Goal: Feedback & Contribution: Contribute content

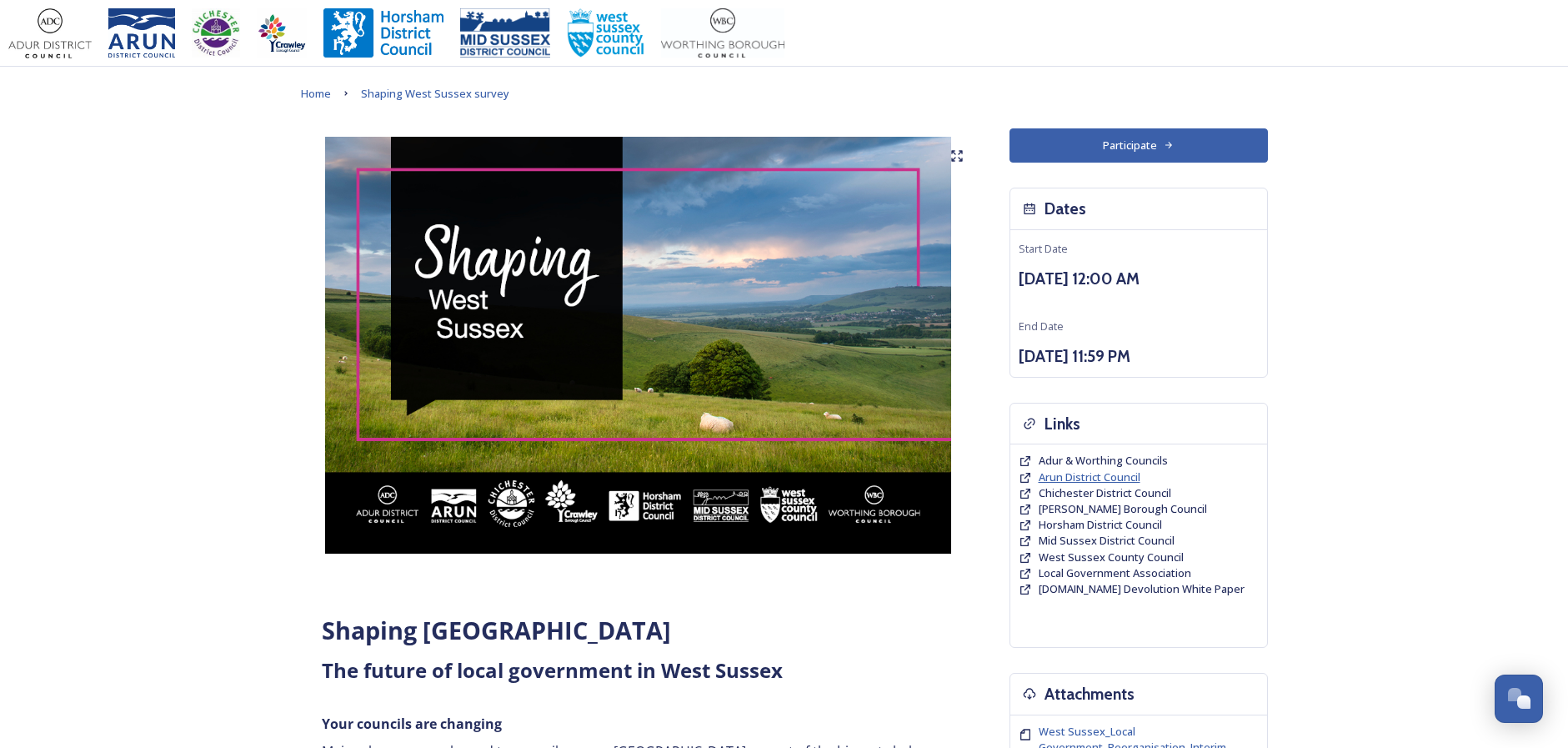
click at [1130, 474] on span "Arun District Council" at bounding box center [1089, 476] width 102 height 15
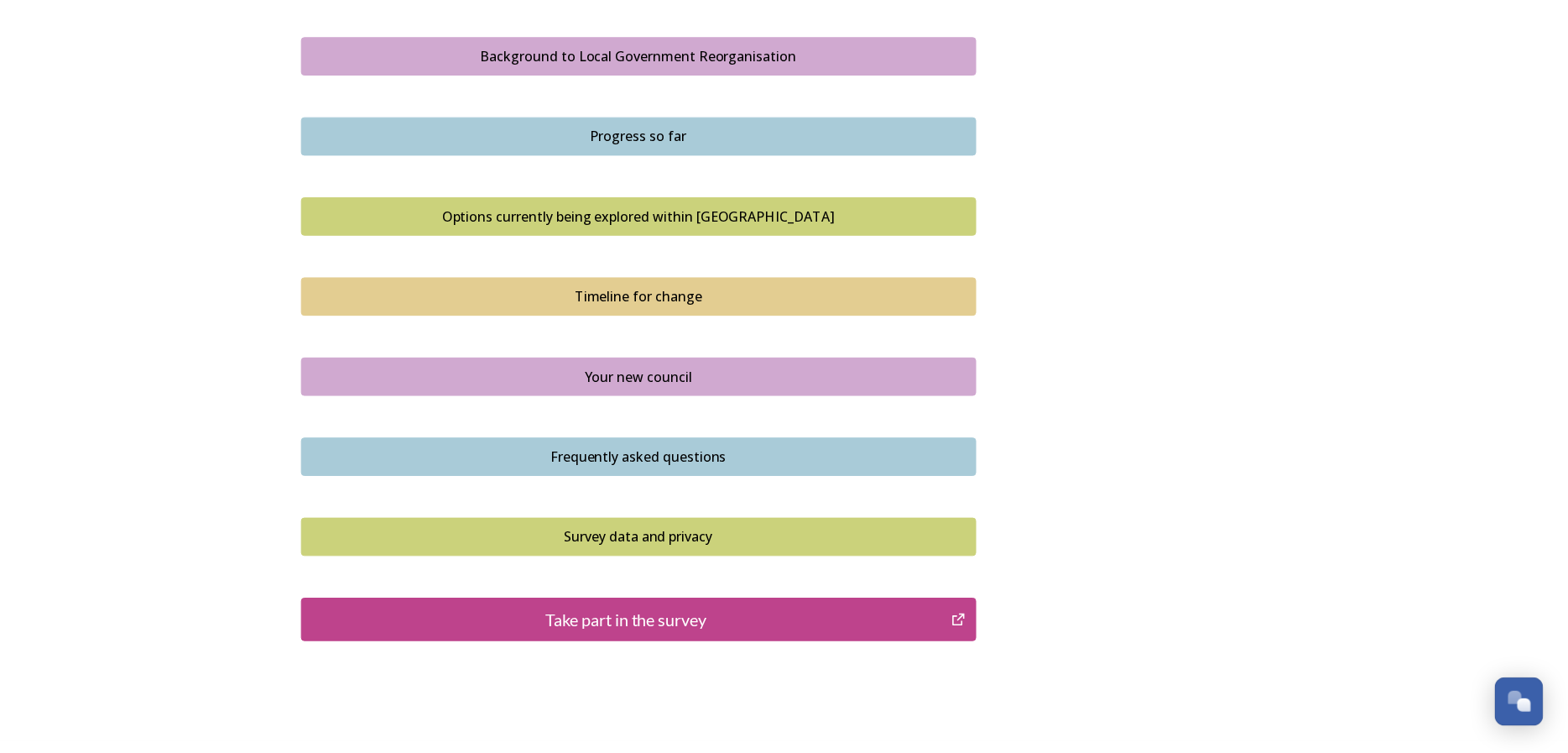
scroll to position [1006, 0]
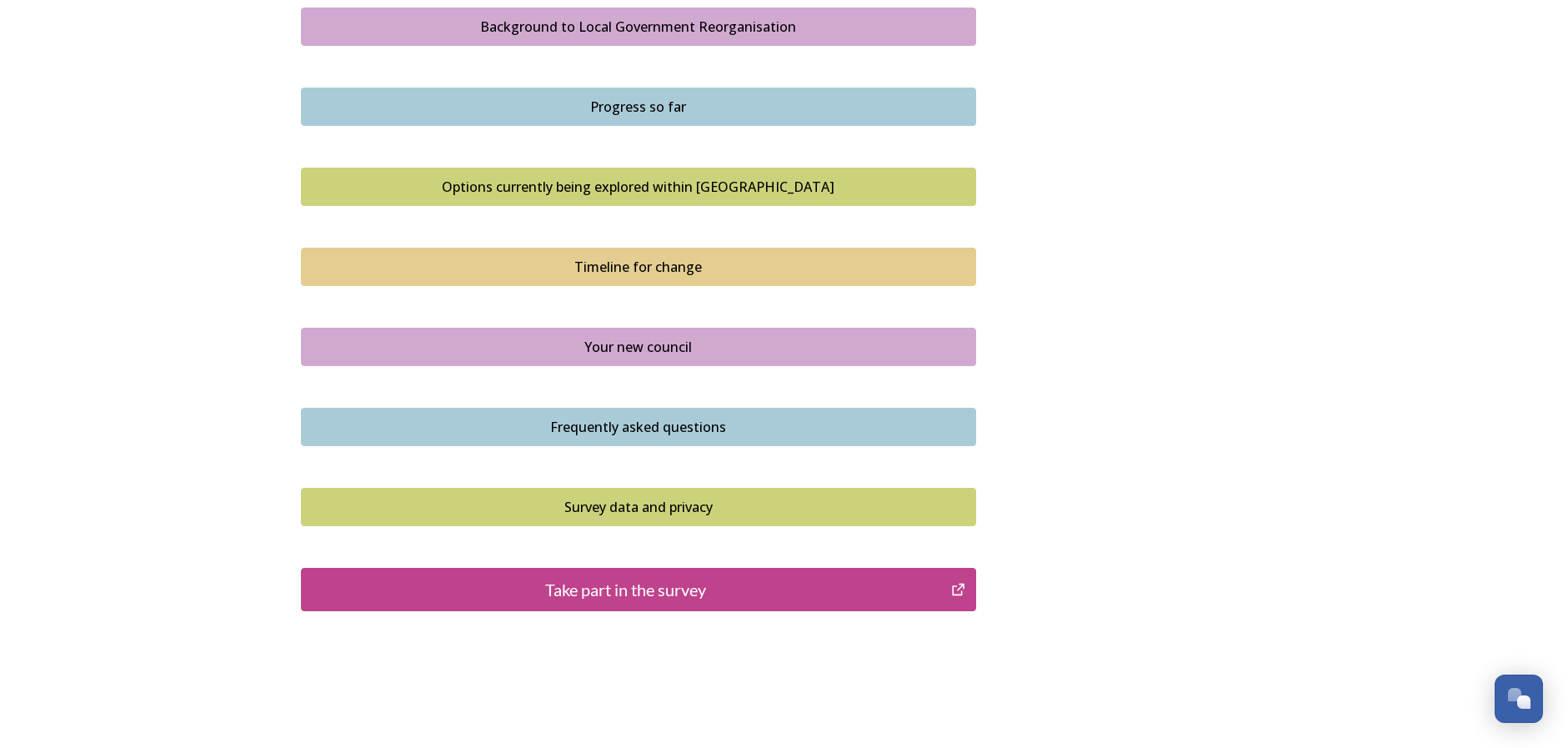
click at [686, 604] on button "Take part in the survey" at bounding box center [639, 589] width 675 height 43
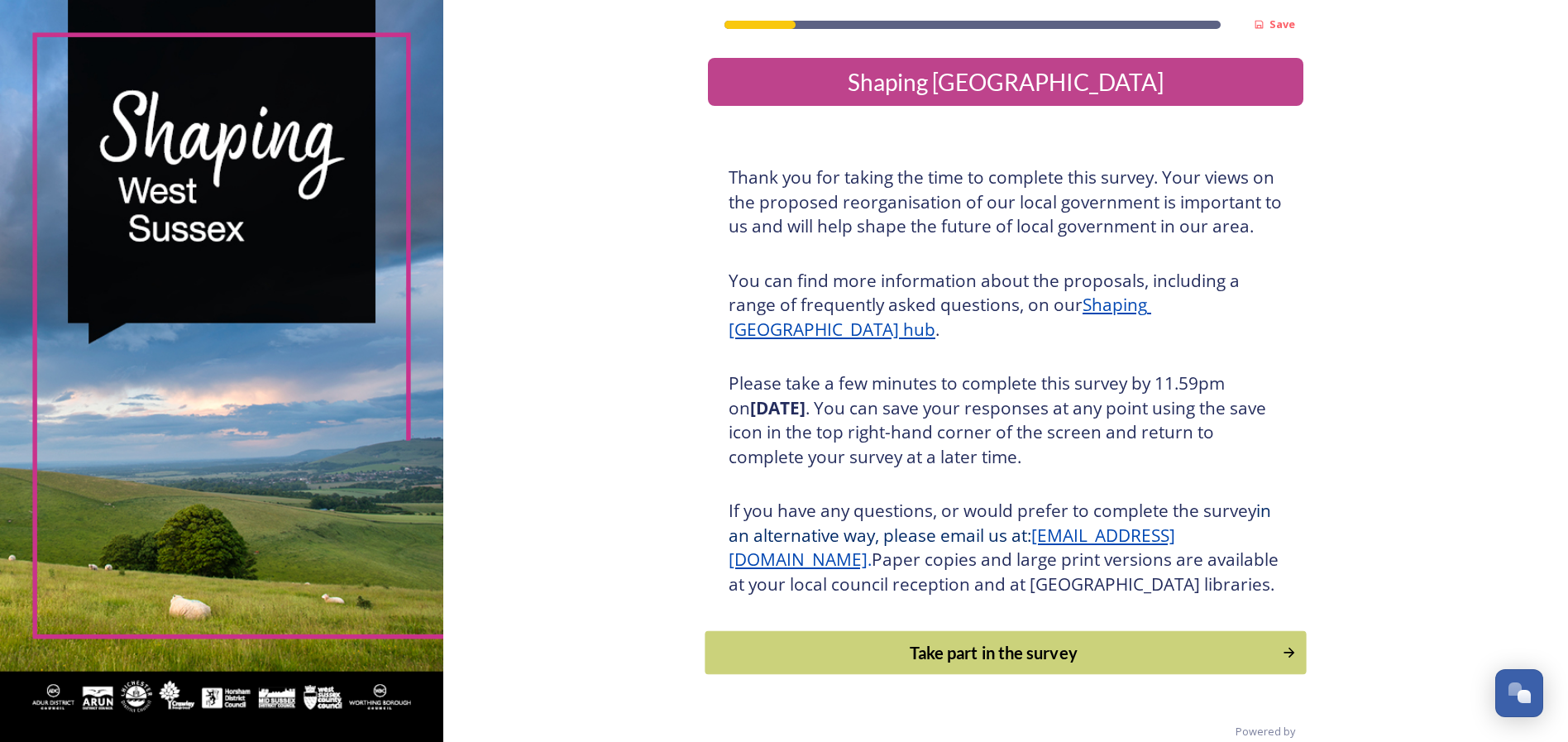
click at [964, 665] on div "Take part in the survey" at bounding box center [994, 652] width 559 height 25
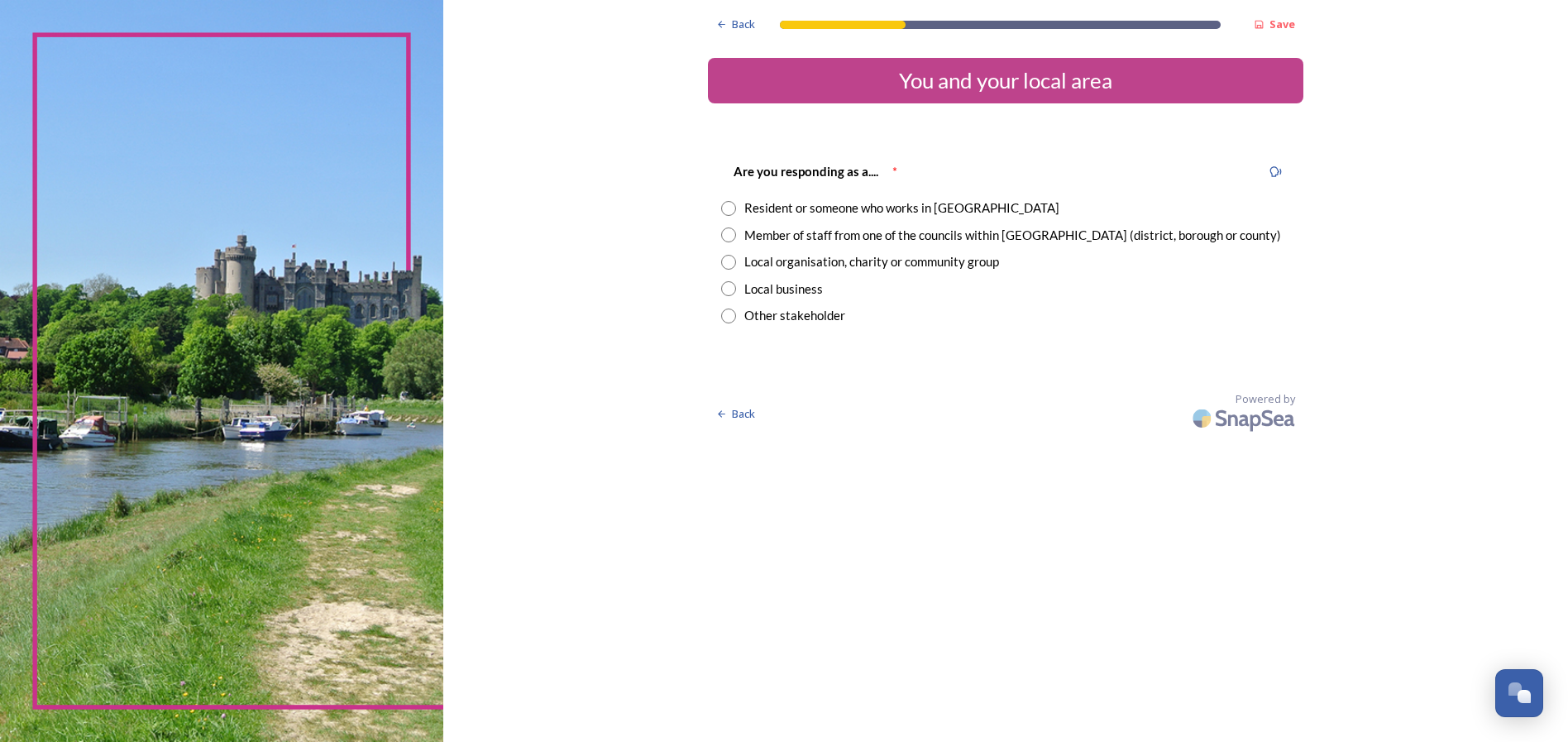
click at [728, 210] on input "radio" at bounding box center [728, 207] width 15 height 15
radio input "true"
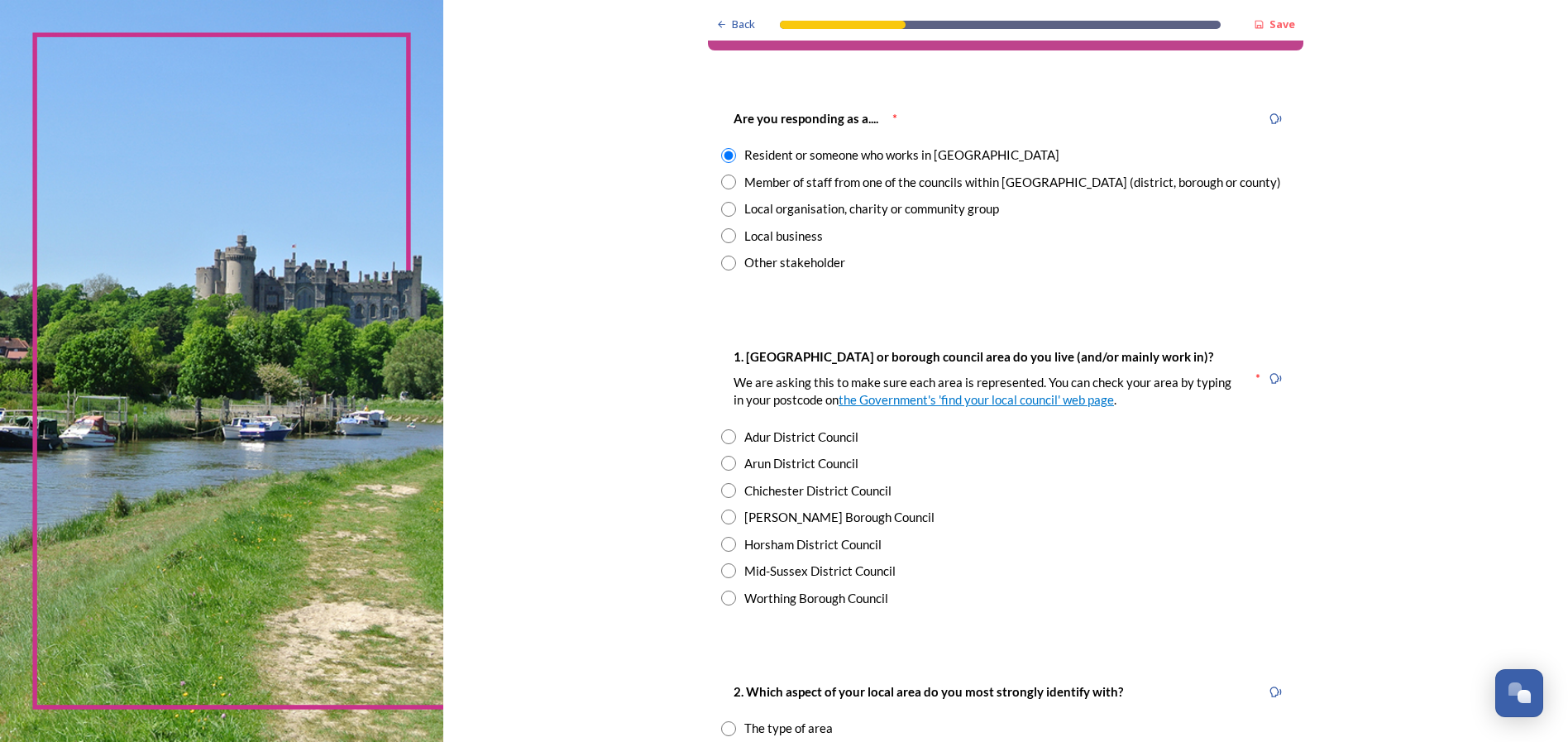
scroll to position [59, 0]
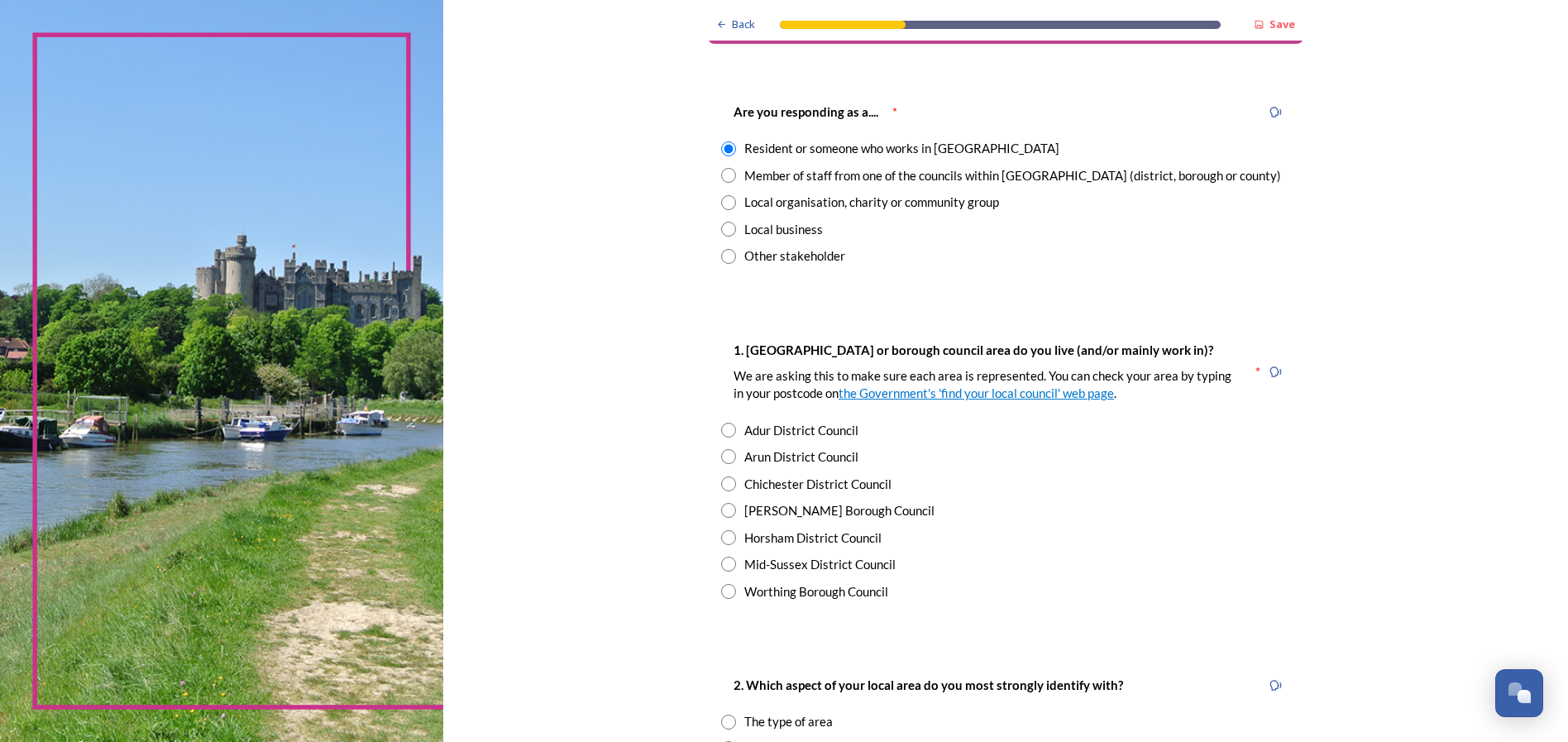
click at [721, 459] on input "radio" at bounding box center [728, 456] width 15 height 15
radio input "true"
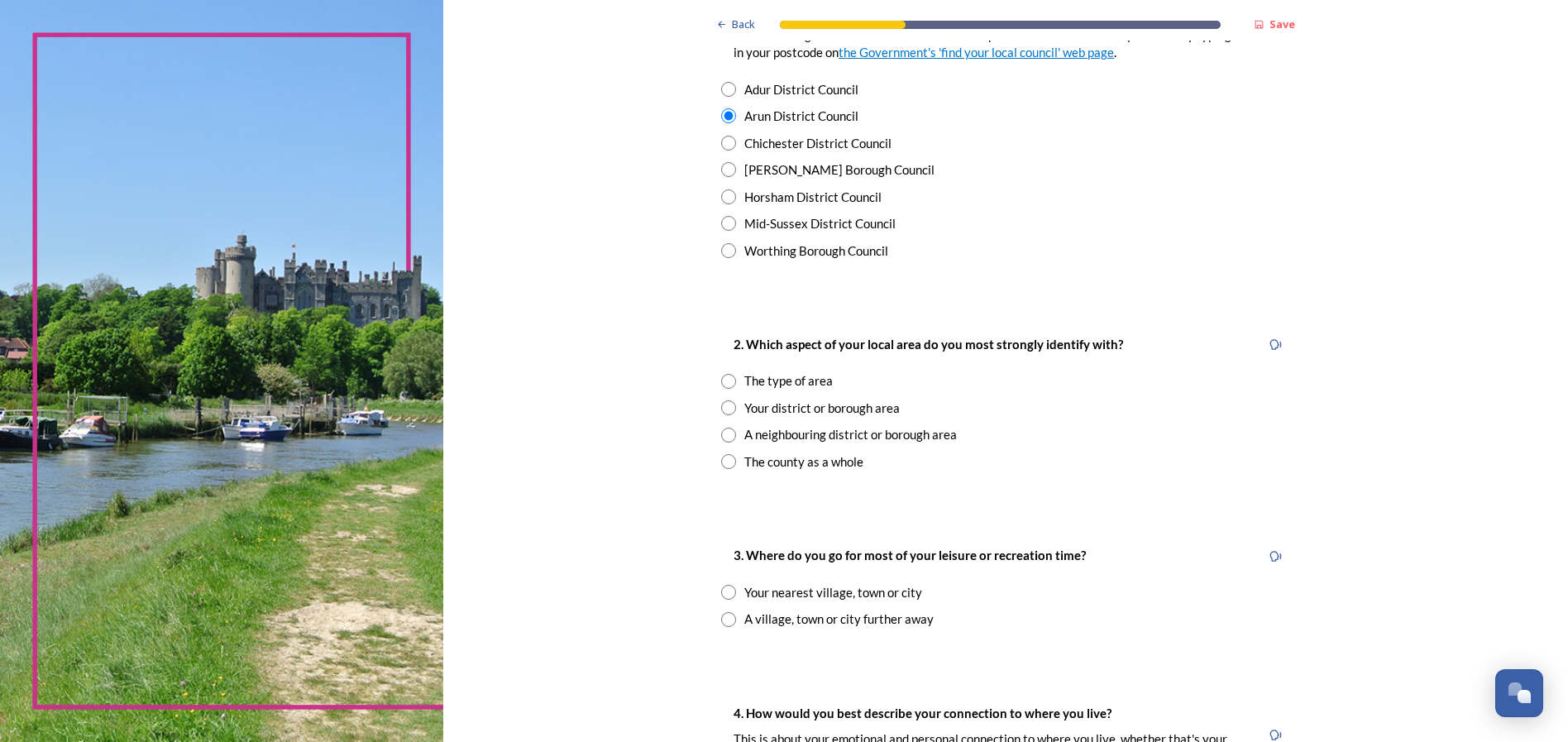
scroll to position [403, 0]
click at [726, 410] on input "radio" at bounding box center [728, 405] width 15 height 15
radio input "true"
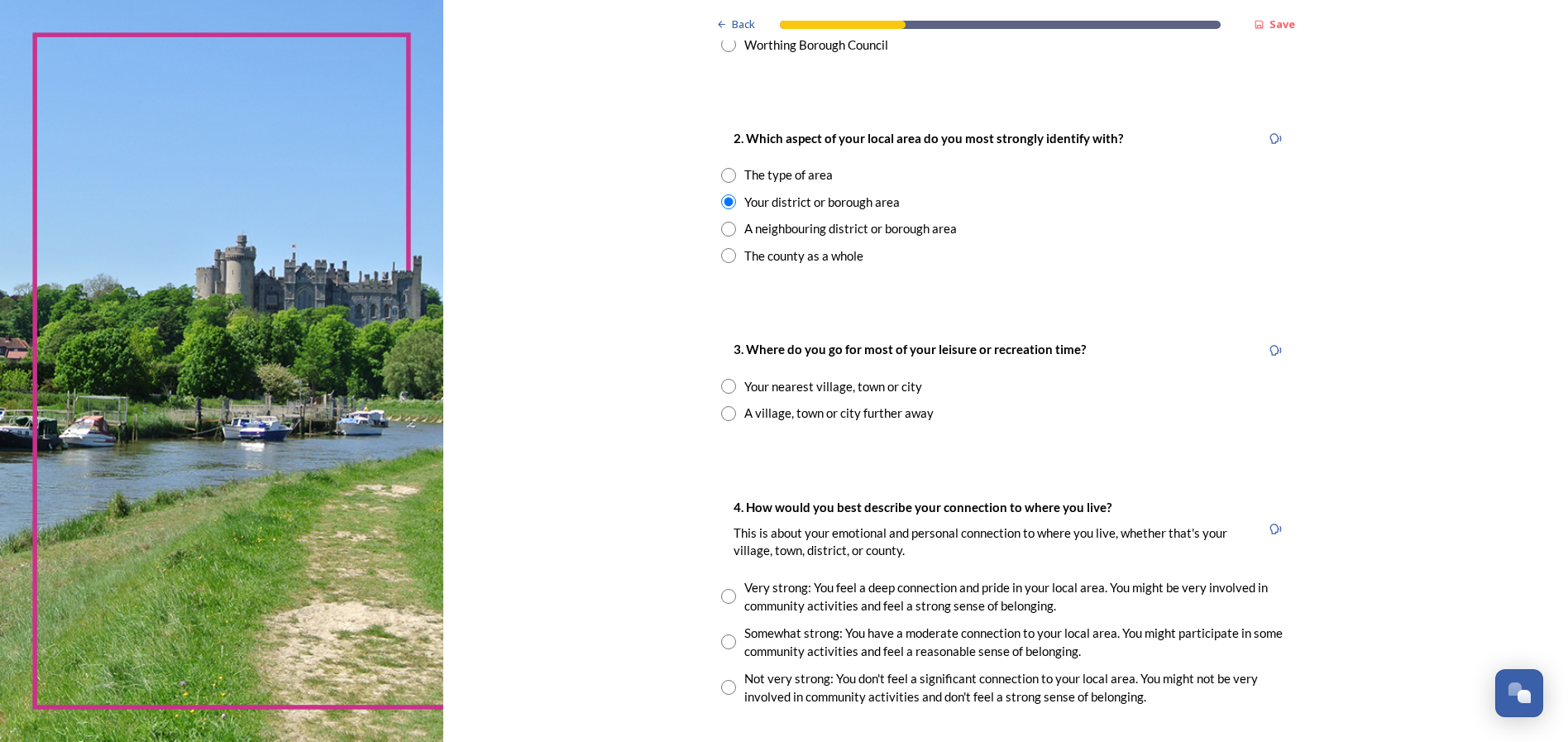
scroll to position [647, 0]
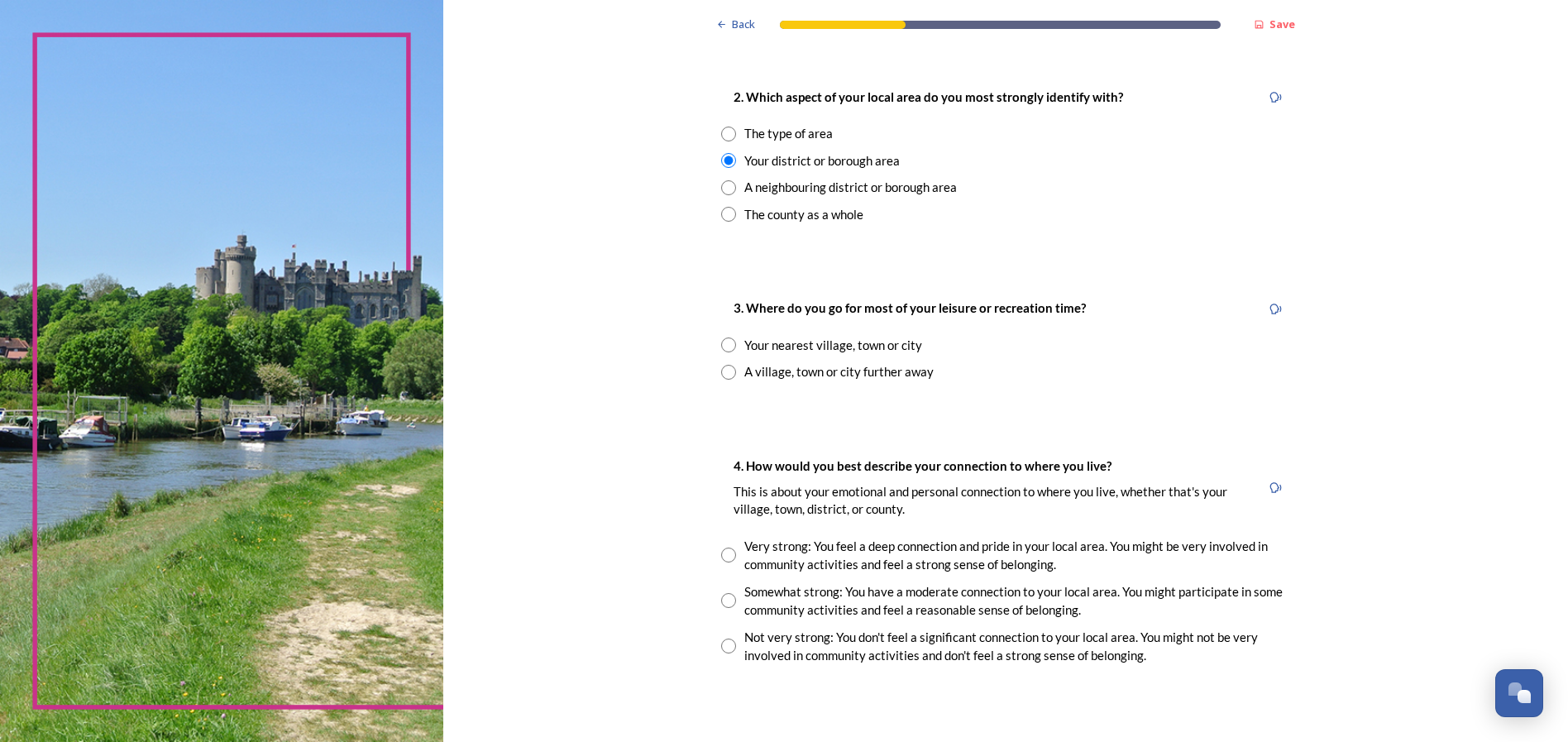
click at [724, 349] on input "radio" at bounding box center [728, 344] width 15 height 15
radio input "true"
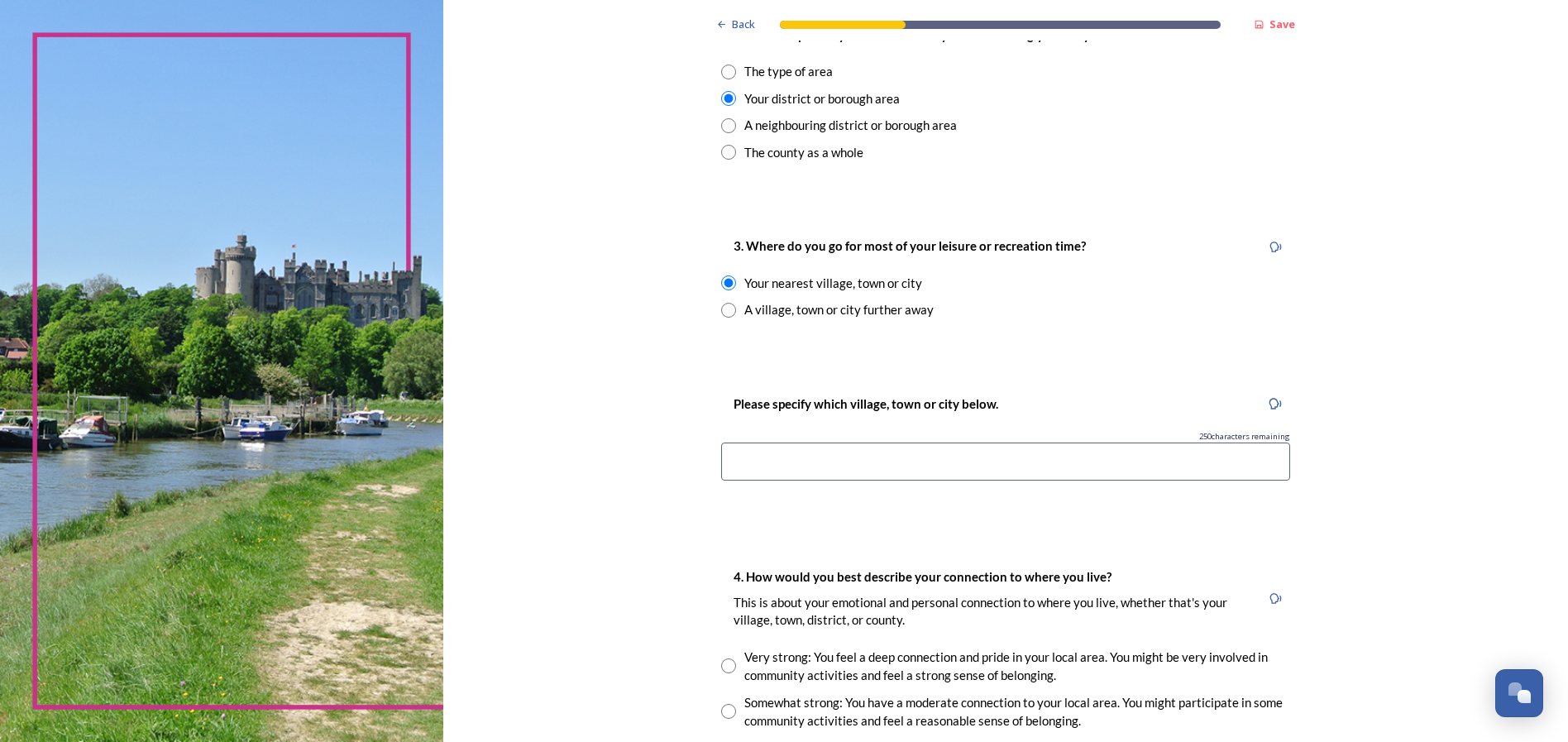
scroll to position [729, 0]
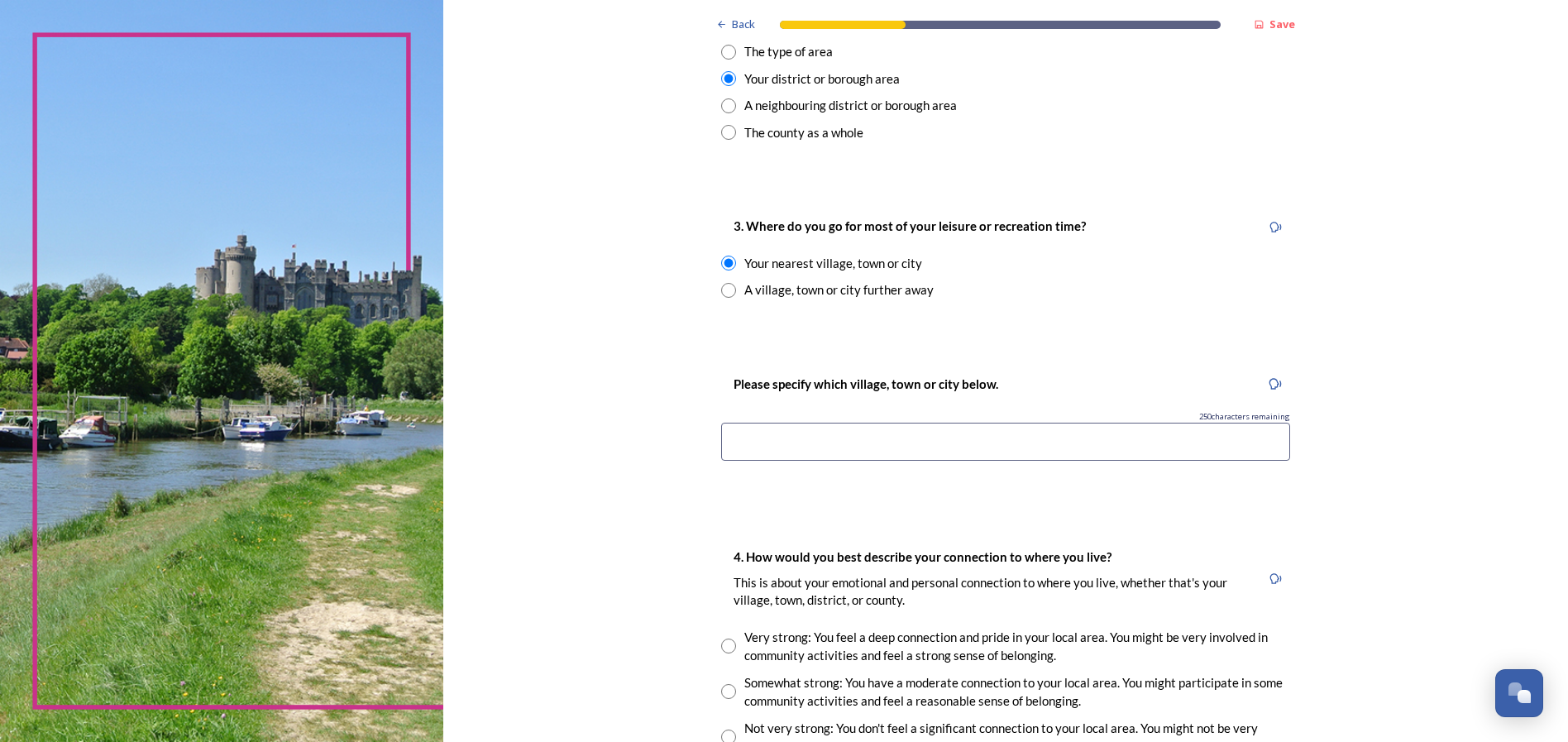
click at [889, 437] on input at bounding box center [1005, 442] width 569 height 38
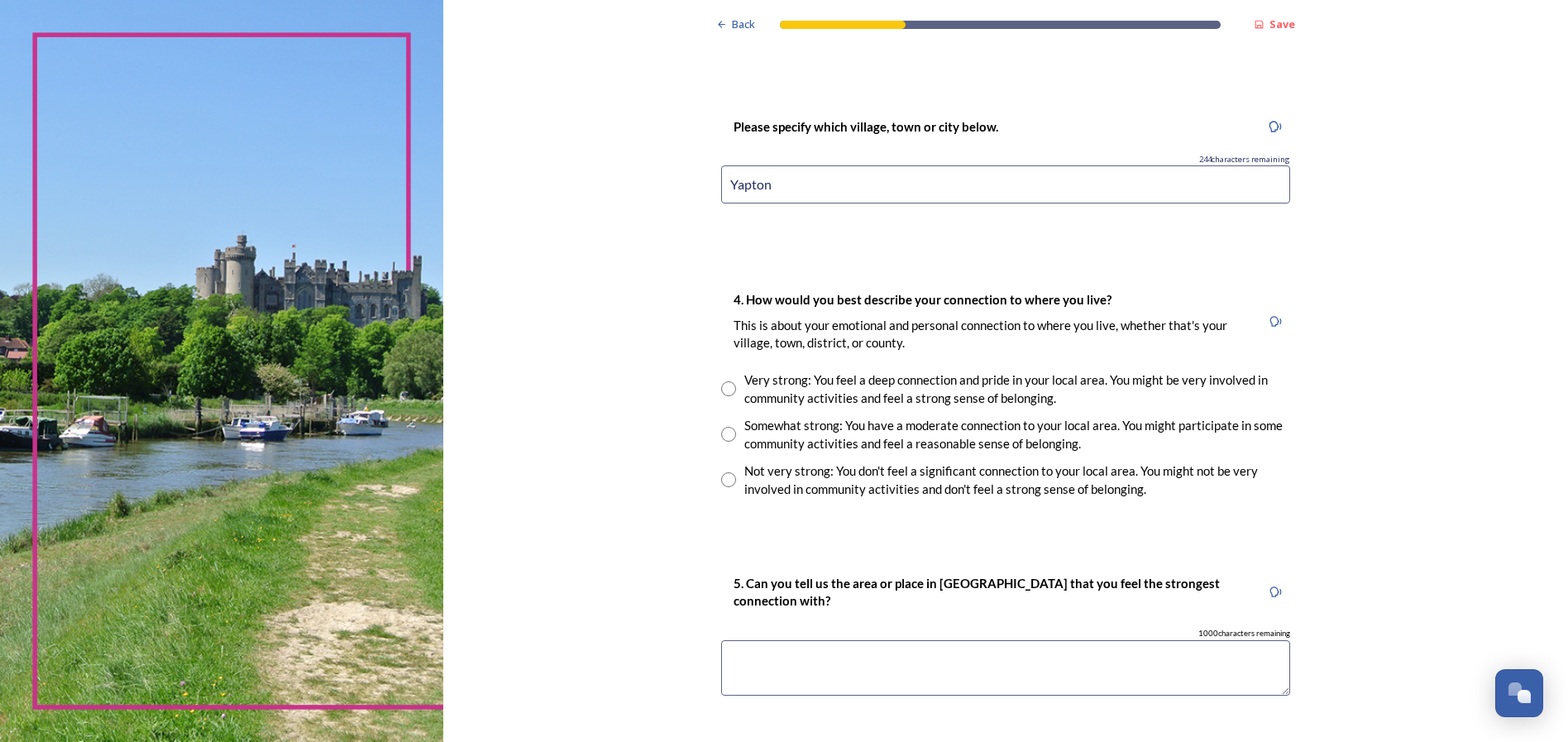
scroll to position [1022, 0]
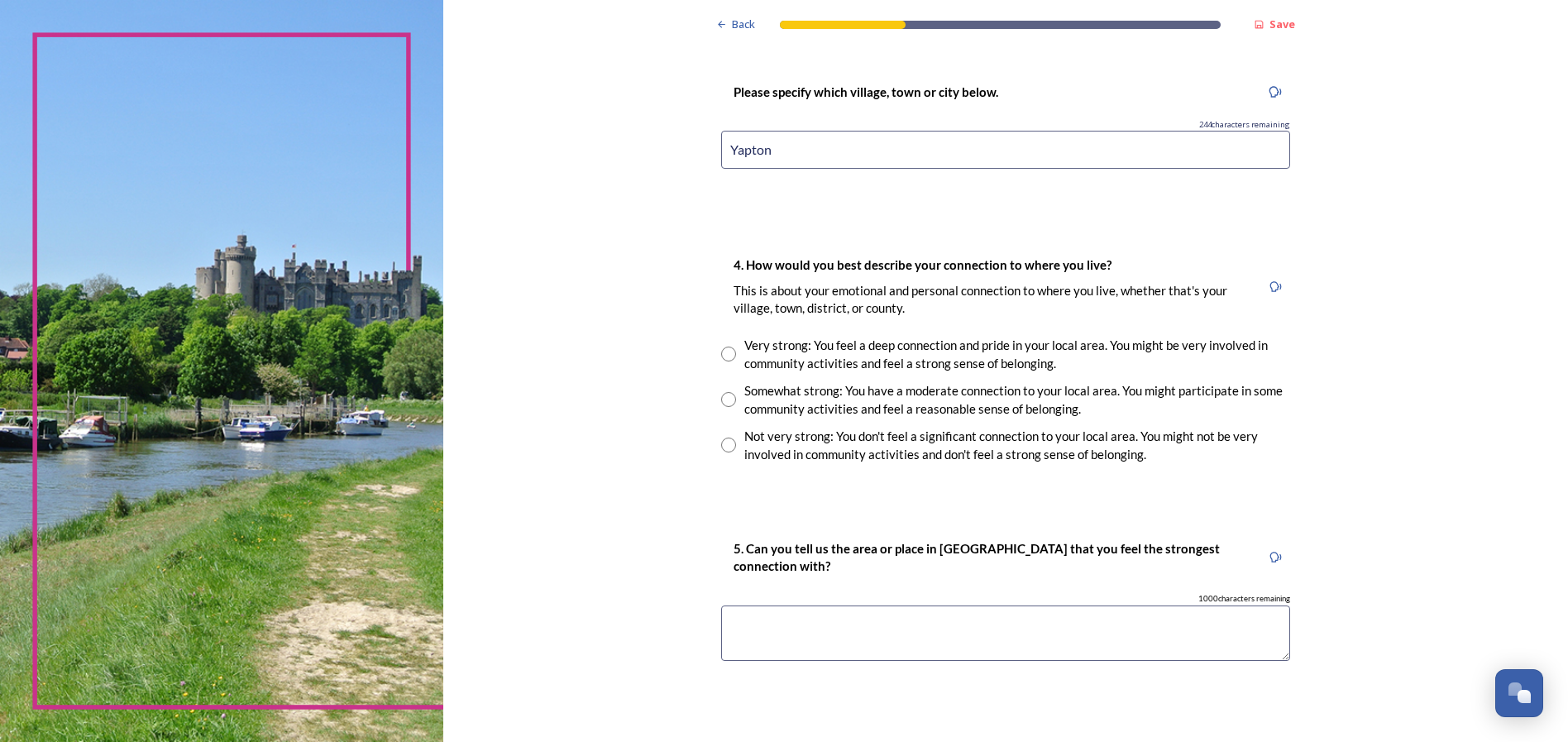
type input "Yapton"
click at [727, 405] on input "radio" at bounding box center [728, 399] width 15 height 15
radio input "true"
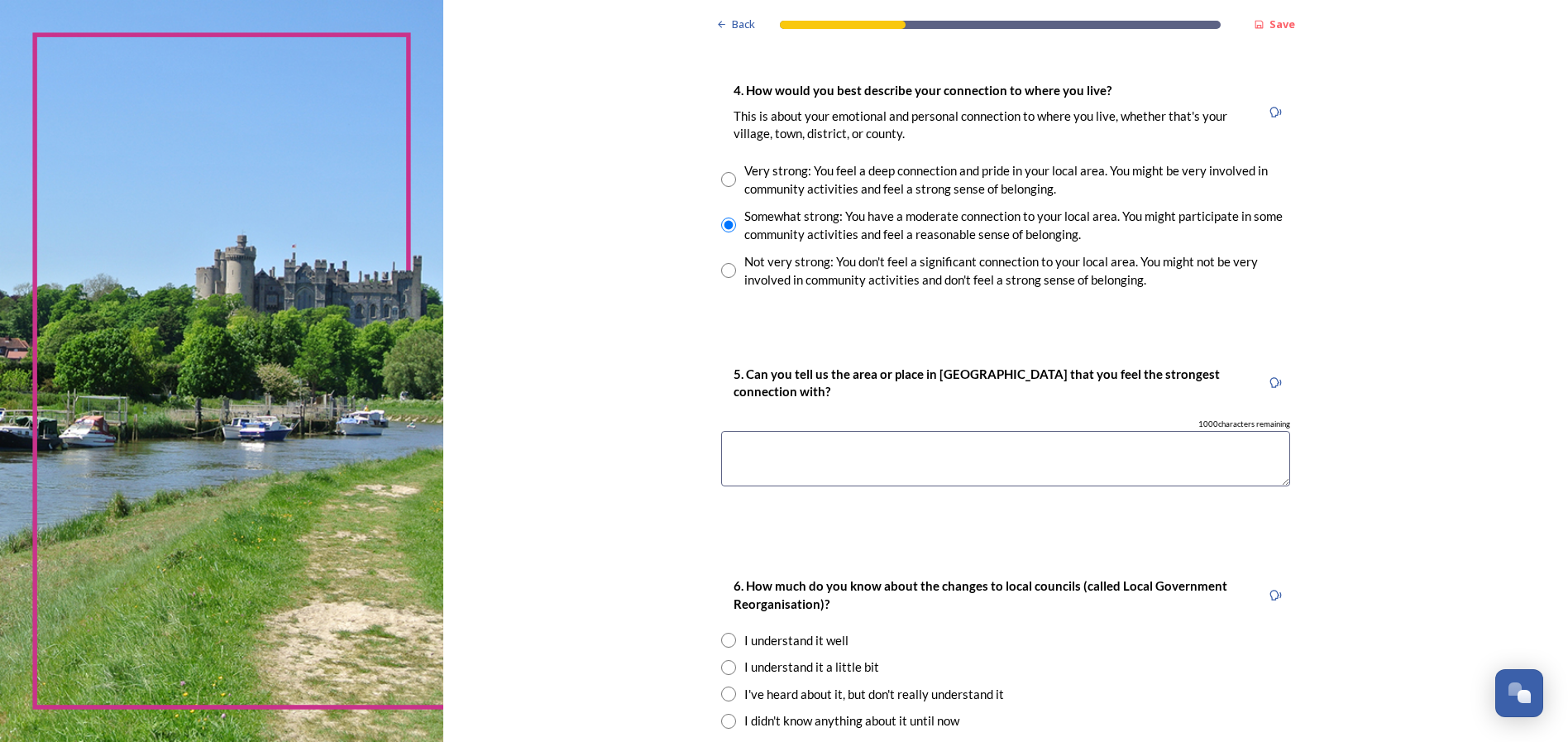
scroll to position [1201, 0]
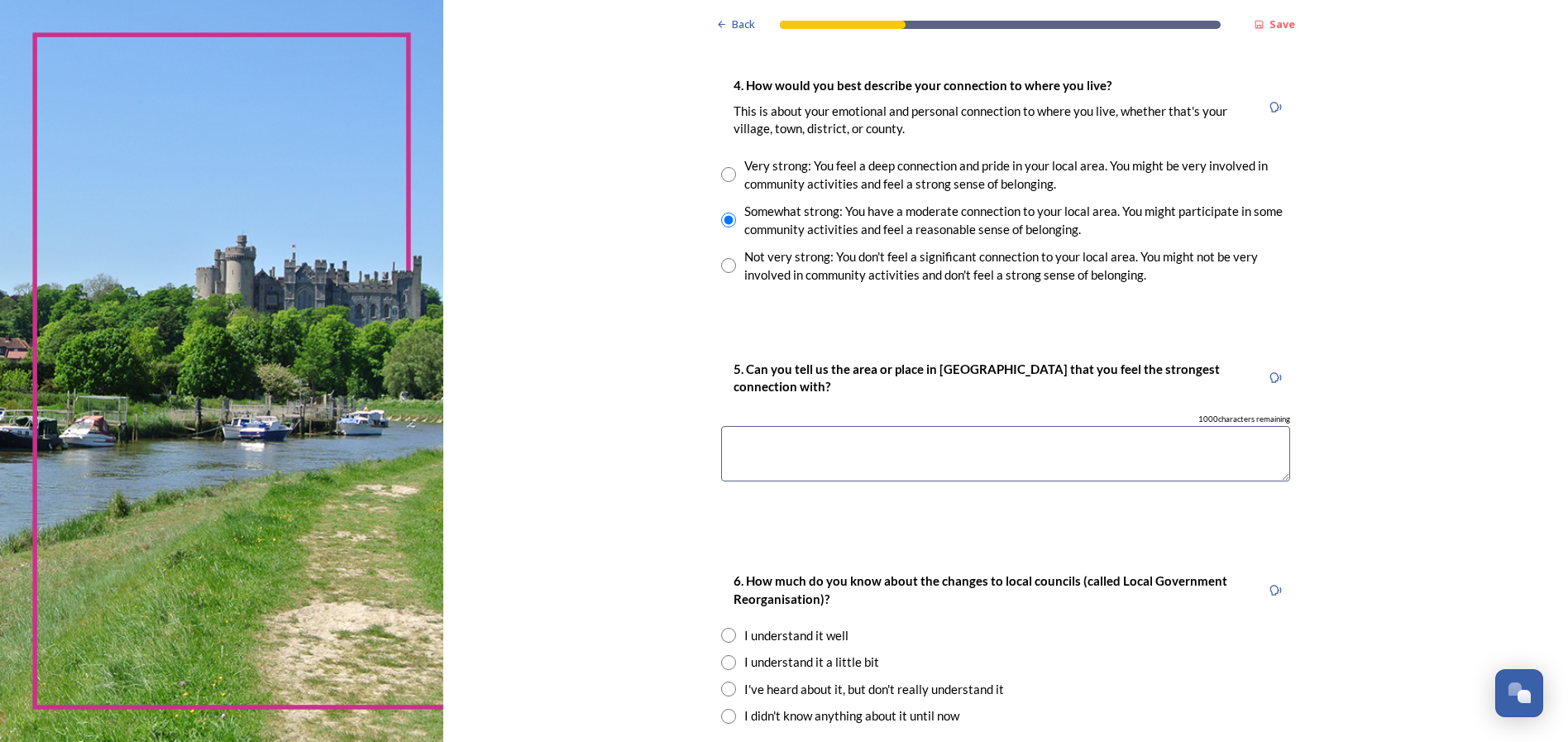
click at [794, 456] on textarea at bounding box center [1005, 454] width 569 height 55
drag, startPoint x: 1025, startPoint y: 448, endPoint x: 1009, endPoint y: 448, distance: 16.0
click at [1009, 448] on textarea "Arun and Southdowns area. Walking in Southdowns an" at bounding box center [1005, 454] width 569 height 55
click at [750, 444] on textarea "Arun and Southdowns area. Walking in Southdowns and local area" at bounding box center [1005, 454] width 569 height 55
click at [1108, 442] on textarea "Arun and Southdowns area. Walking in Southdowns and local area" at bounding box center [1005, 454] width 569 height 55
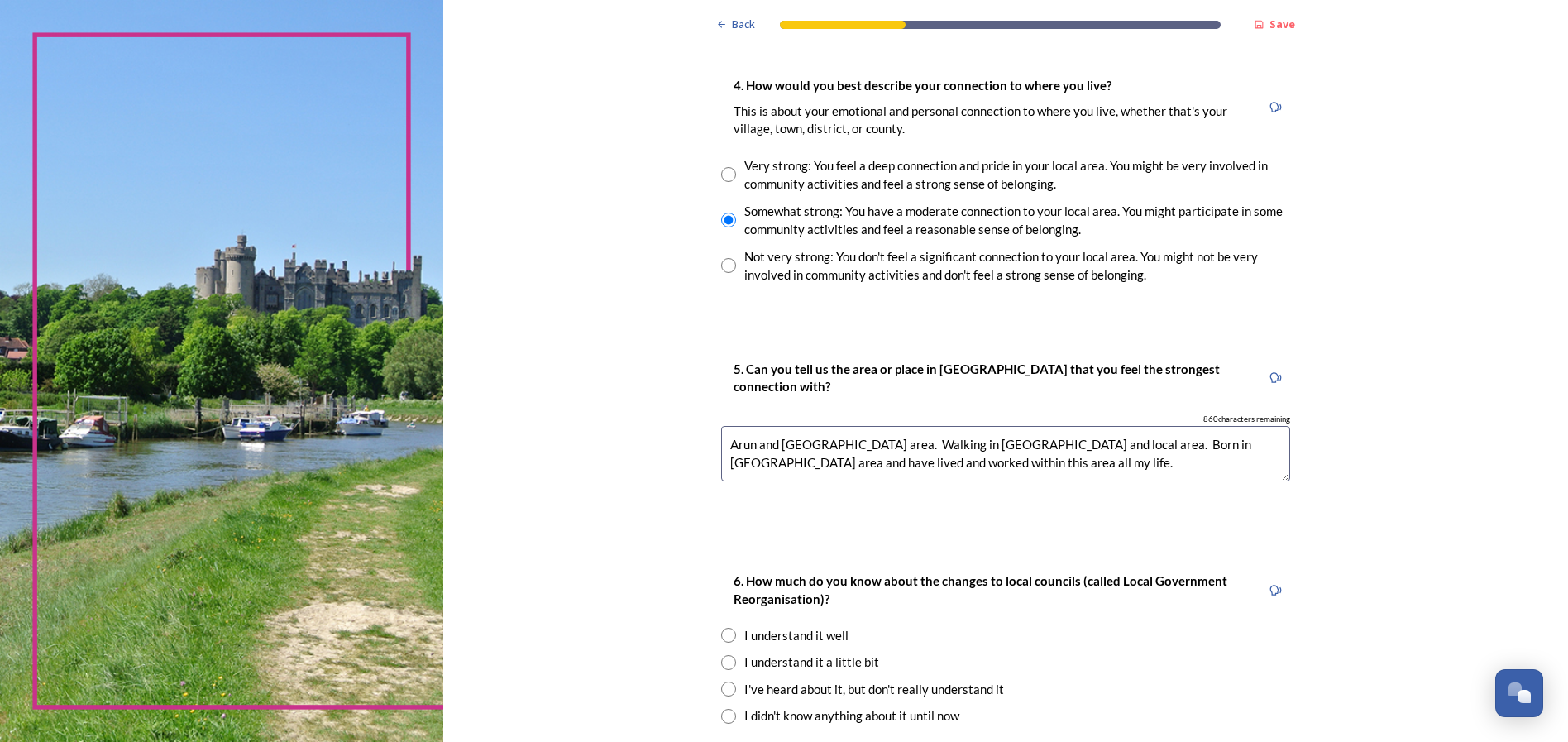
click at [884, 446] on textarea "Arun and Southdowns area. Walking in Southdowns and local area. Born in Arun ar…" at bounding box center [1005, 454] width 569 height 55
click at [875, 446] on textarea "Arun and Southdowns area. Walking in Southdowns and local area. Born in Arun ar…" at bounding box center [1005, 454] width 569 height 55
click at [1111, 446] on textarea "Arun and Southdowns area. Enjoy walking in Southdowns and local area. Born in A…" at bounding box center [1005, 454] width 569 height 55
click at [1108, 446] on textarea "Arun and Southdowns area. Enjoy walking in Southdowns and local area. Born in A…" at bounding box center [1005, 454] width 569 height 55
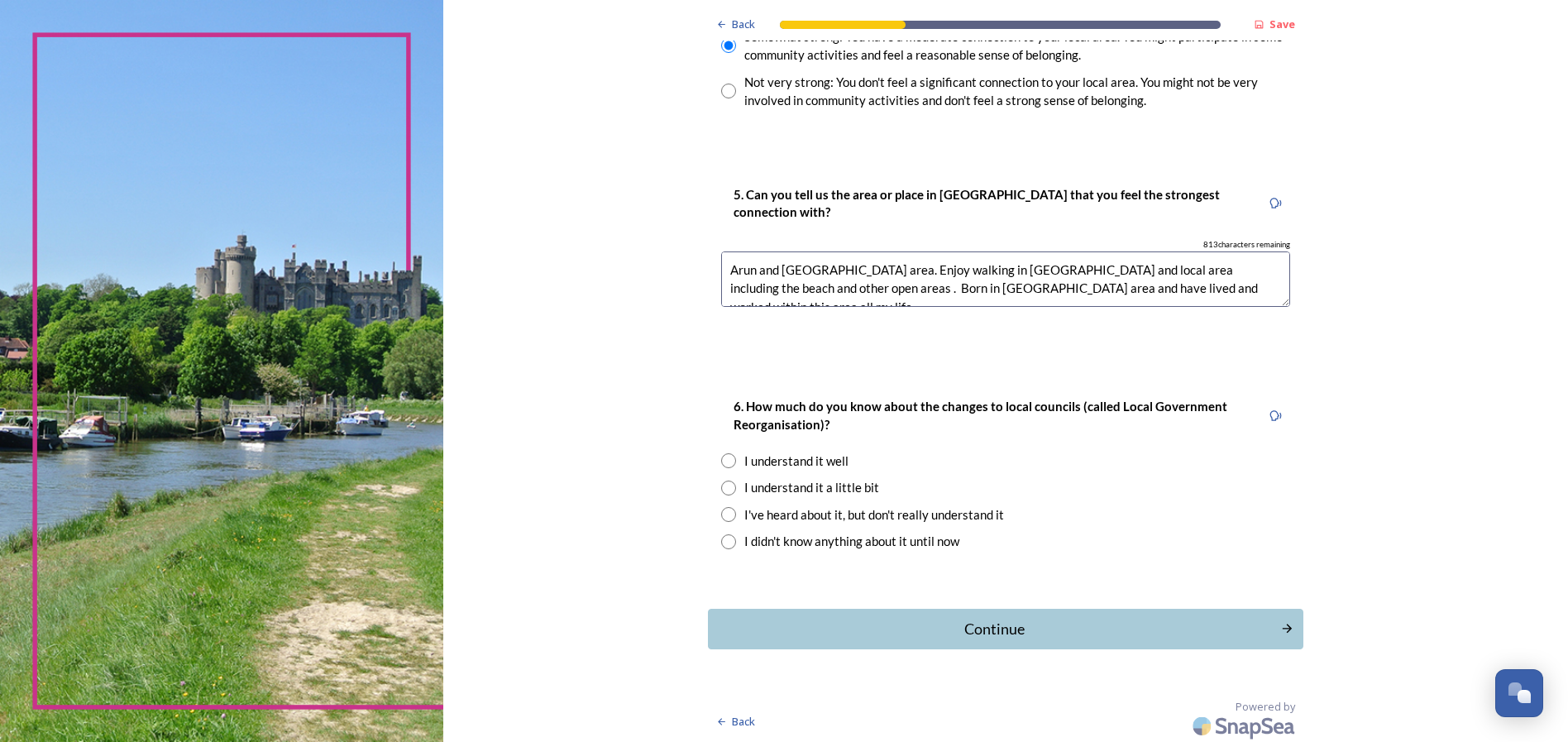
scroll to position [1378, 0]
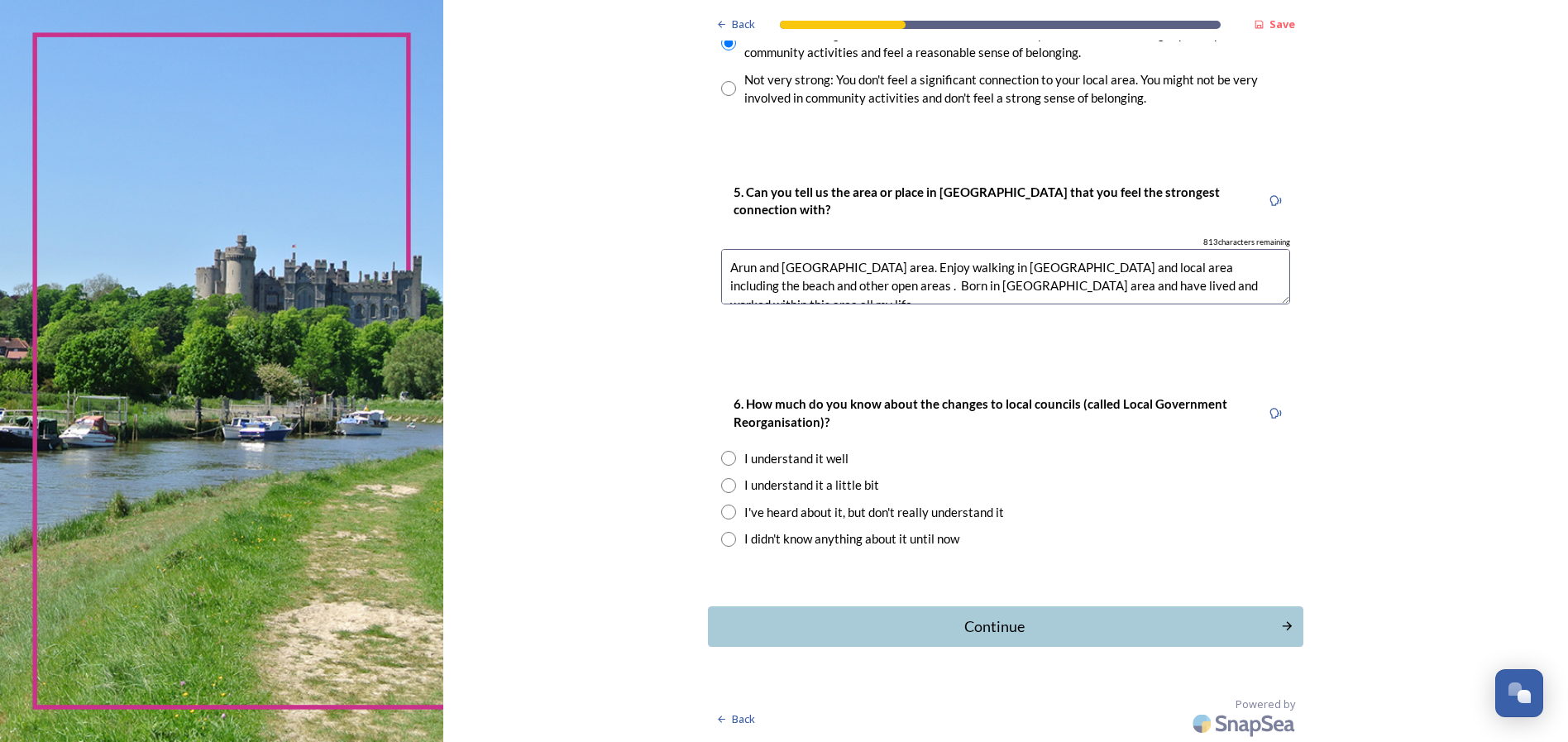
type textarea "Arun and Southdowns area. Enjoy walking in Southdowns and local area including …"
click at [722, 460] on input "radio" at bounding box center [728, 458] width 15 height 15
radio input "true"
click at [1096, 623] on div "Continue" at bounding box center [994, 626] width 559 height 22
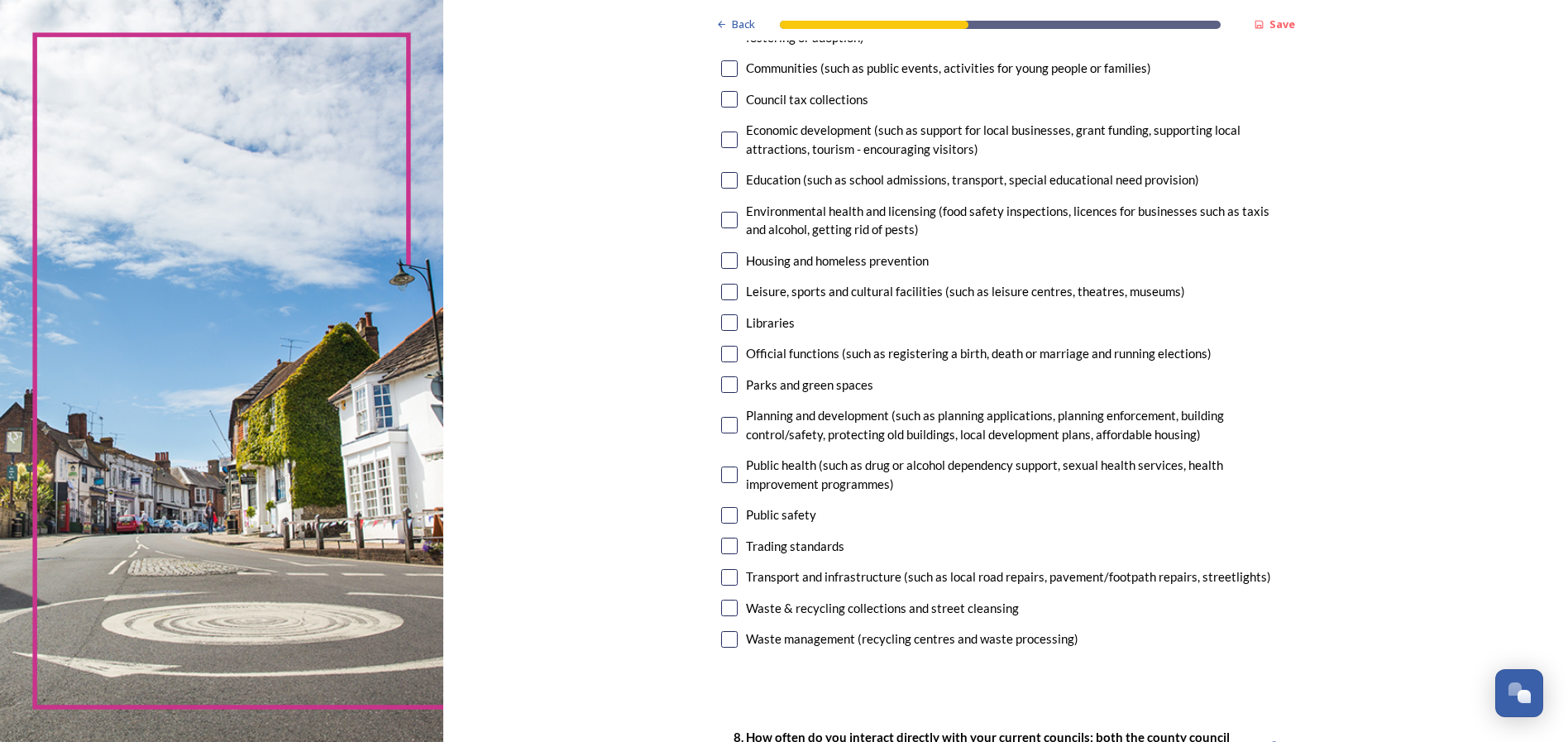
scroll to position [261, 0]
click at [725, 609] on input "checkbox" at bounding box center [729, 605] width 16 height 16
checkbox input "true"
click at [727, 636] on input "checkbox" at bounding box center [729, 636] width 16 height 16
checkbox input "true"
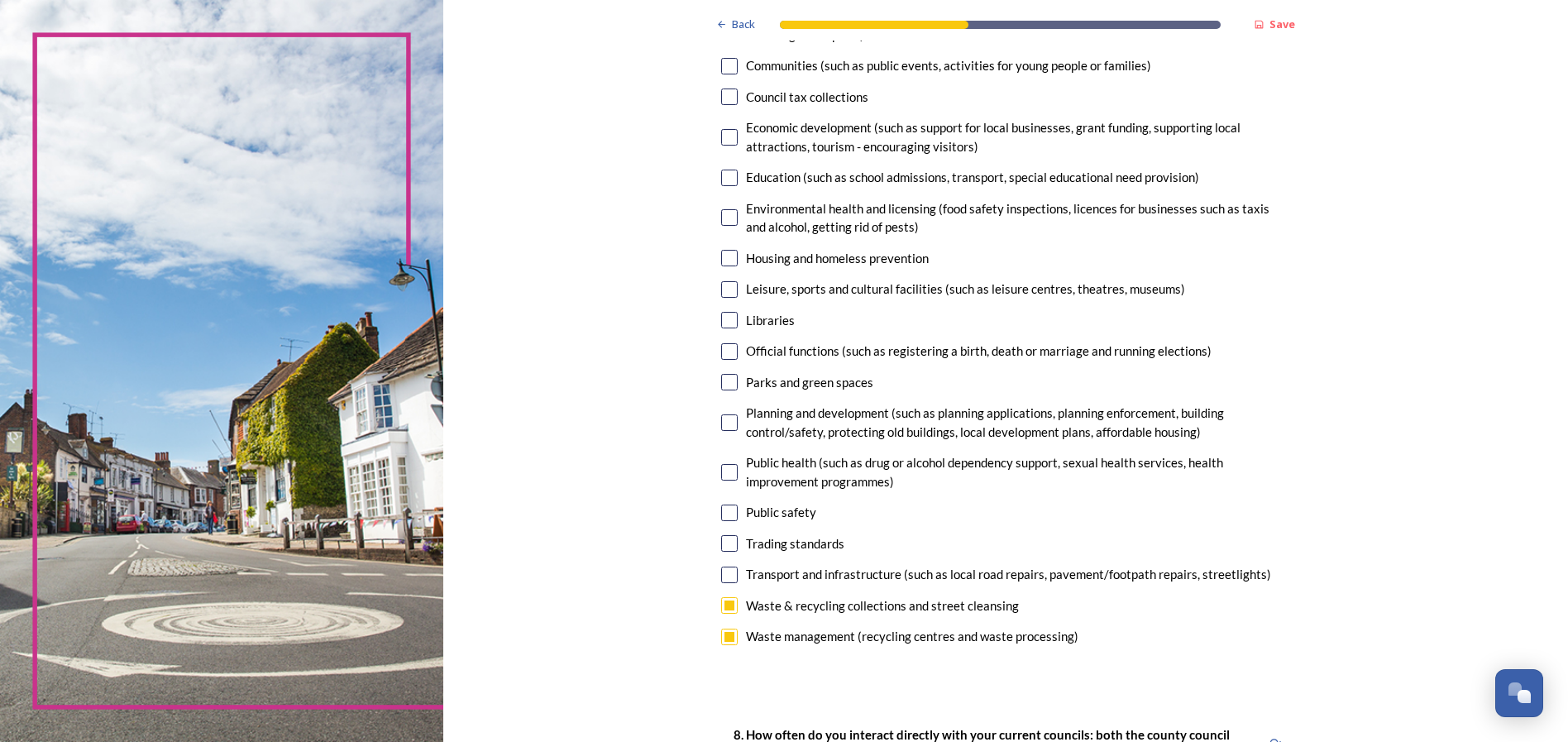
click at [728, 426] on input "checkbox" at bounding box center [729, 422] width 16 height 16
checkbox input "true"
click at [725, 140] on input "checkbox" at bounding box center [729, 137] width 16 height 16
checkbox input "true"
click at [721, 176] on input "checkbox" at bounding box center [729, 177] width 16 height 16
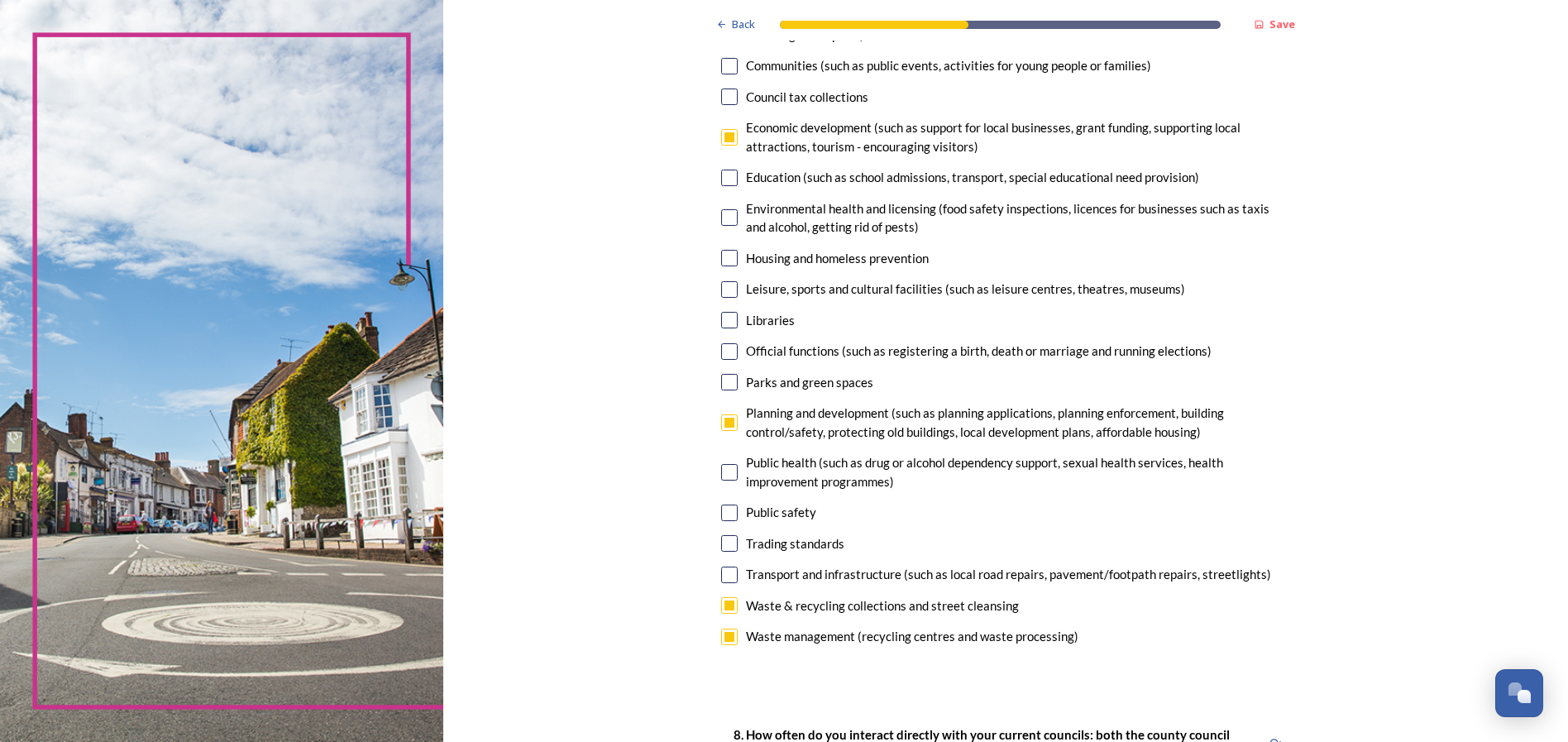
checkbox input "true"
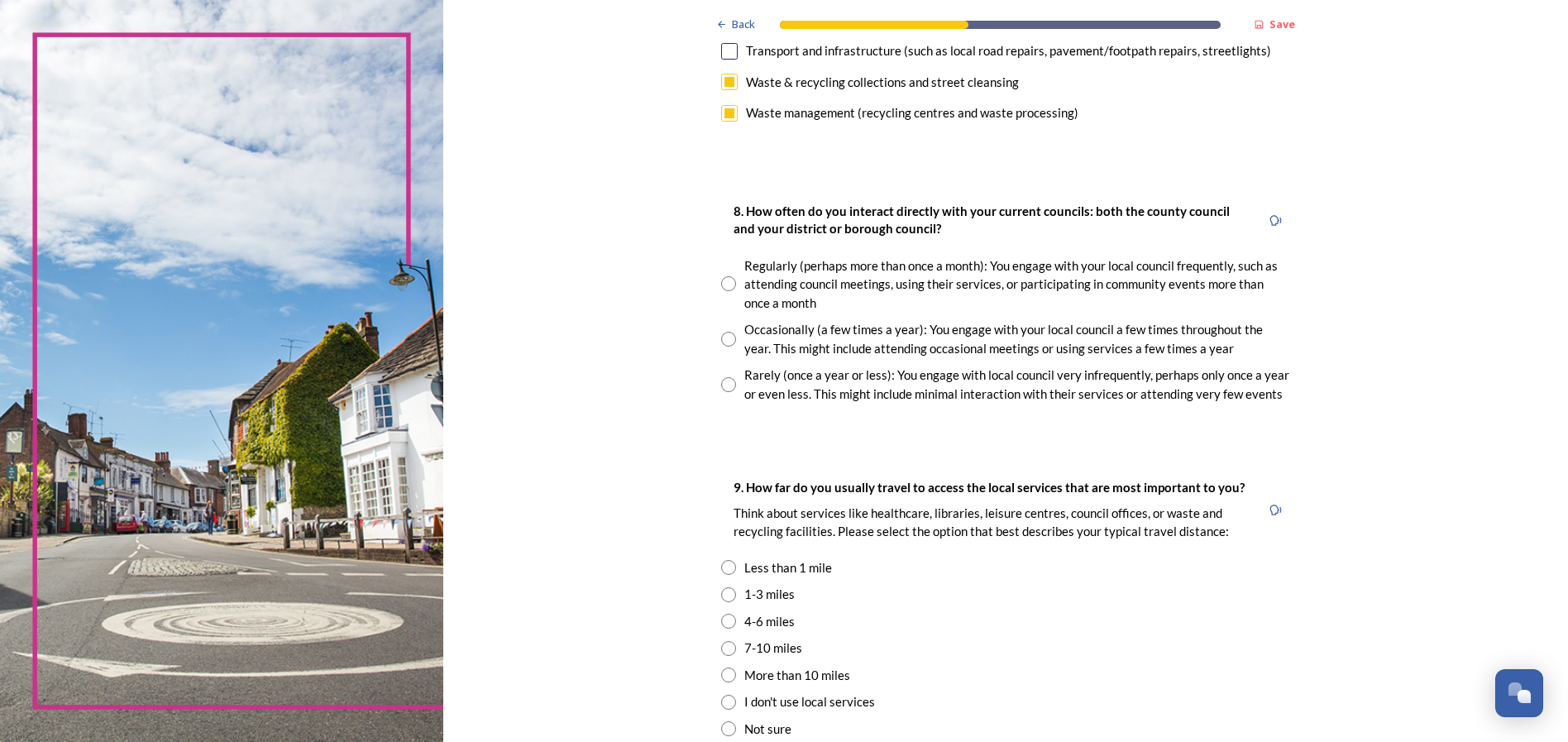
scroll to position [787, 0]
click at [724, 386] on input "radio" at bounding box center [728, 381] width 15 height 15
radio input "true"
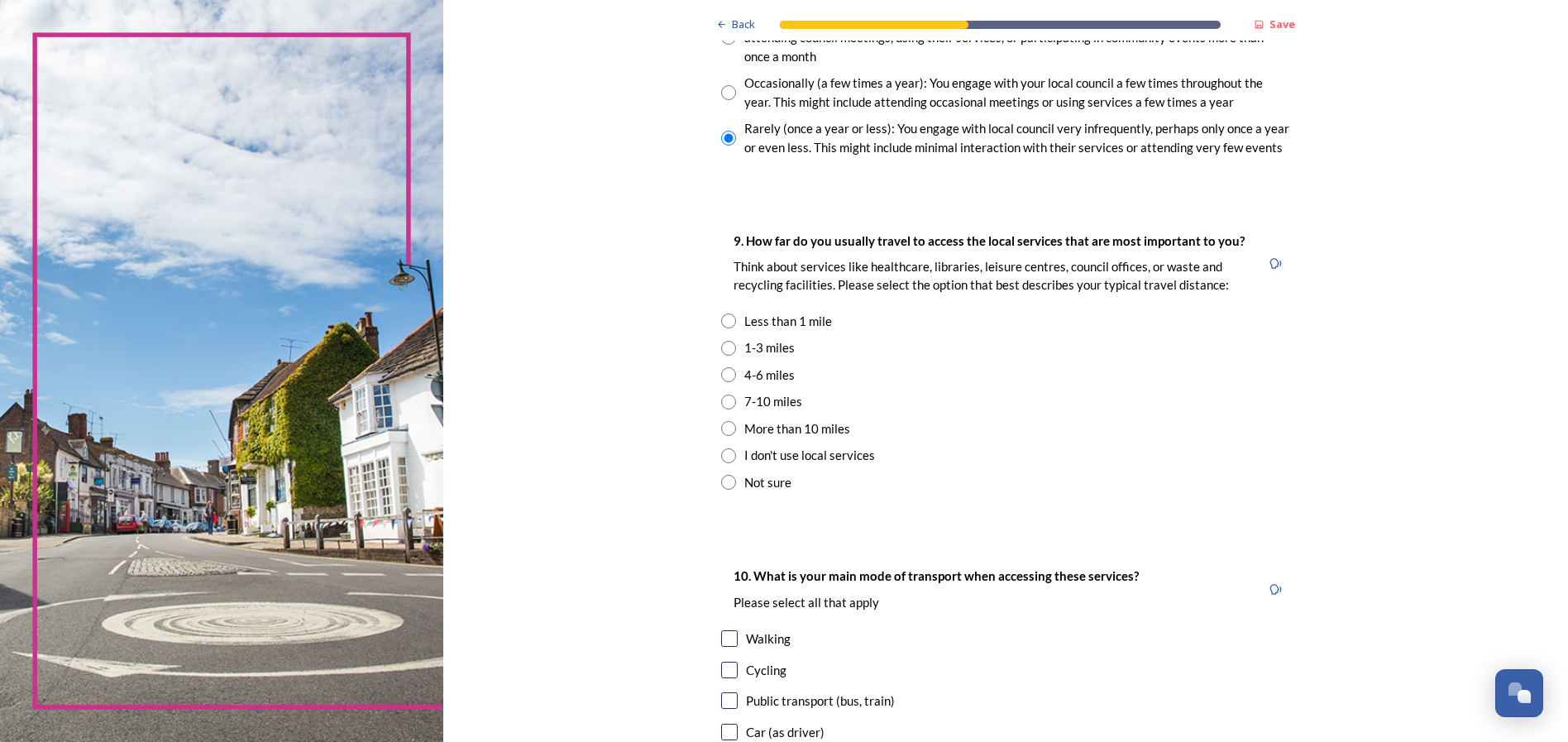
scroll to position [1033, 0]
click at [725, 373] on input "radio" at bounding box center [728, 372] width 15 height 15
radio input "true"
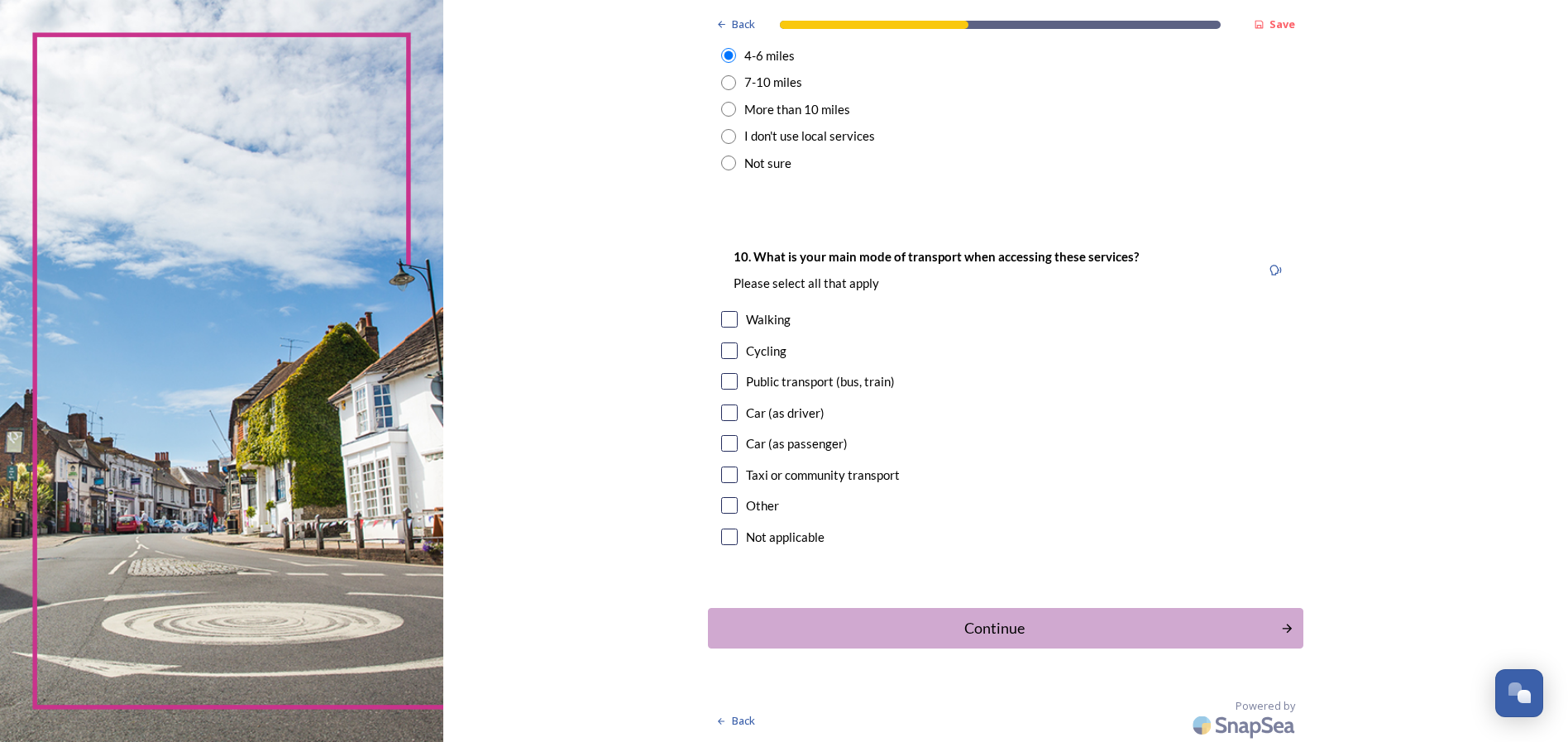
scroll to position [1352, 0]
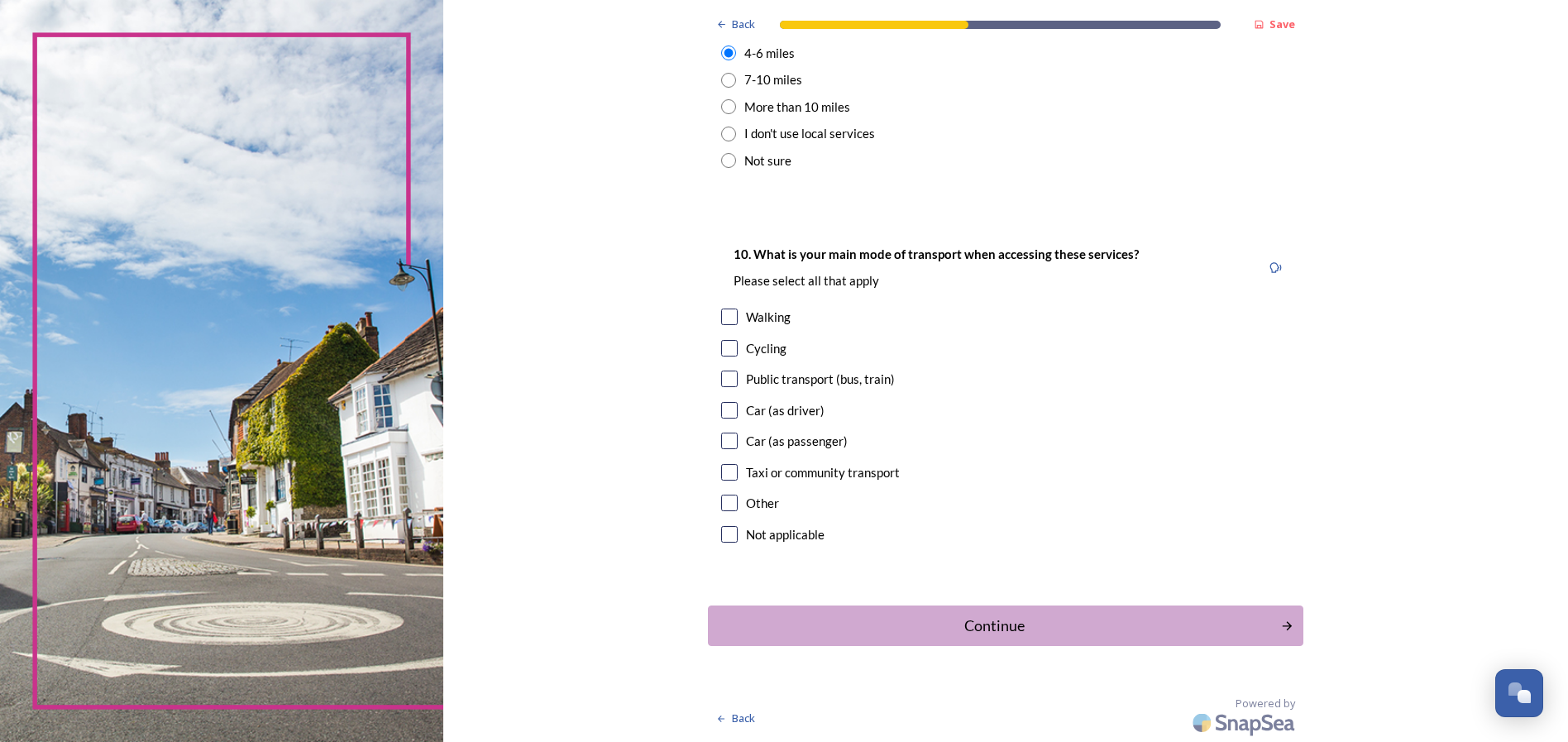
click at [724, 415] on input "checkbox" at bounding box center [729, 410] width 16 height 16
checkbox input "true"
click at [725, 442] on input "checkbox" at bounding box center [729, 441] width 16 height 16
checkbox input "true"
click at [1054, 630] on div "Continue" at bounding box center [994, 626] width 559 height 22
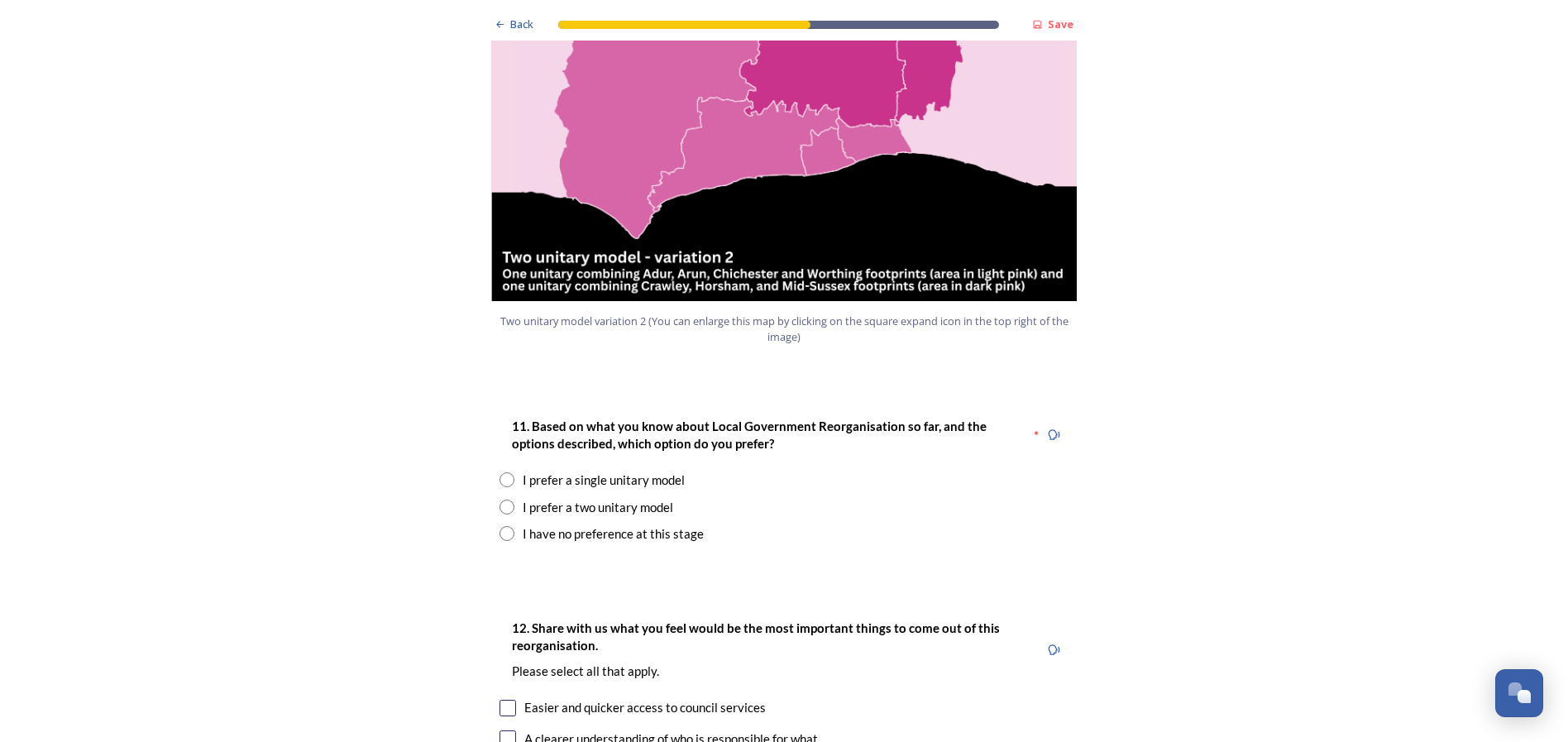
scroll to position [1910, 0]
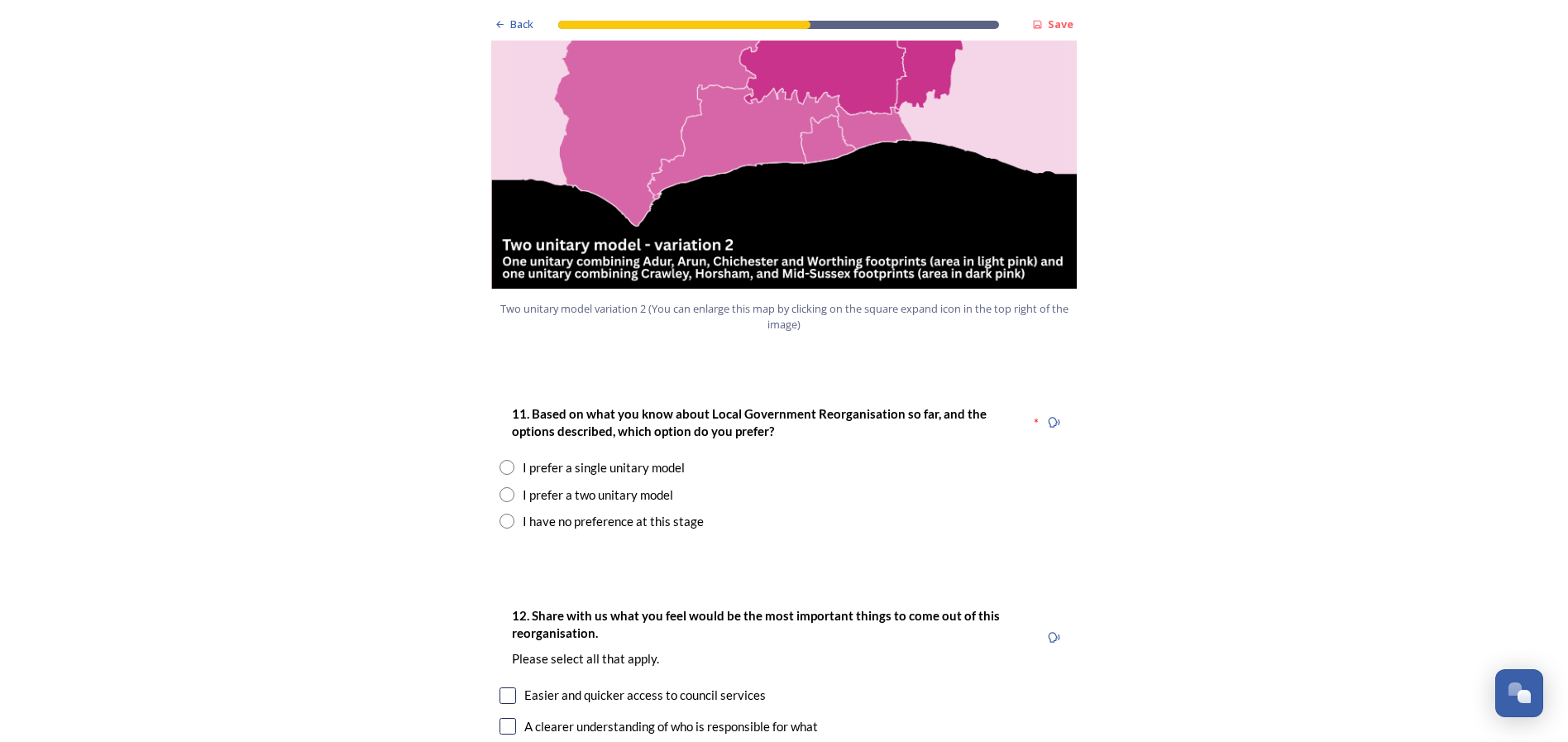
click at [500, 487] on input "radio" at bounding box center [506, 494] width 15 height 15
radio input "true"
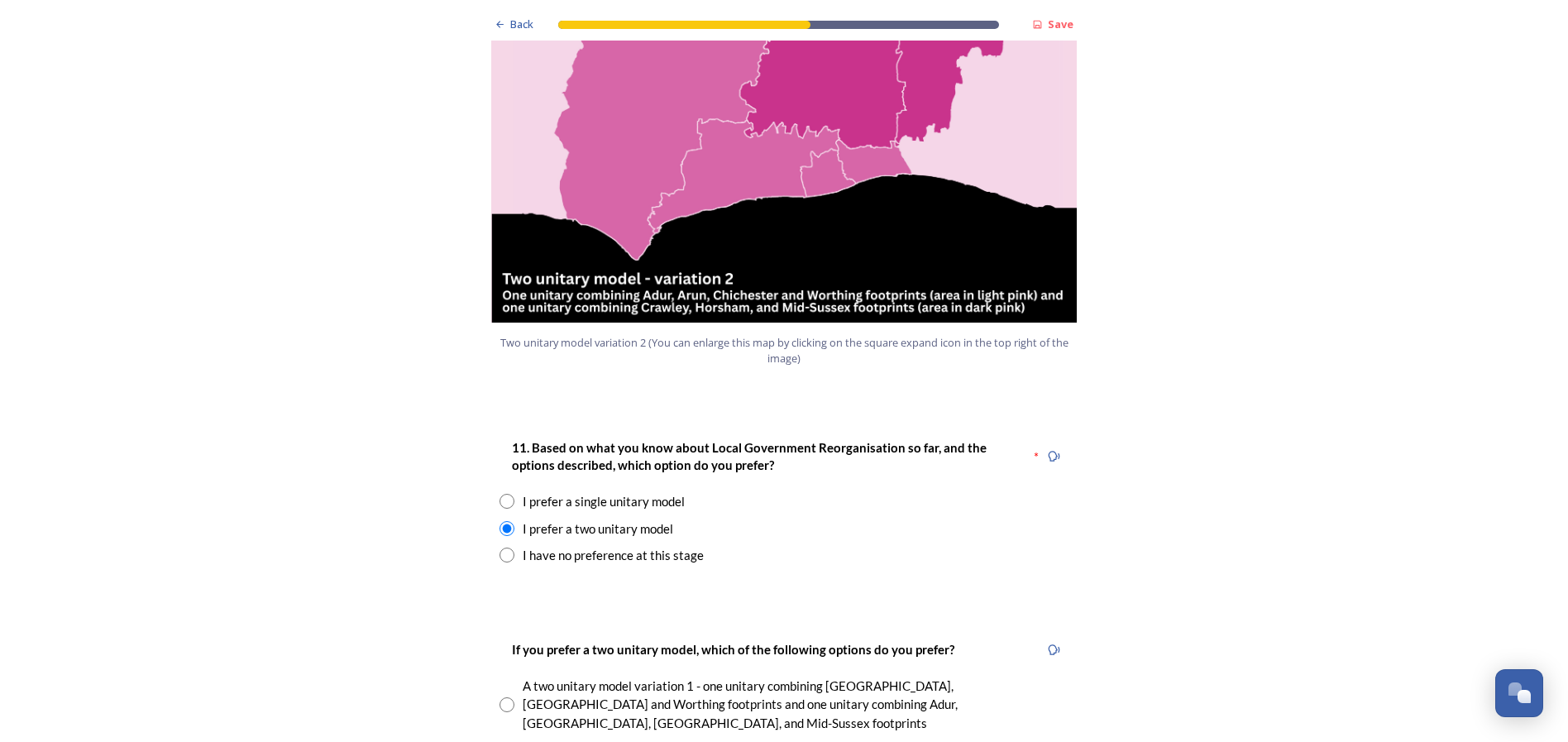
scroll to position [1884, 0]
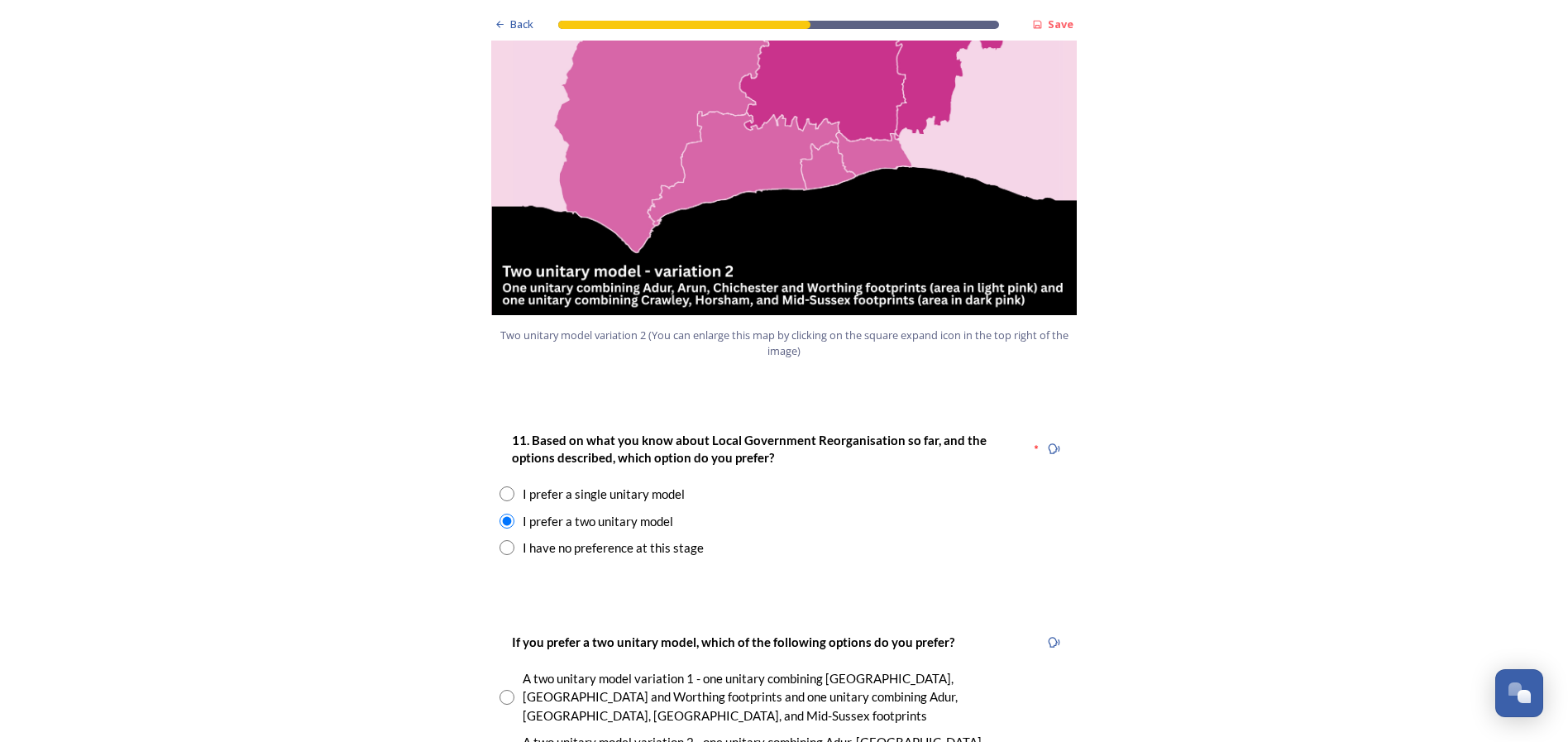
click at [503, 689] on input "radio" at bounding box center [506, 696] width 15 height 15
radio input "true"
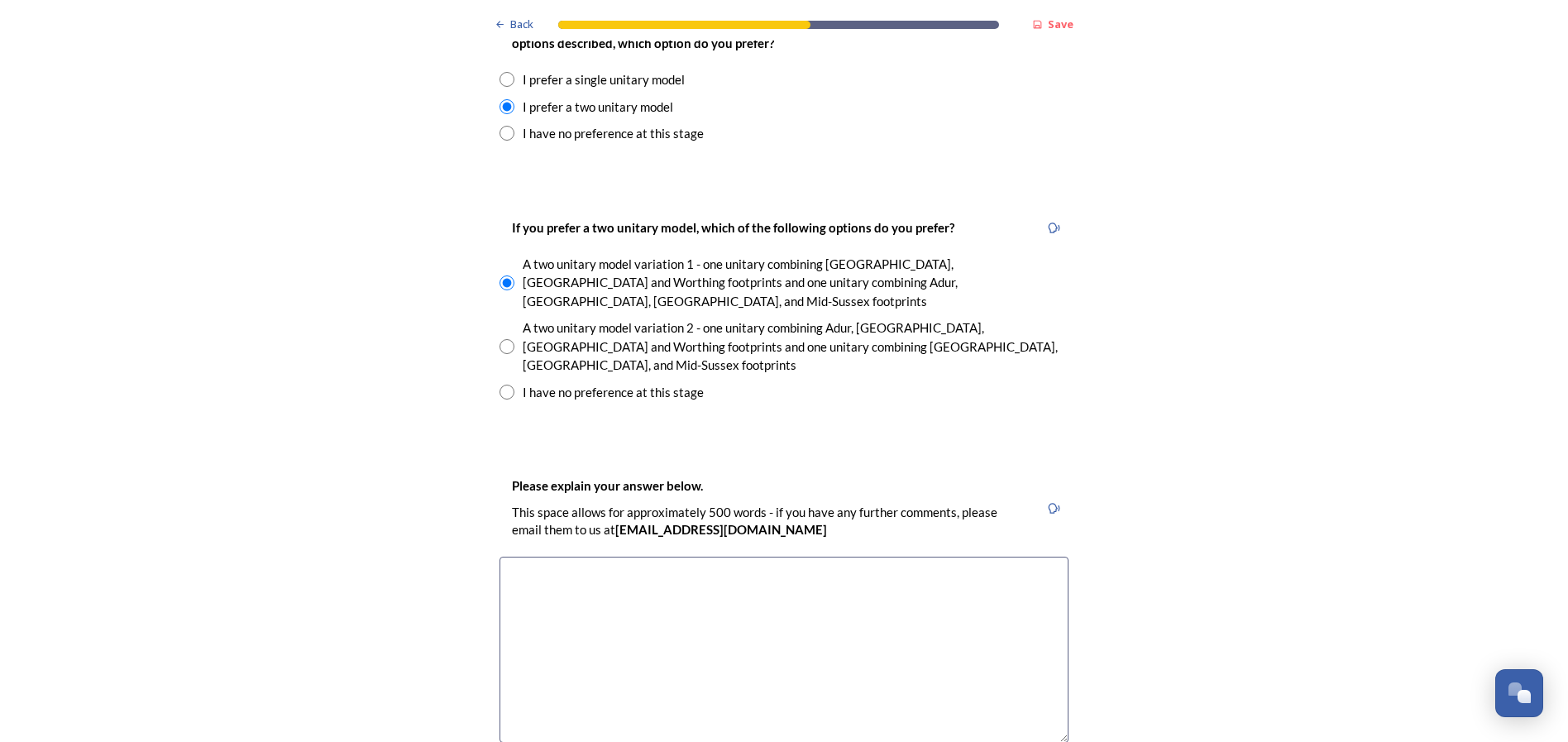
scroll to position [2311, 0]
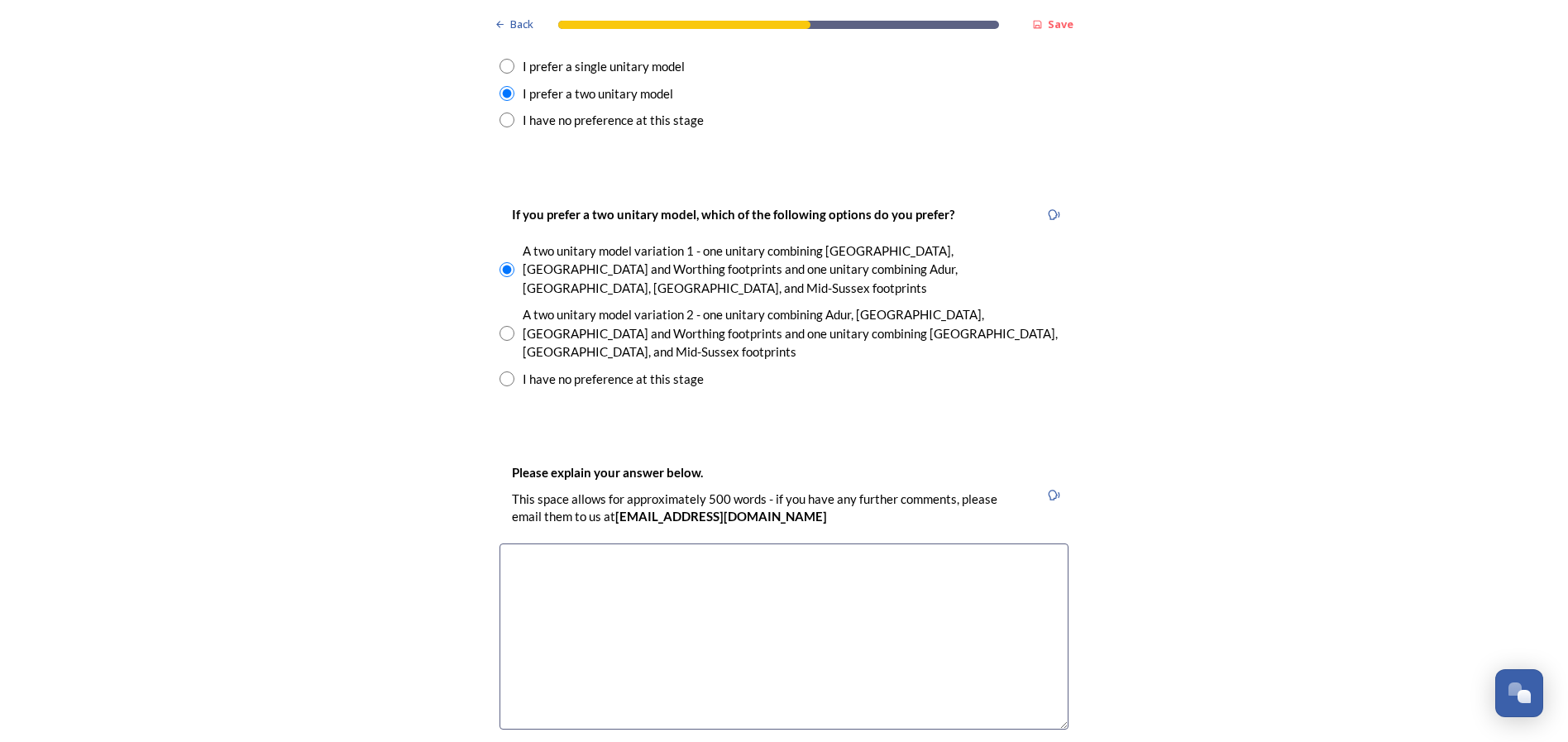
click at [598, 543] on textarea at bounding box center [783, 636] width 569 height 186
type textarea "I"
click at [555, 543] on textarea "I feel that these authorities may be able to join and work" at bounding box center [783, 636] width 569 height 186
drag, startPoint x: 703, startPoint y: 479, endPoint x: 670, endPoint y: 485, distance: 33.5
click at [672, 543] on textarea "I feel that this split would allow these authorities may be able to join and wo…" at bounding box center [783, 636] width 569 height 186
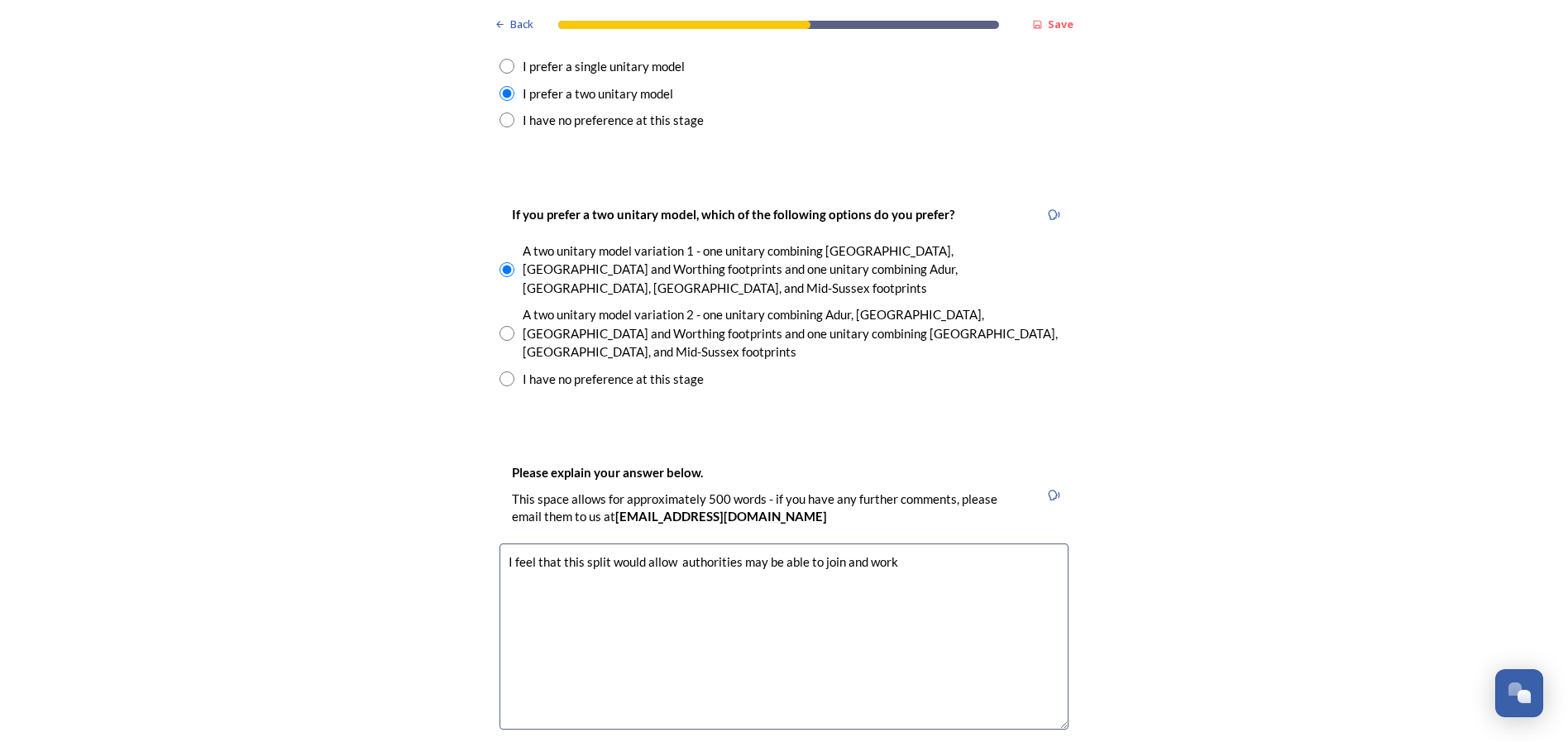
drag, startPoint x: 741, startPoint y: 480, endPoint x: 890, endPoint y: 483, distance: 149.0
click at [891, 543] on textarea "I feel that this split would allow authorities may be able to join and work" at bounding box center [783, 636] width 569 height 186
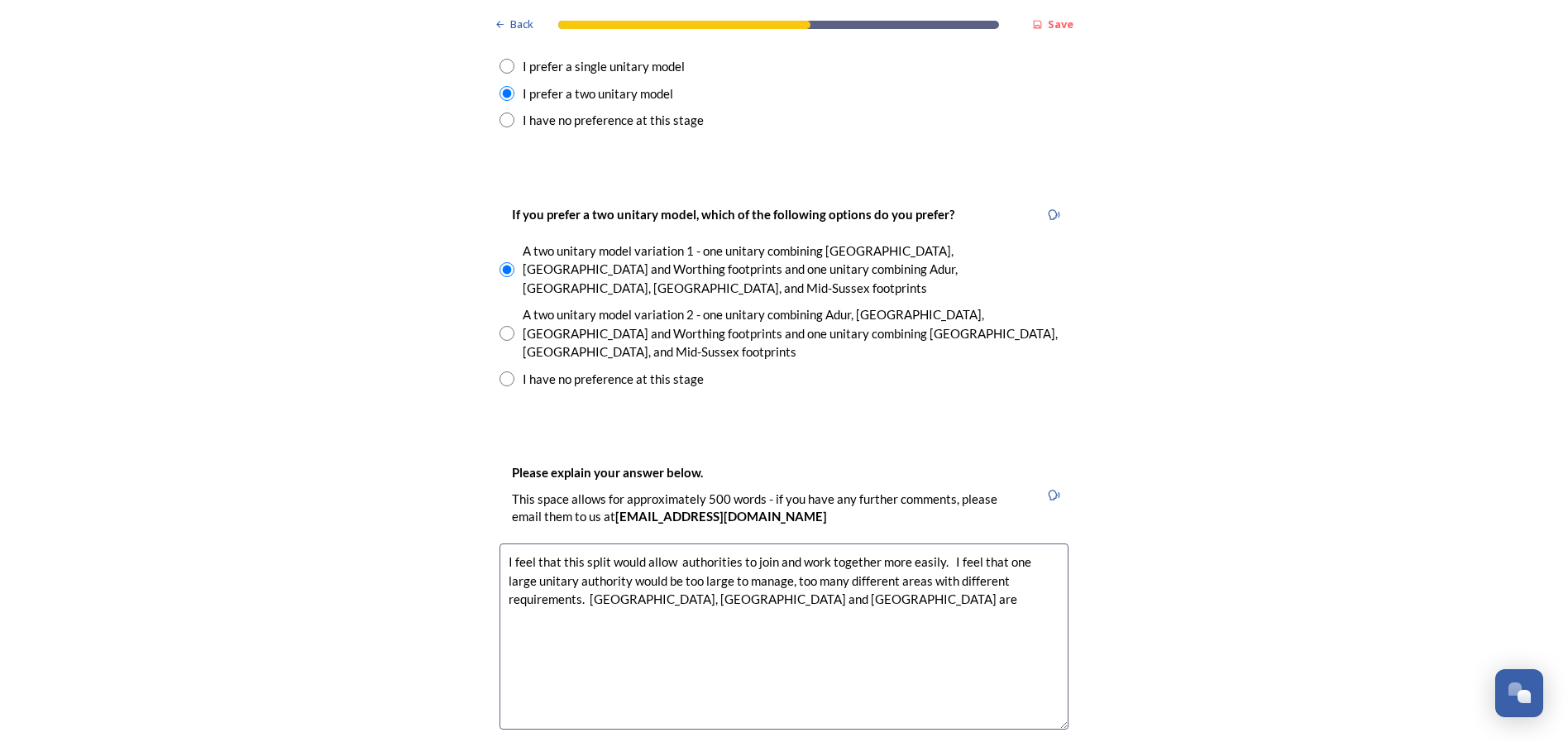
click at [560, 543] on textarea "I feel that this split would allow authorities to join and work together more e…" at bounding box center [783, 636] width 569 height 186
click at [711, 543] on textarea "I feel that this split would allow authorities to join and work together more e…" at bounding box center [783, 636] width 569 height 186
click at [940, 543] on textarea "I feel that this split would allow authorities to join and work together more e…" at bounding box center [783, 636] width 569 height 186
drag, startPoint x: 559, startPoint y: 535, endPoint x: 529, endPoint y: 535, distance: 30.0
click at [529, 543] on textarea "I feel that this split would allow authorities to join and work together more e…" at bounding box center [783, 636] width 569 height 186
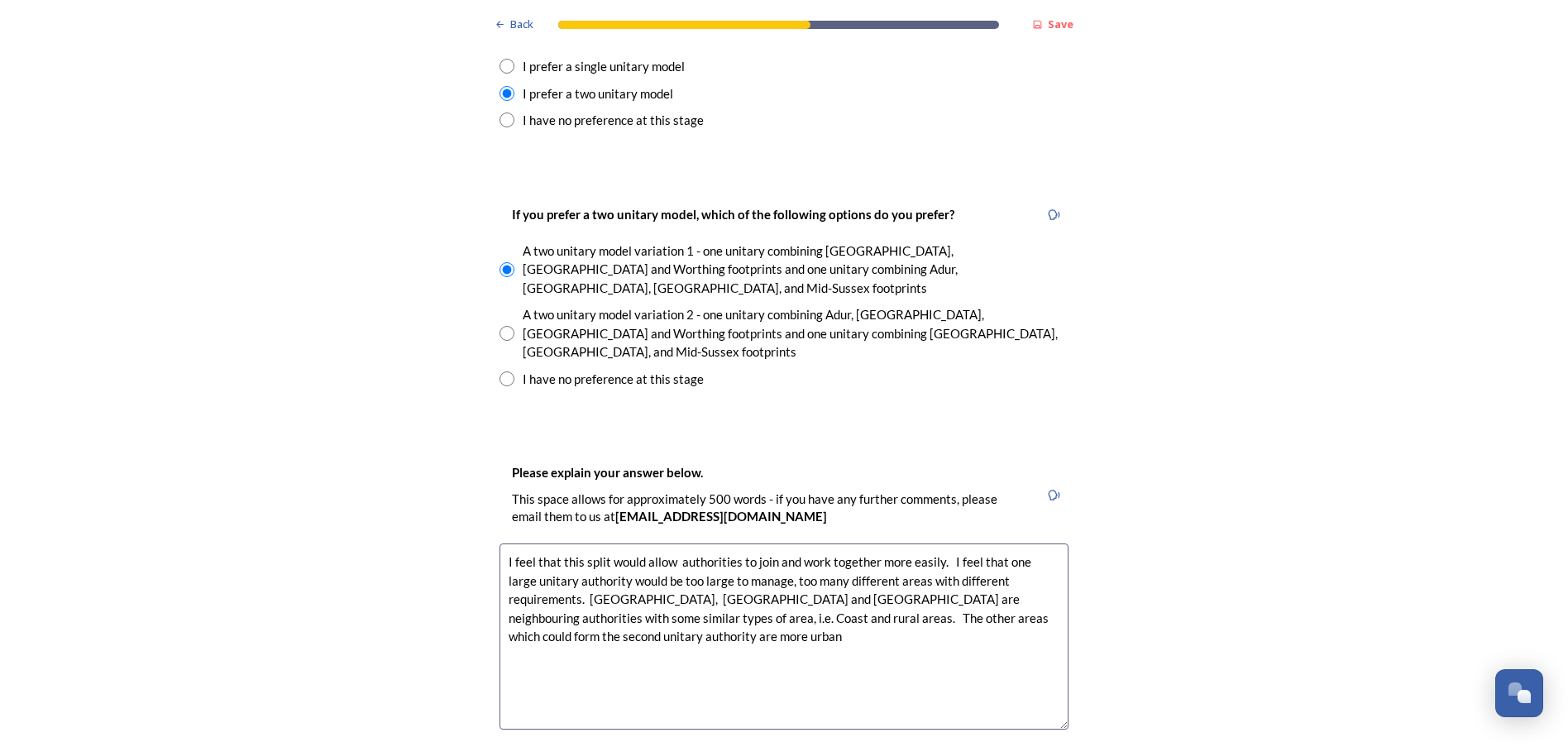
click at [1019, 543] on textarea "I feel that this split would allow authorities to join and work together more e…" at bounding box center [783, 636] width 569 height 186
drag, startPoint x: 958, startPoint y: 534, endPoint x: 1012, endPoint y: 535, distance: 54.0
click at [1012, 543] on textarea "I feel that this split would allow authorities to join and work together more e…" at bounding box center [783, 636] width 569 height 186
drag, startPoint x: 932, startPoint y: 533, endPoint x: 1010, endPoint y: 535, distance: 78.0
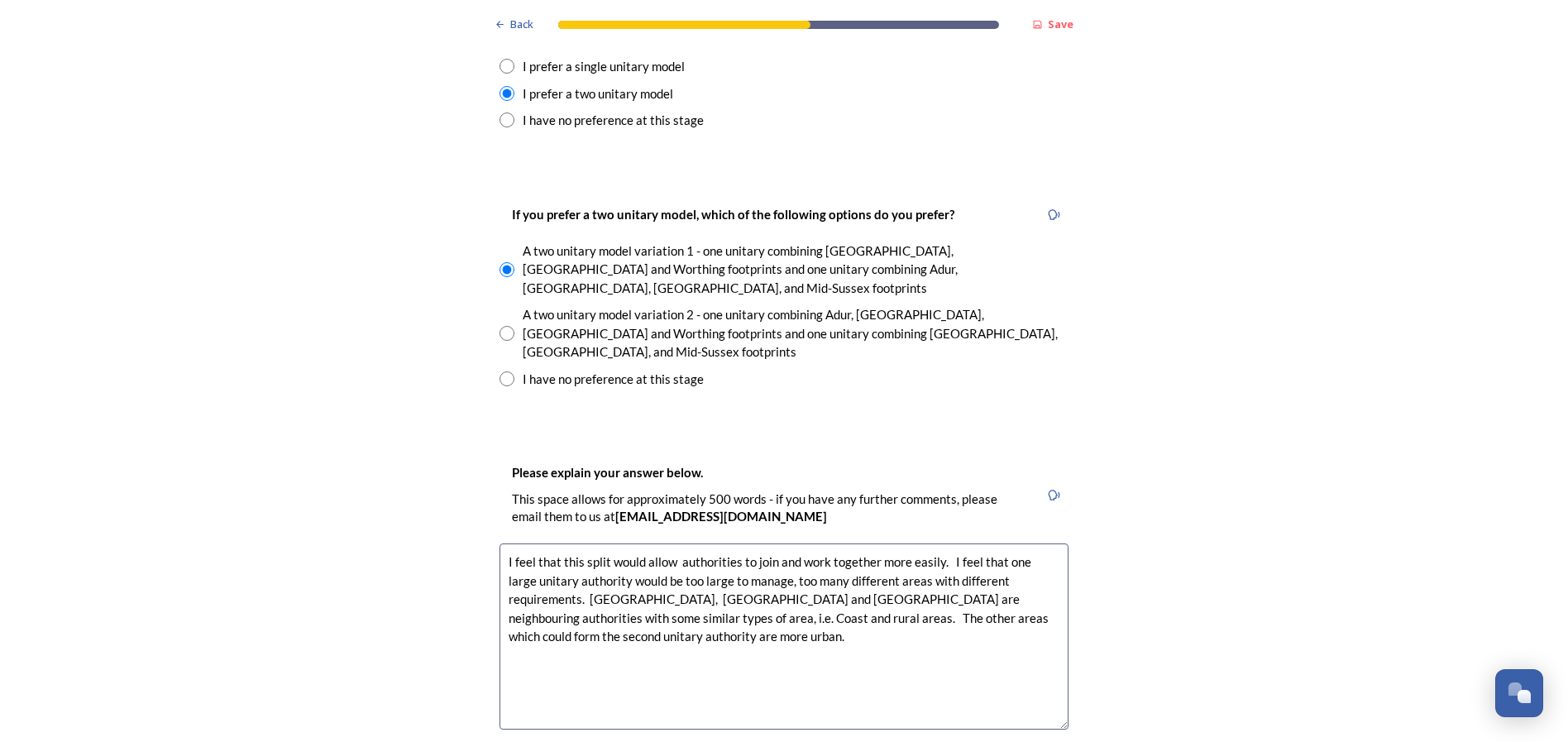
click at [1009, 543] on textarea "I feel that this split would allow authorities to join and work together more e…" at bounding box center [783, 636] width 569 height 186
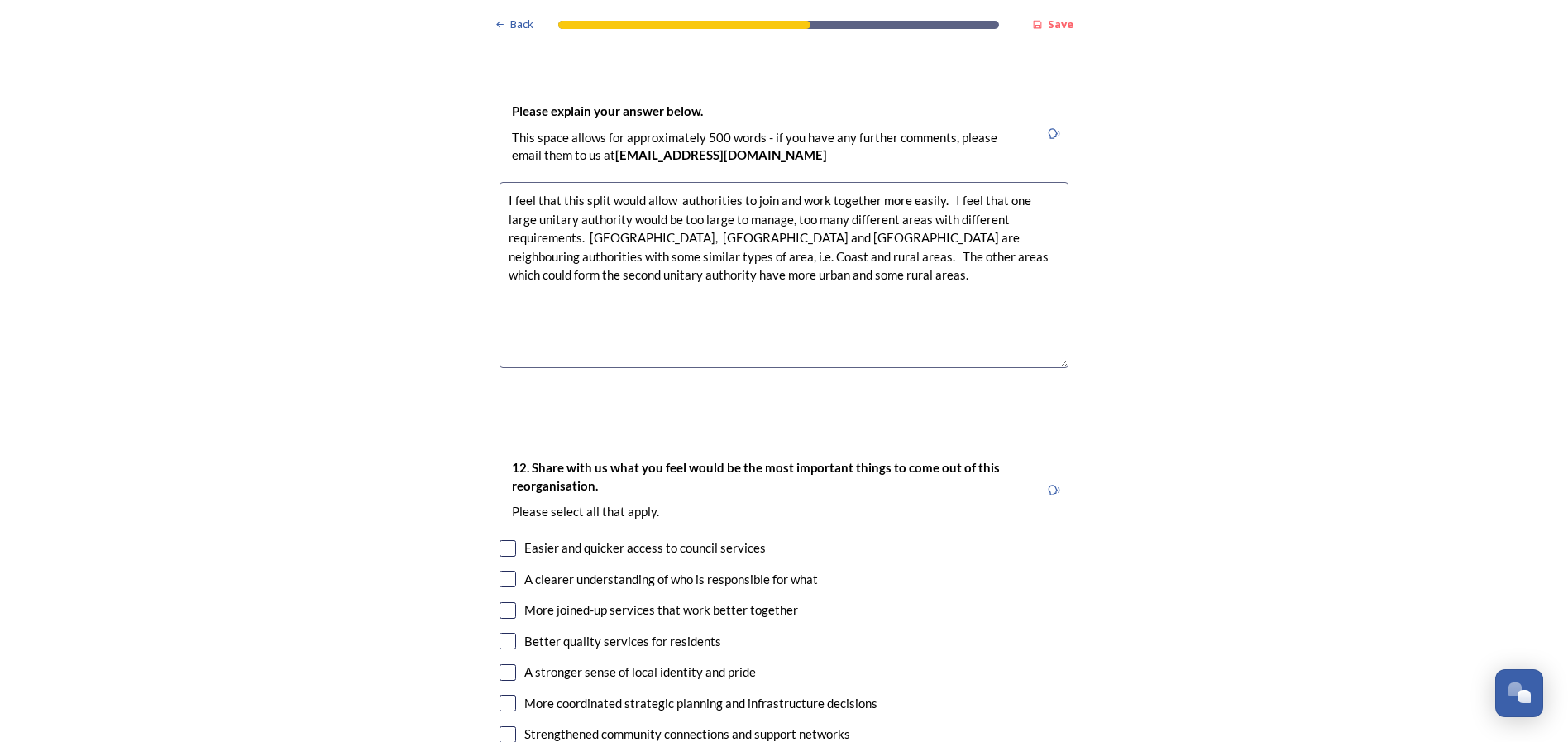
scroll to position [2814, 0]
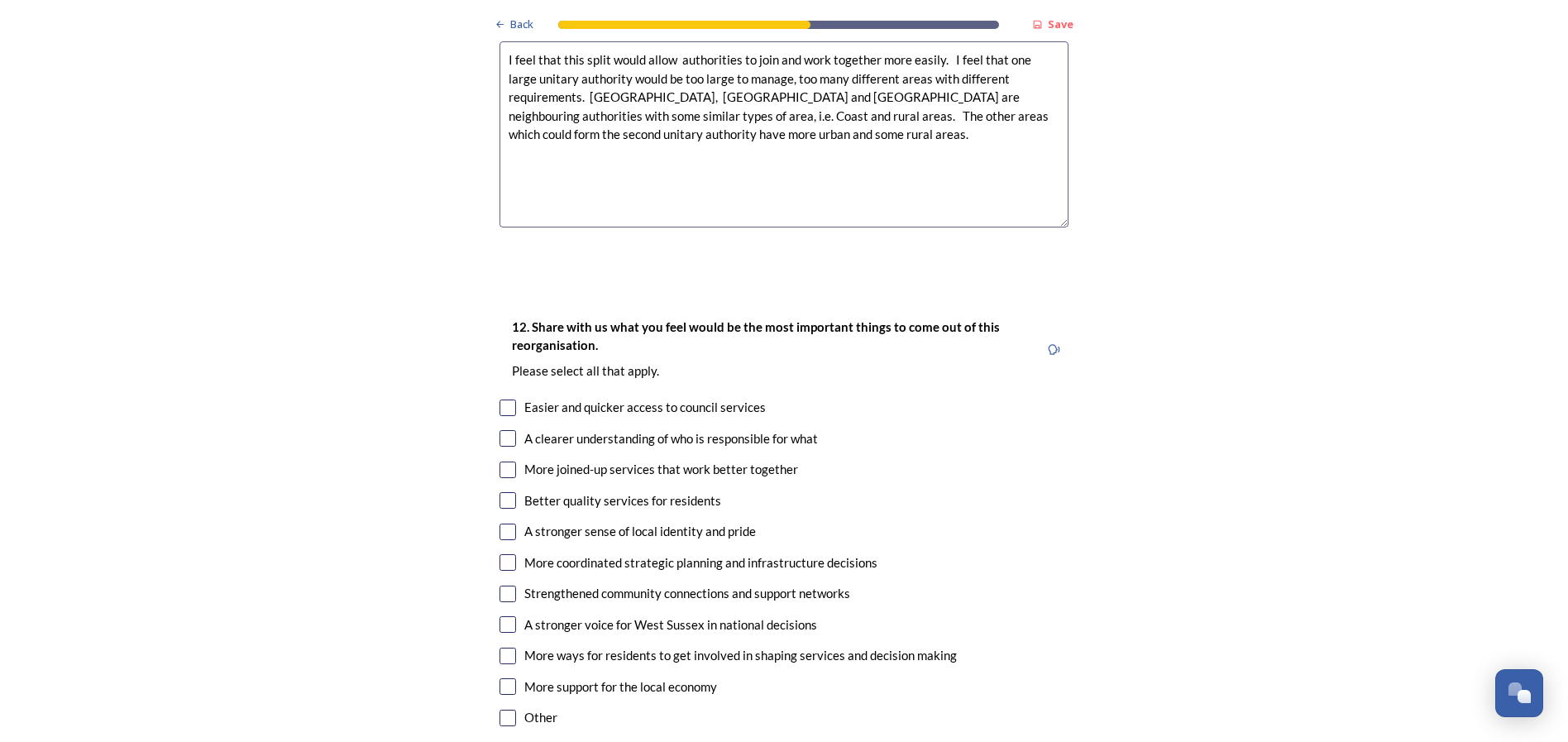
type textarea "I feel that this split would allow authorities to join and work together more e…"
click at [503, 461] on input "checkbox" at bounding box center [507, 469] width 16 height 16
checkbox input "true"
click at [502, 554] on input "checkbox" at bounding box center [507, 562] width 16 height 16
checkbox input "true"
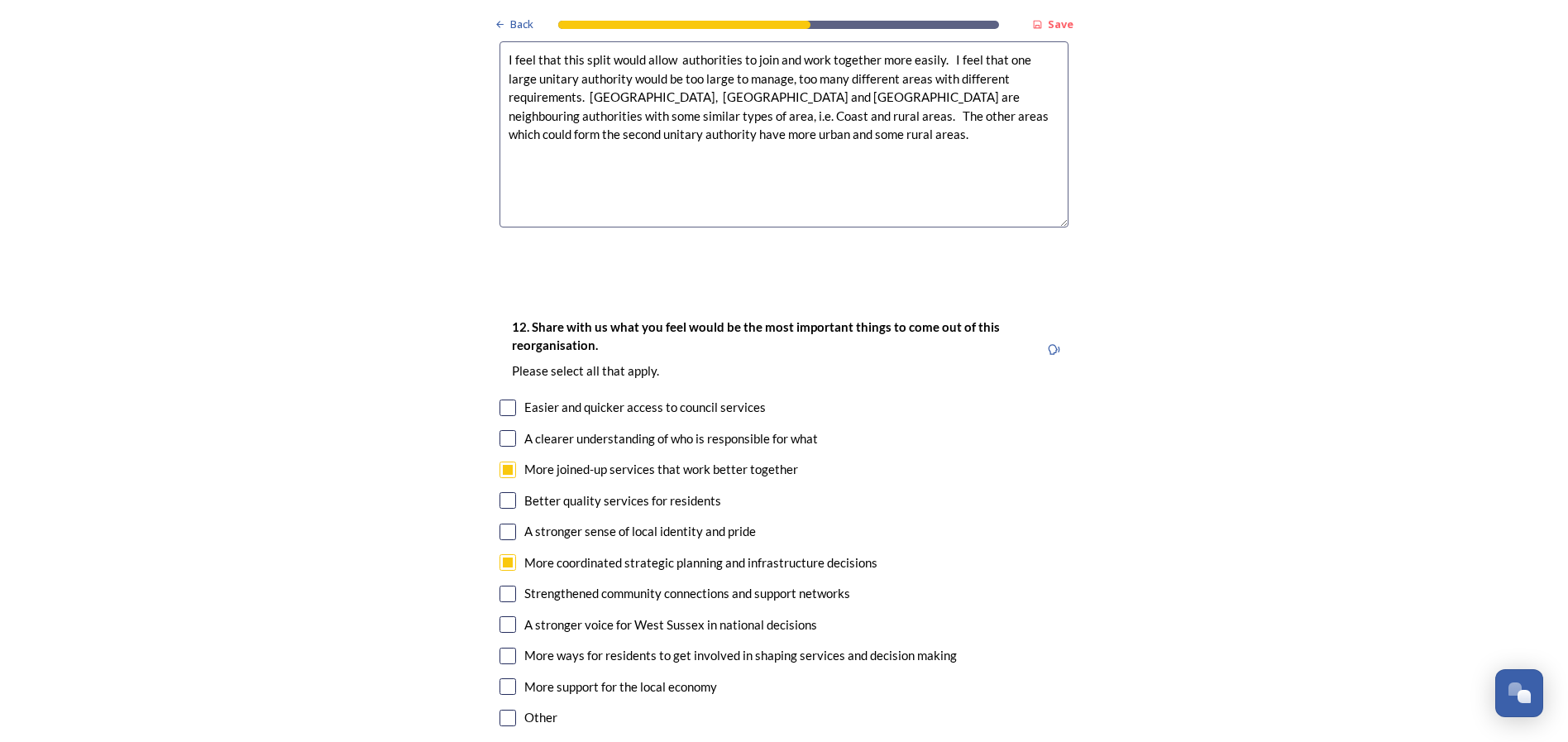
click at [502, 616] on input "checkbox" at bounding box center [507, 624] width 16 height 16
checkbox input "true"
click at [500, 678] on input "checkbox" at bounding box center [507, 686] width 16 height 16
checkbox input "true"
click at [501, 430] on input "checkbox" at bounding box center [507, 438] width 16 height 16
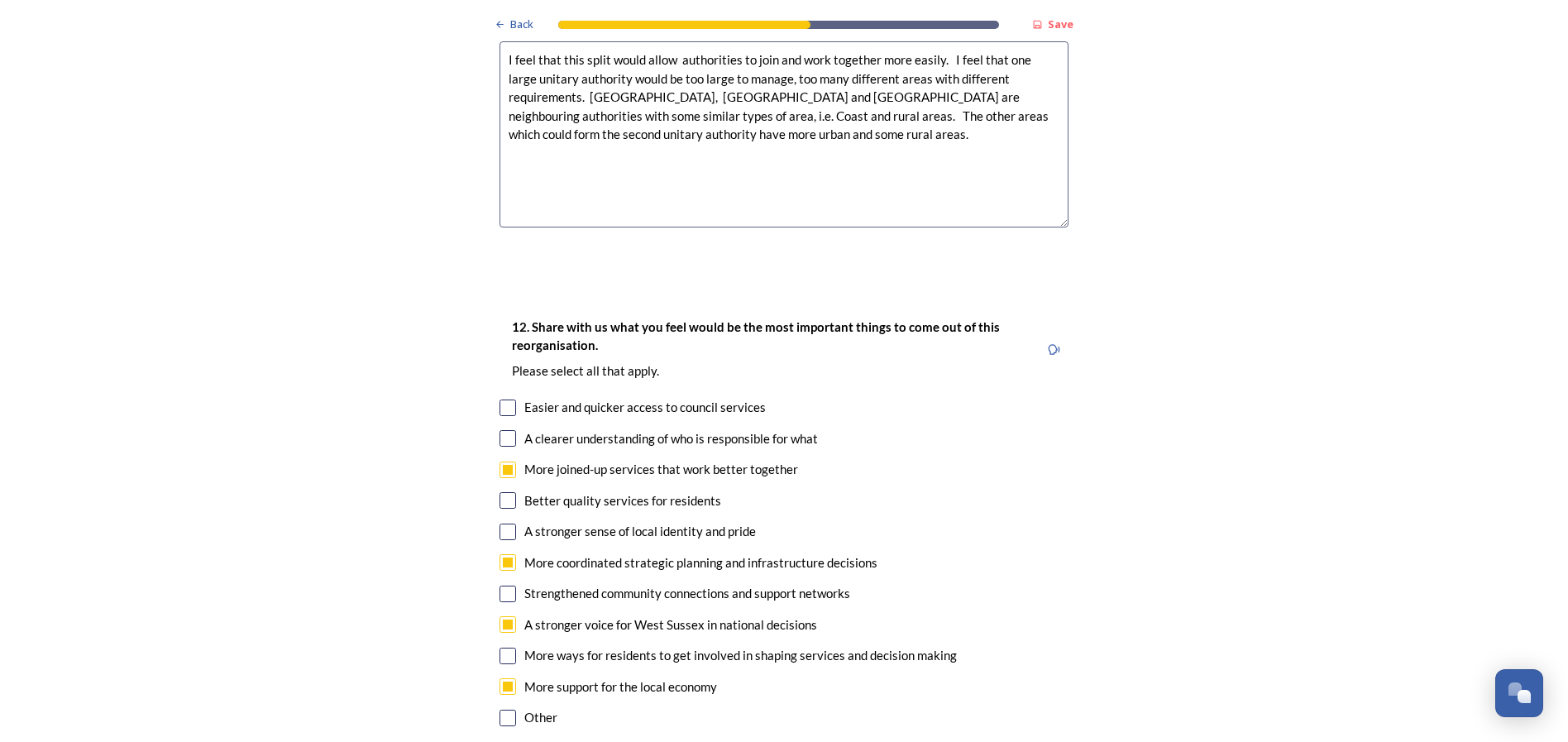
checkbox input "true"
click at [503, 399] on input "checkbox" at bounding box center [507, 407] width 16 height 16
checkbox input "true"
click at [504, 585] on input "checkbox" at bounding box center [507, 593] width 16 height 16
checkbox input "true"
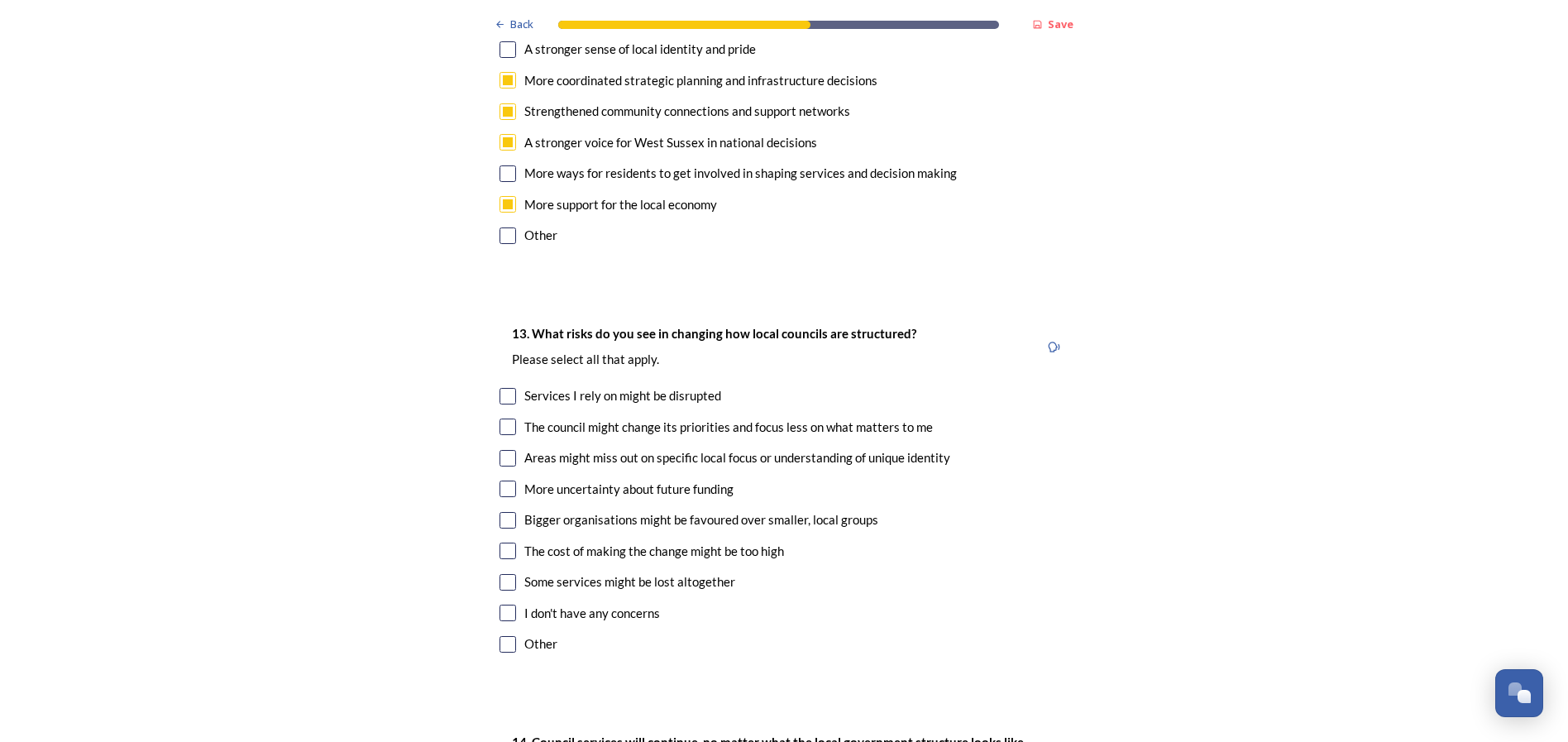
scroll to position [3309, 0]
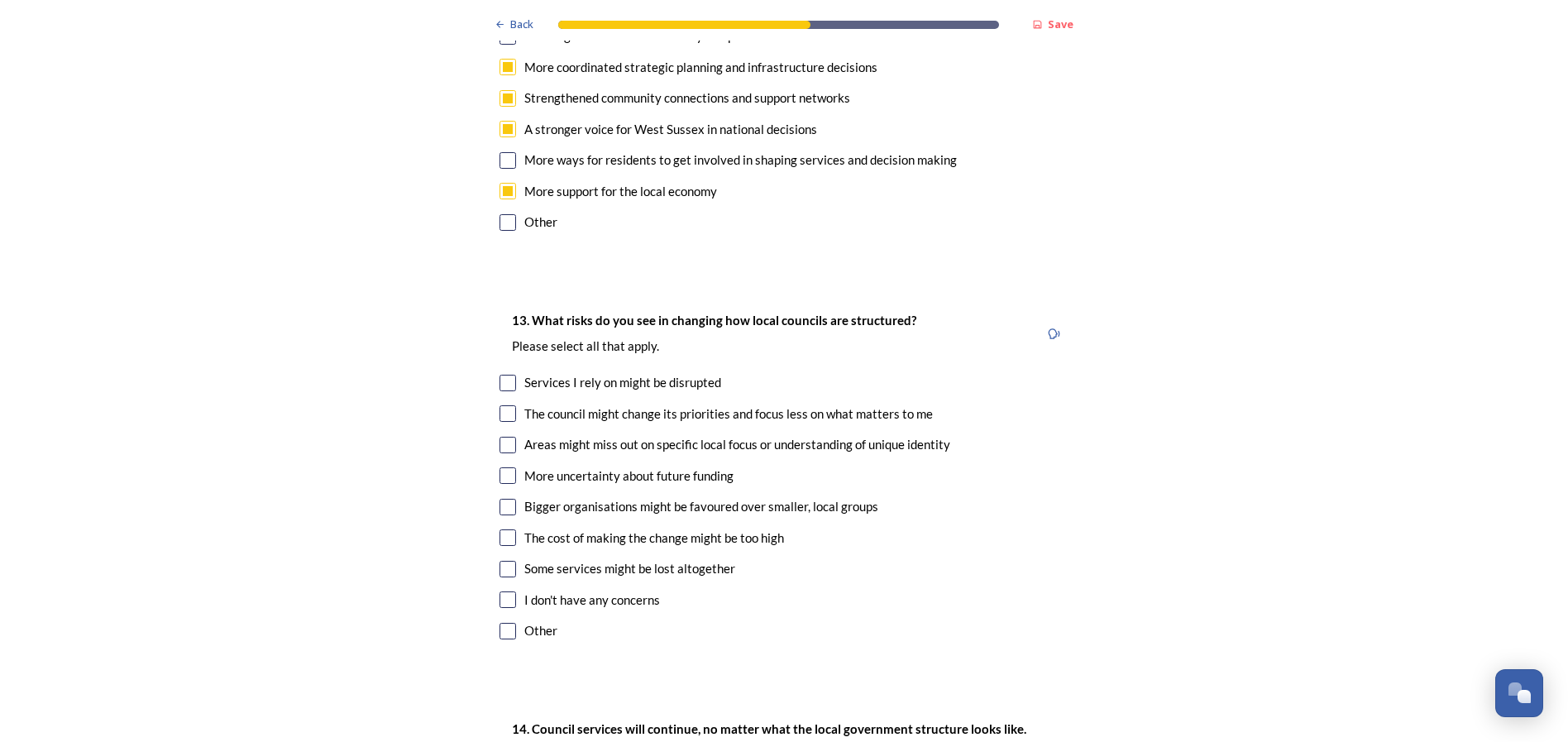
click at [503, 405] on input "checkbox" at bounding box center [507, 413] width 16 height 16
checkbox input "true"
click at [503, 529] on input "checkbox" at bounding box center [507, 537] width 16 height 16
checkbox input "true"
click at [503, 498] on input "checkbox" at bounding box center [507, 506] width 16 height 16
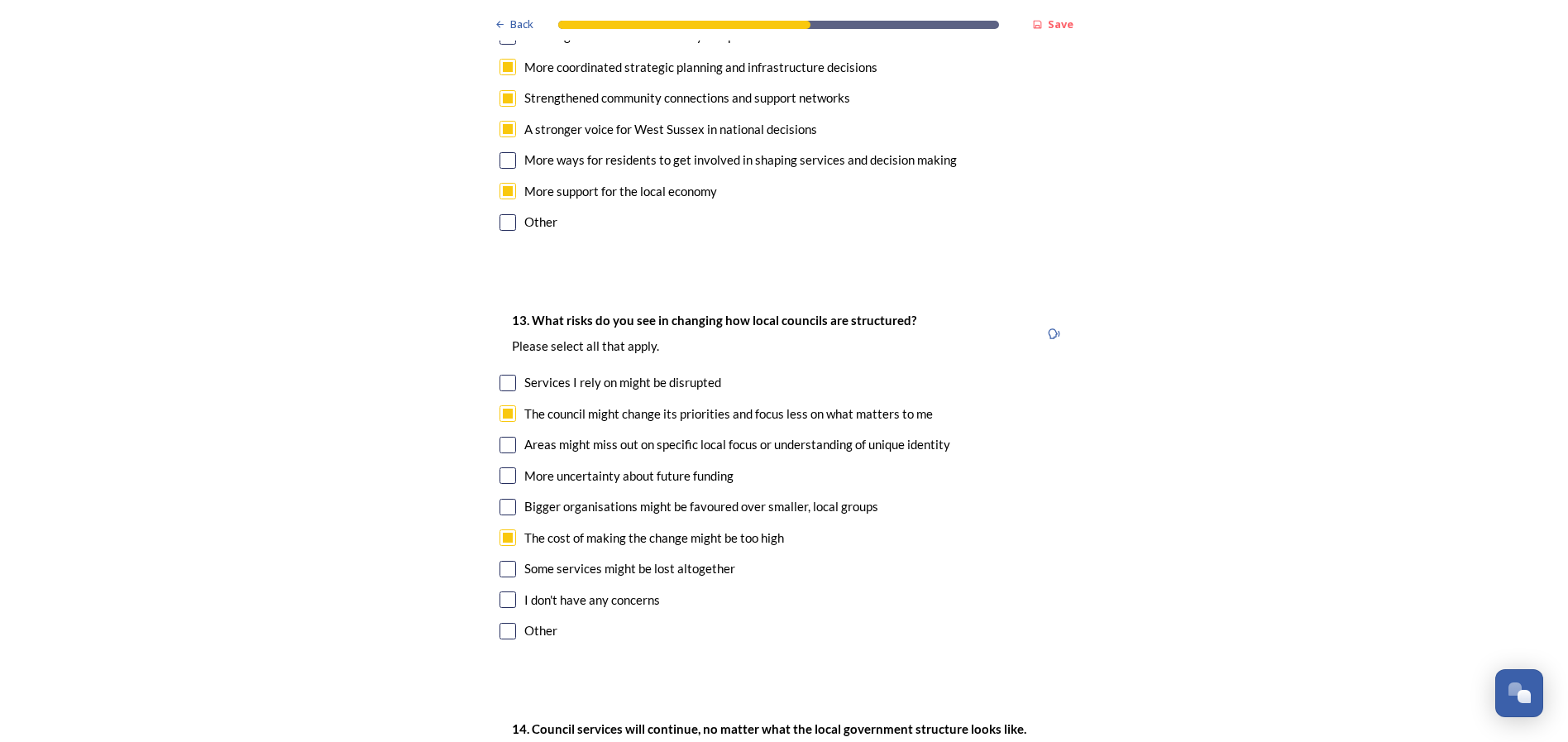
checkbox input "true"
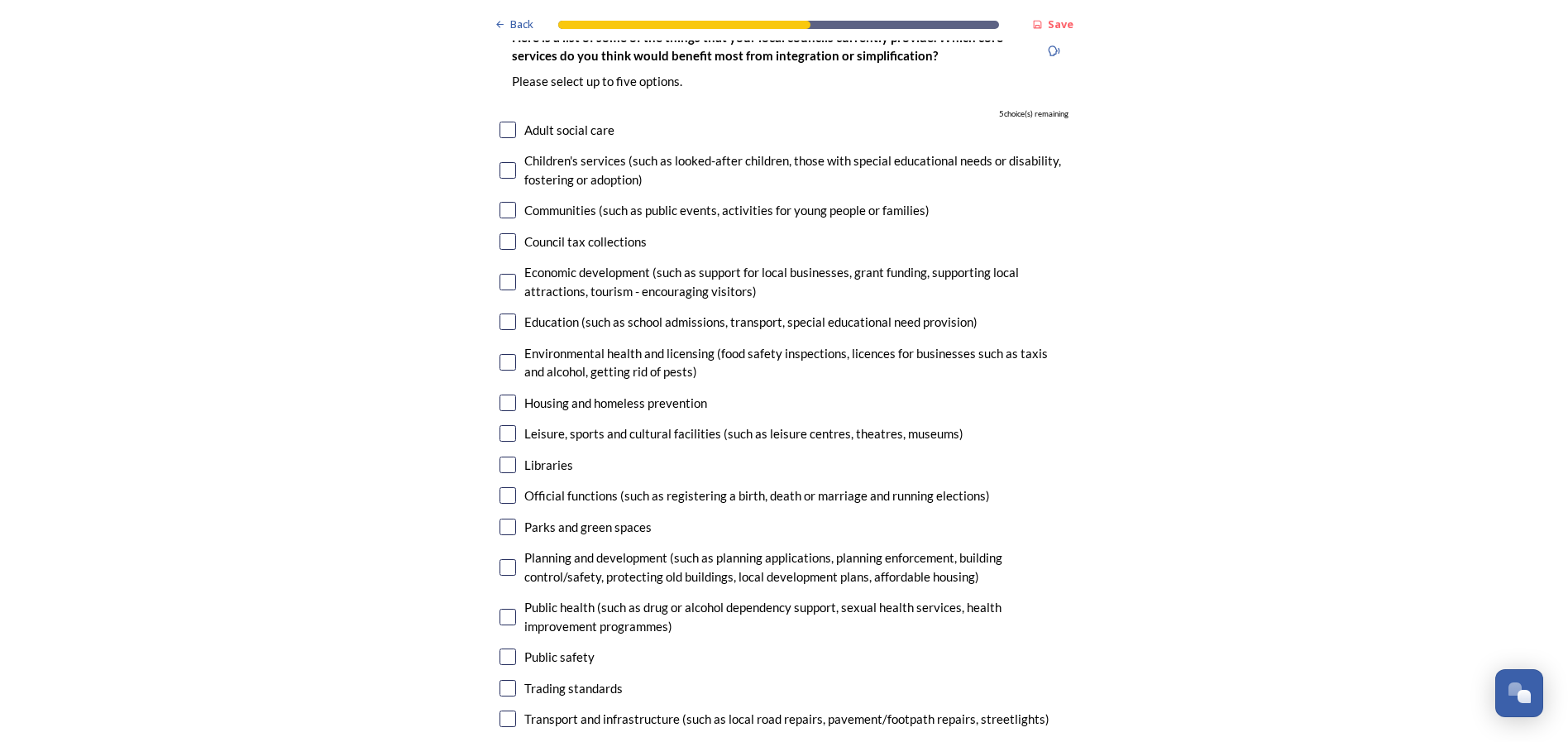
scroll to position [4065, 0]
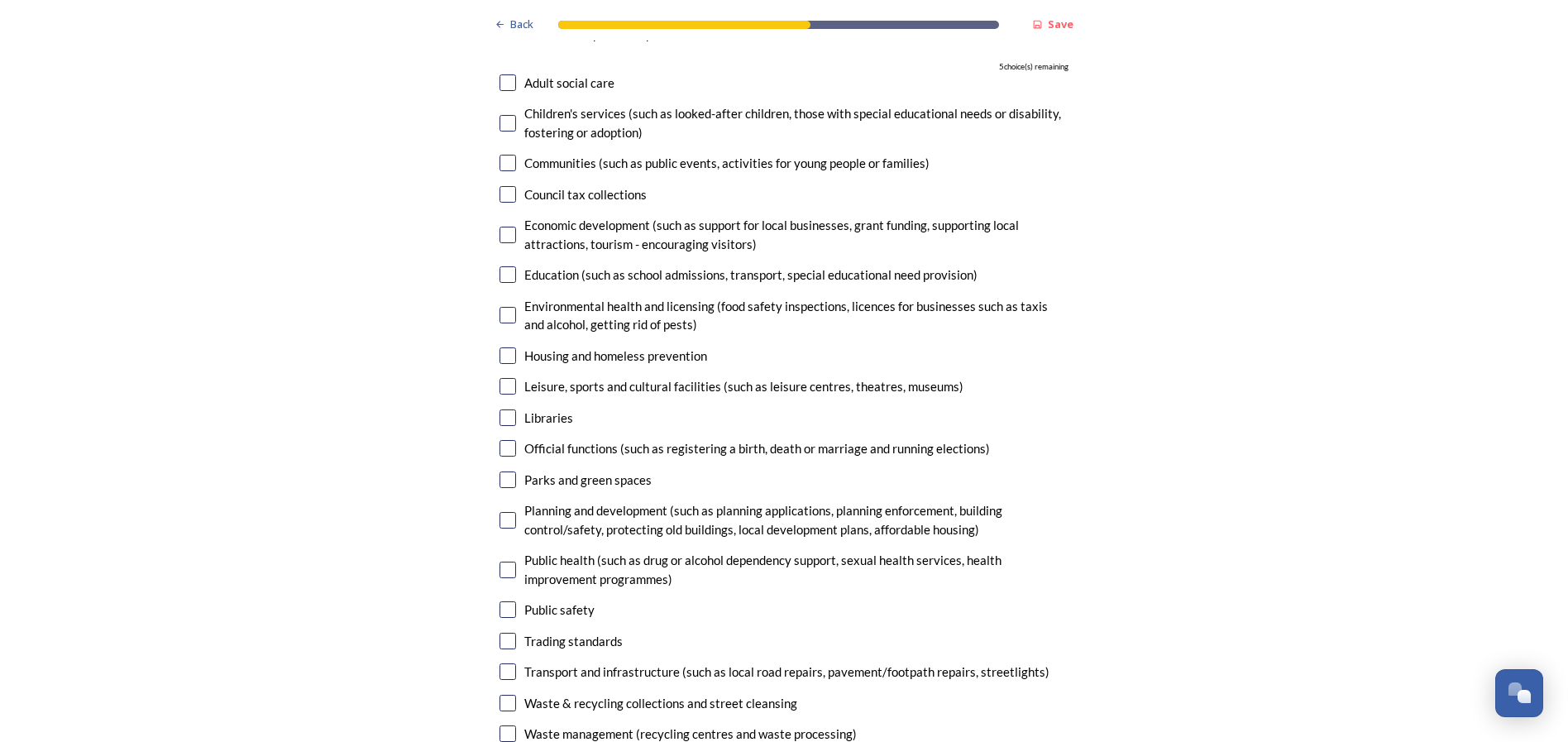
click at [504, 664] on input "checkbox" at bounding box center [507, 671] width 16 height 16
checkbox input "true"
click at [504, 512] on input "checkbox" at bounding box center [507, 520] width 16 height 16
checkbox input "true"
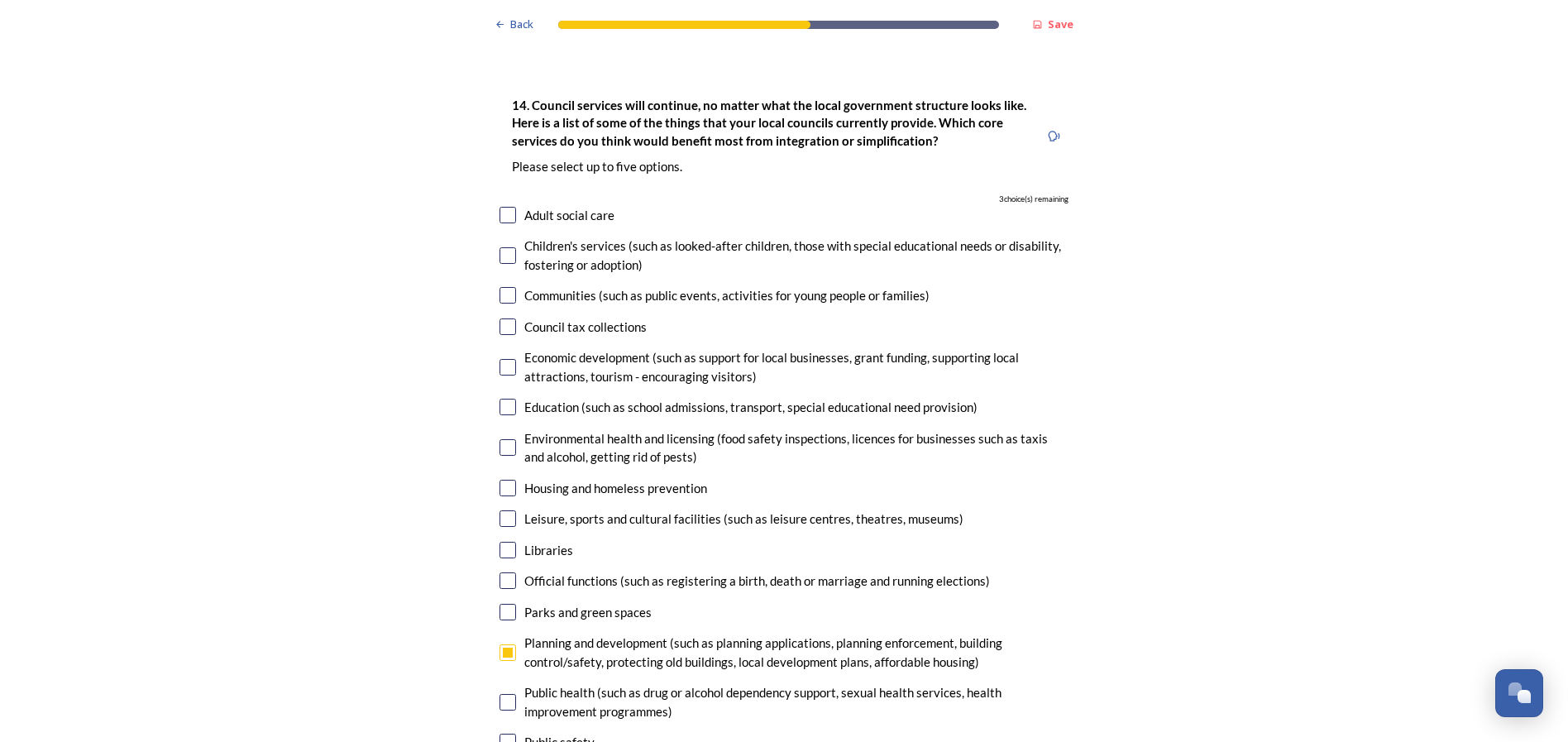
scroll to position [3899, 0]
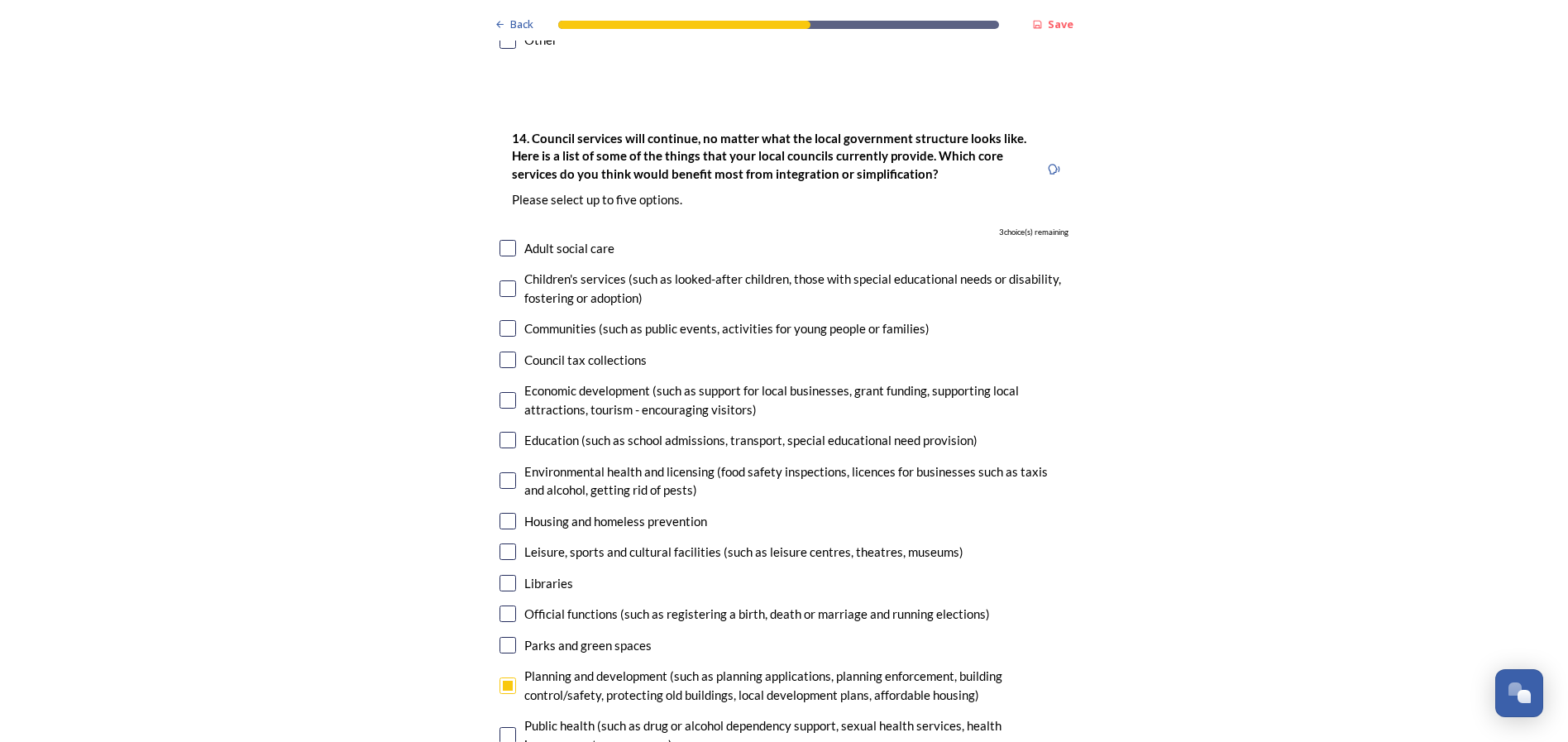
click at [501, 513] on input "checkbox" at bounding box center [507, 521] width 16 height 16
checkbox input "true"
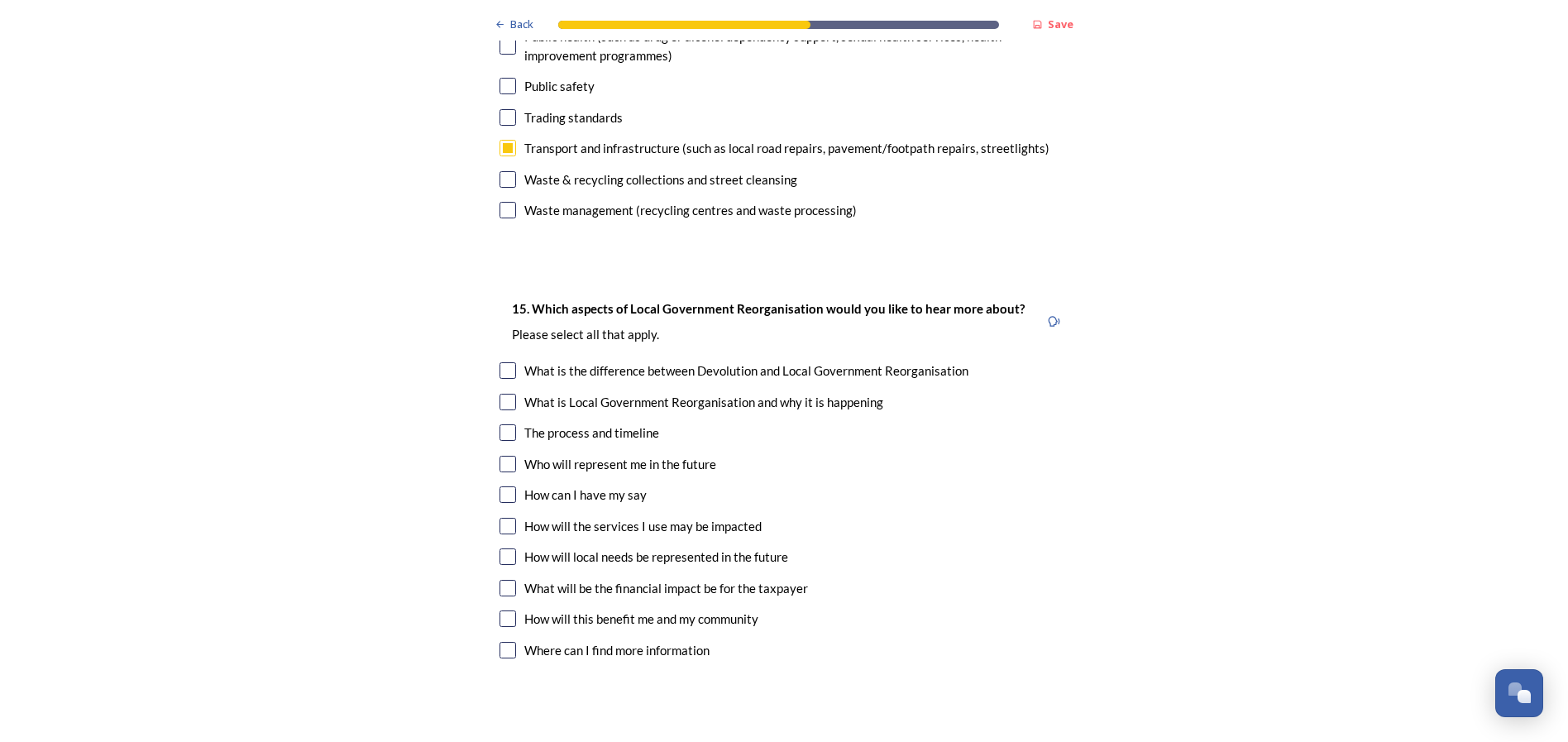
scroll to position [4603, 0]
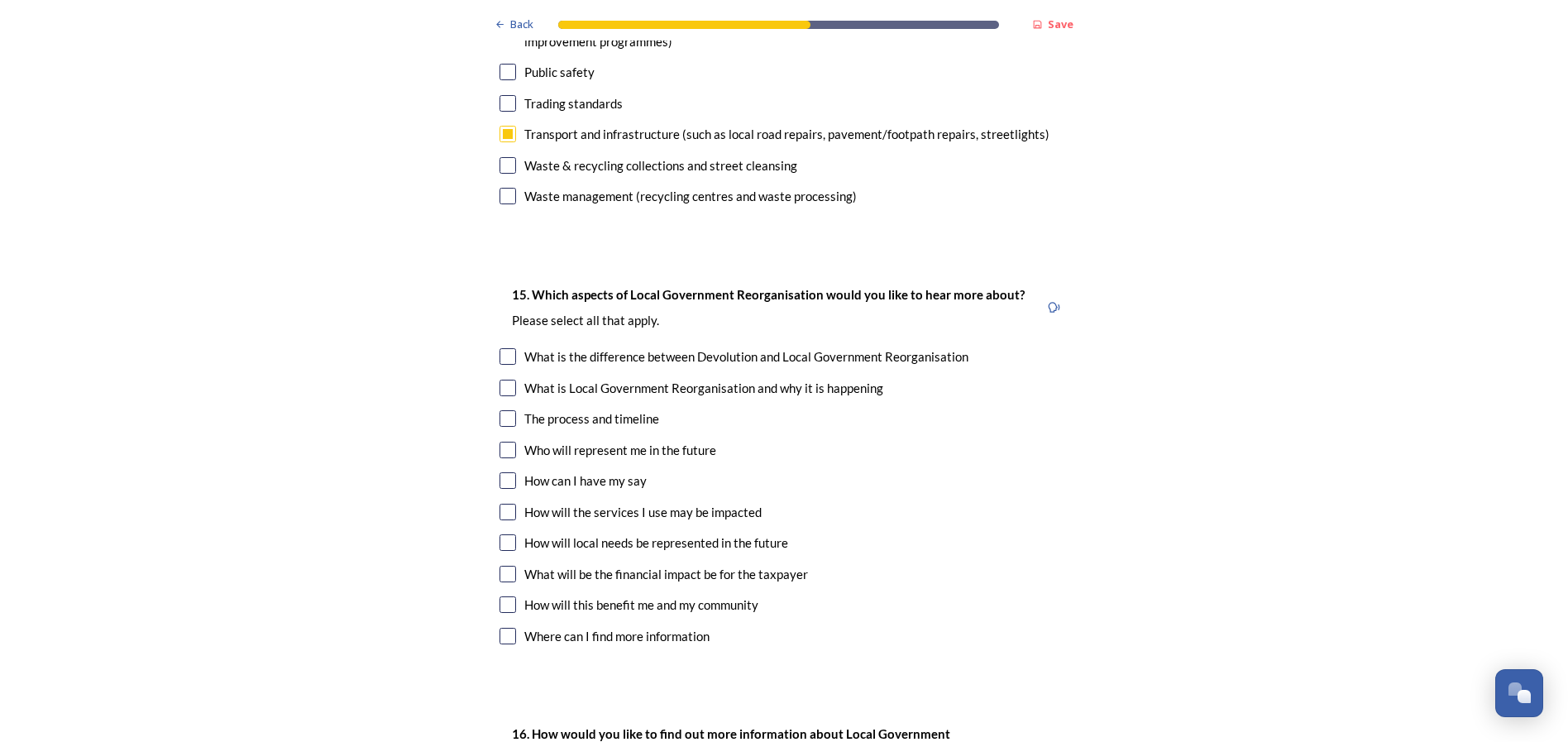
click at [504, 411] on input "checkbox" at bounding box center [507, 418] width 16 height 16
checkbox input "true"
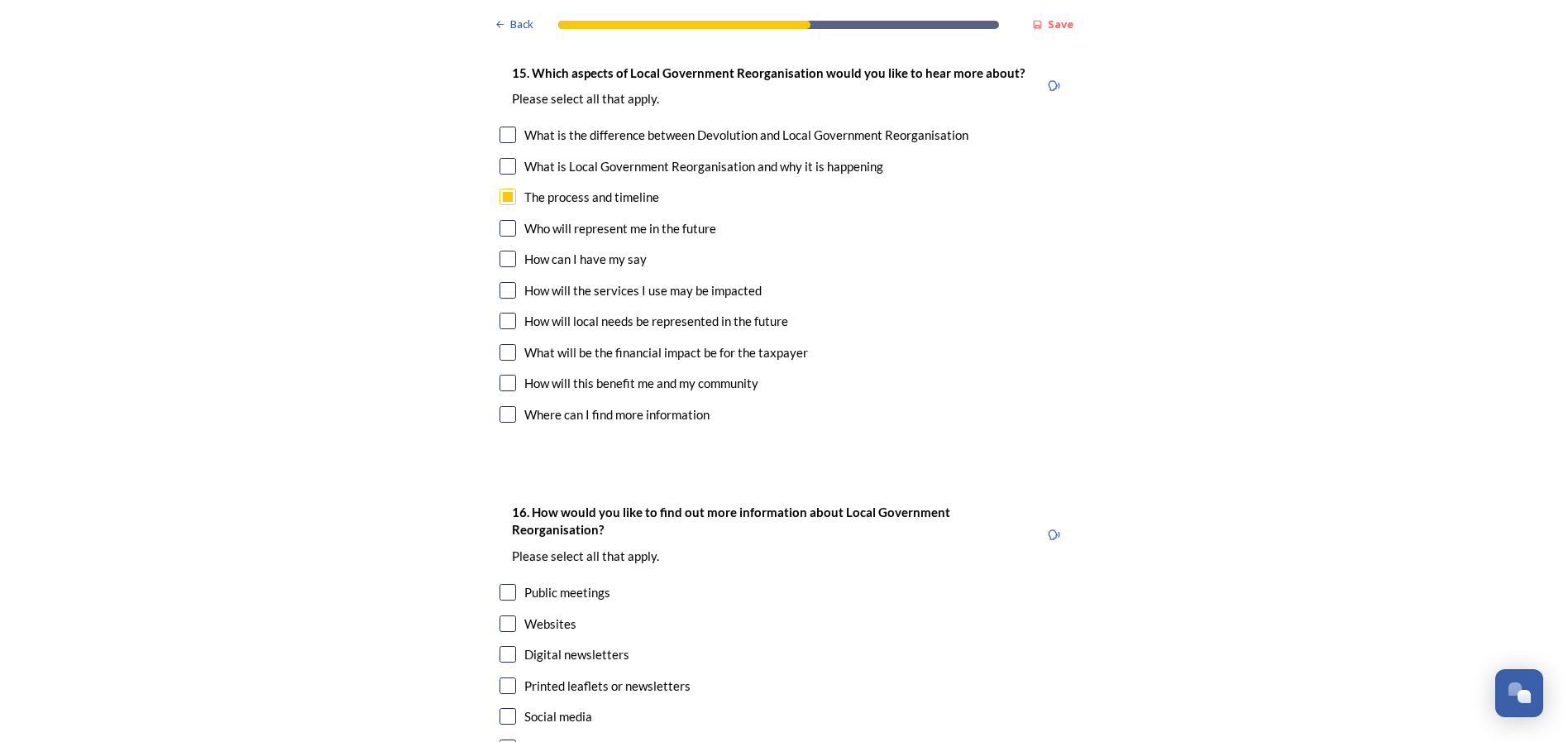
scroll to position [4899, 0]
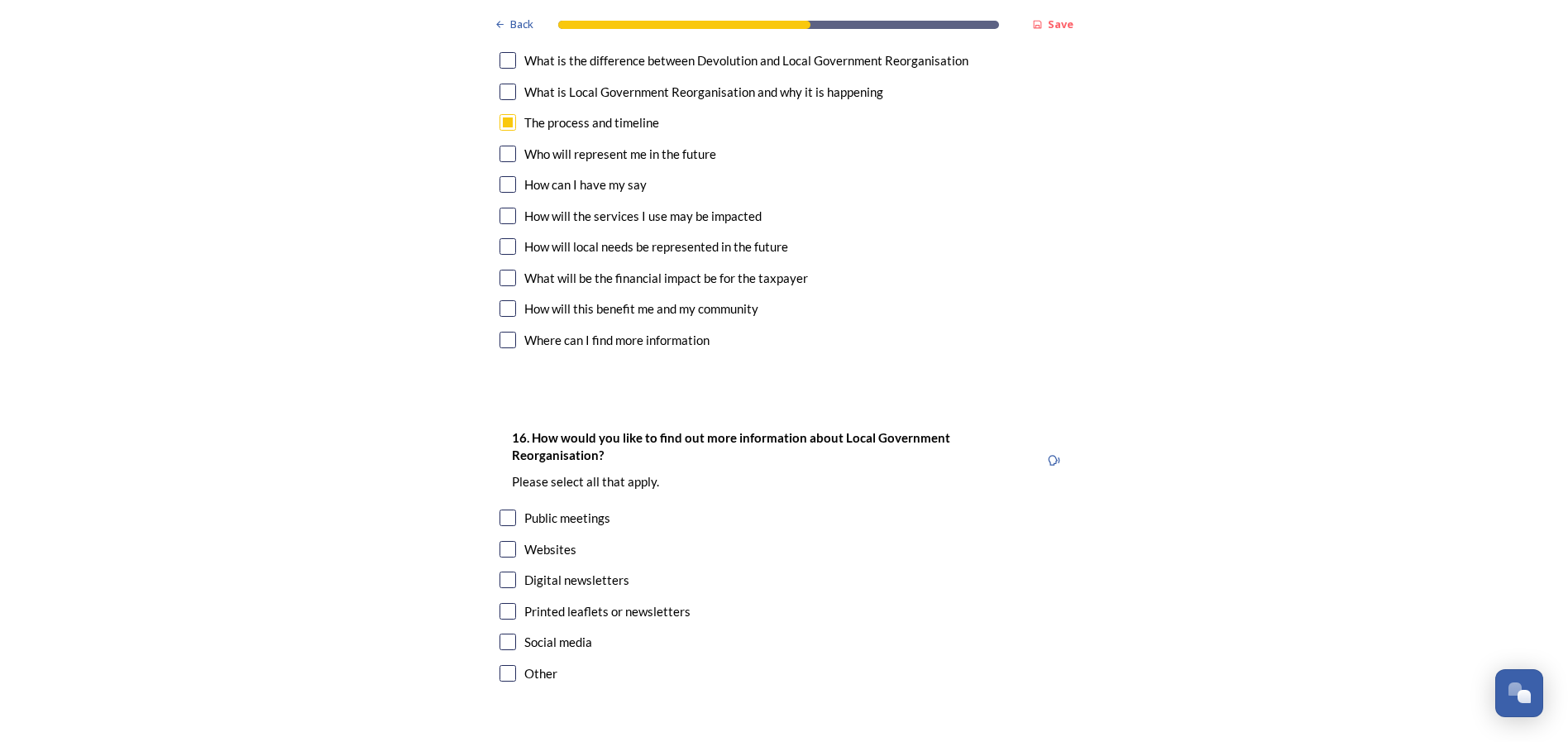
click at [501, 331] on input "checkbox" at bounding box center [507, 339] width 16 height 16
checkbox input "true"
click at [503, 572] on input "checkbox" at bounding box center [507, 579] width 16 height 16
checkbox input "true"
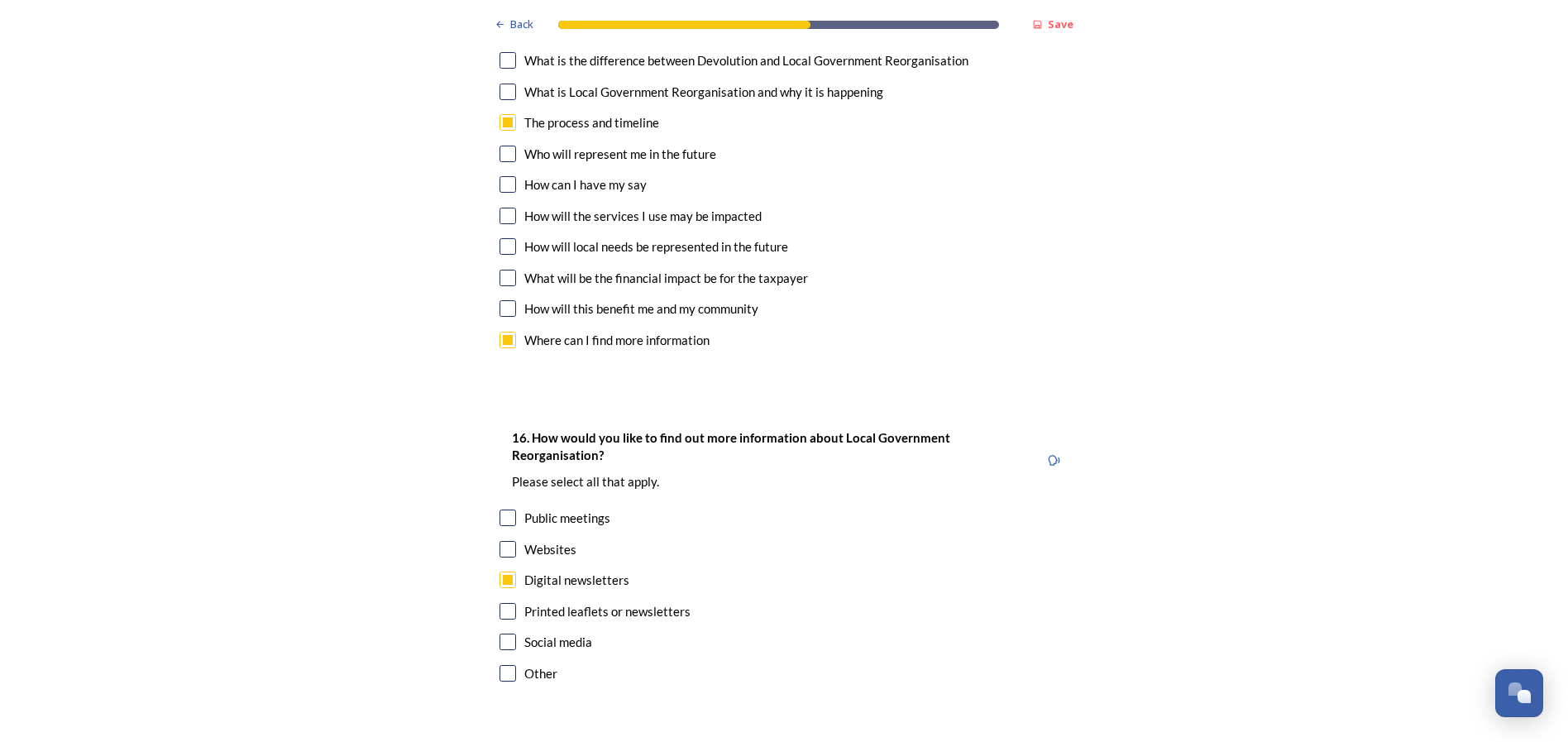
scroll to position [0, 0]
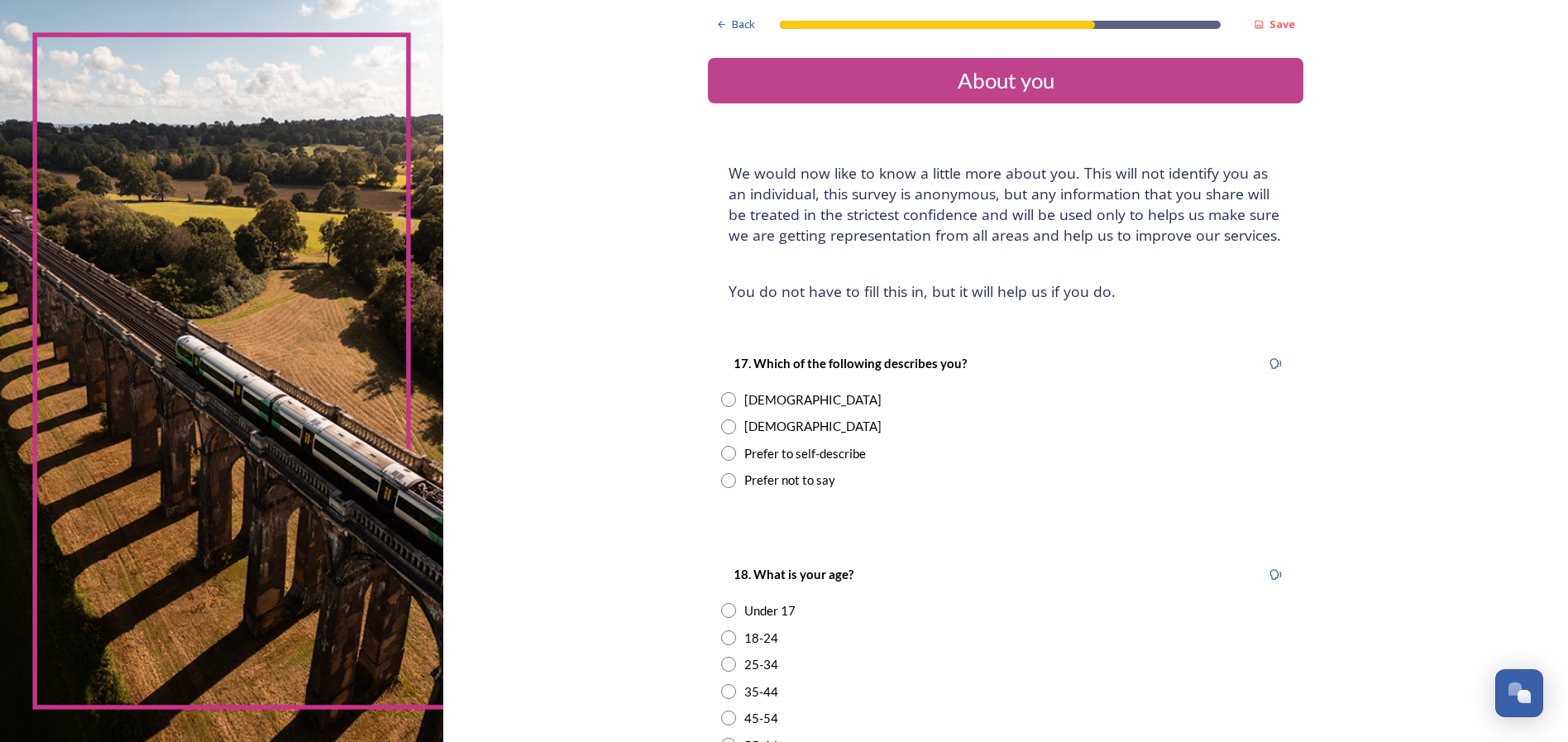
click at [722, 400] on input "radio" at bounding box center [728, 399] width 15 height 15
radio input "true"
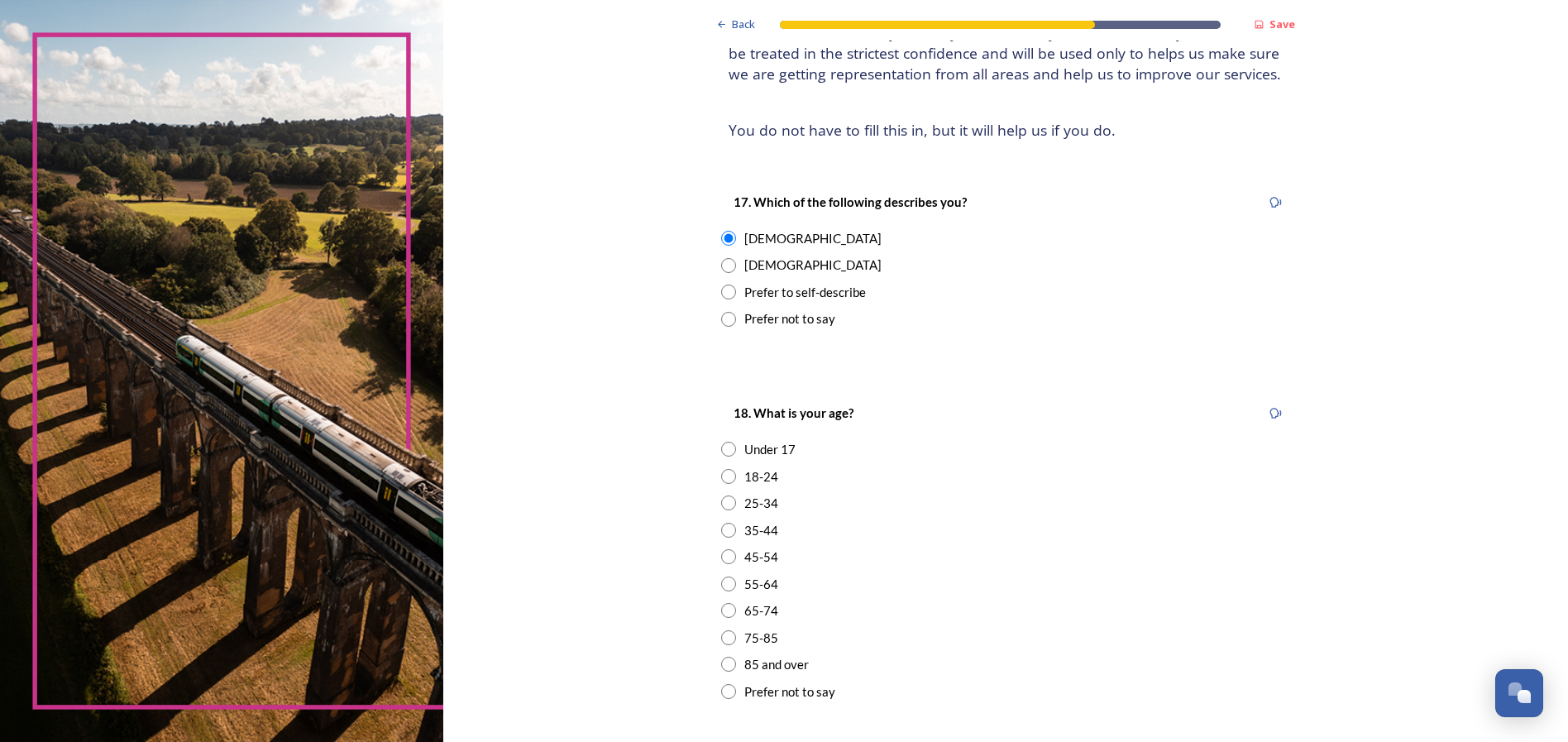
scroll to position [165, 0]
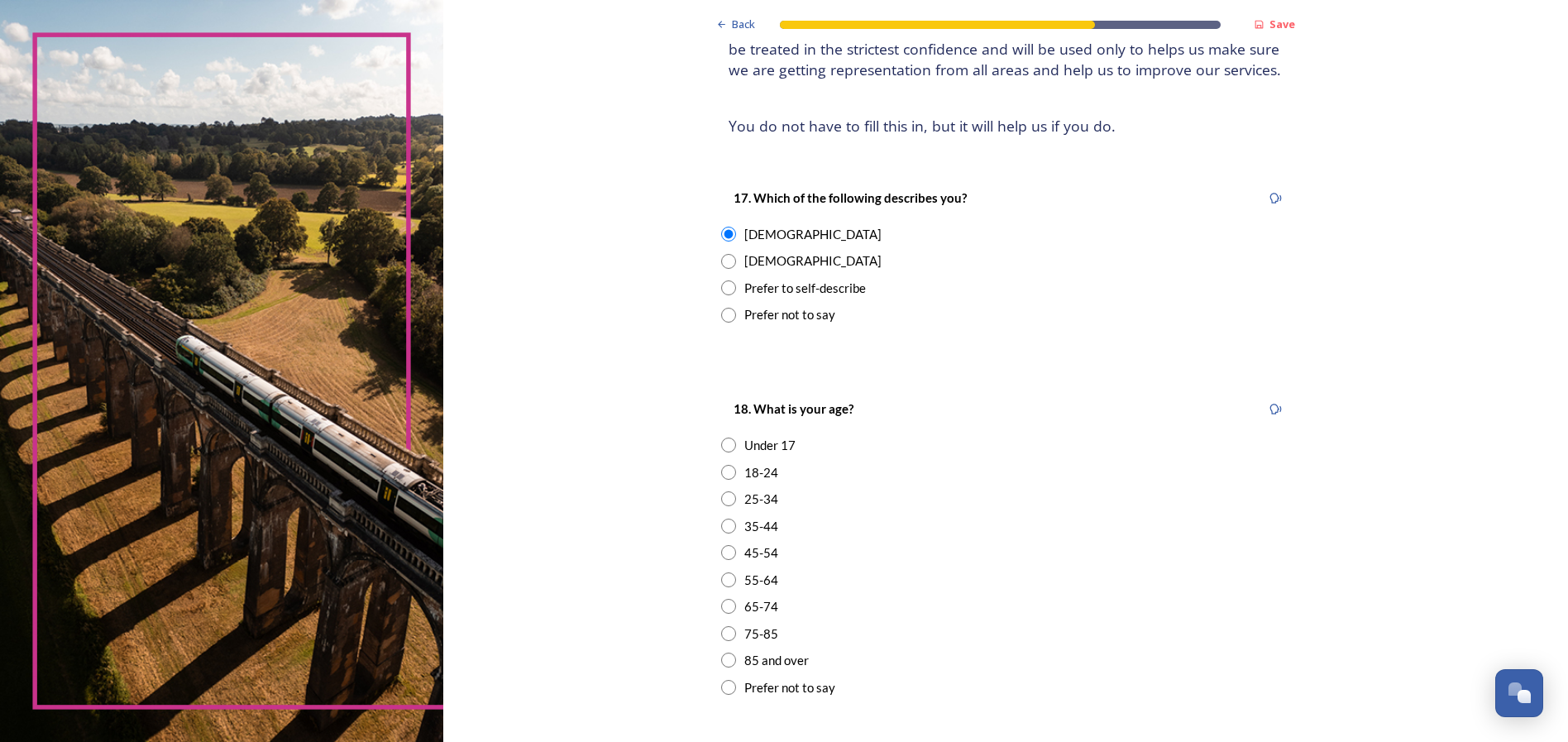
click at [726, 583] on input "radio" at bounding box center [728, 579] width 15 height 15
radio input "true"
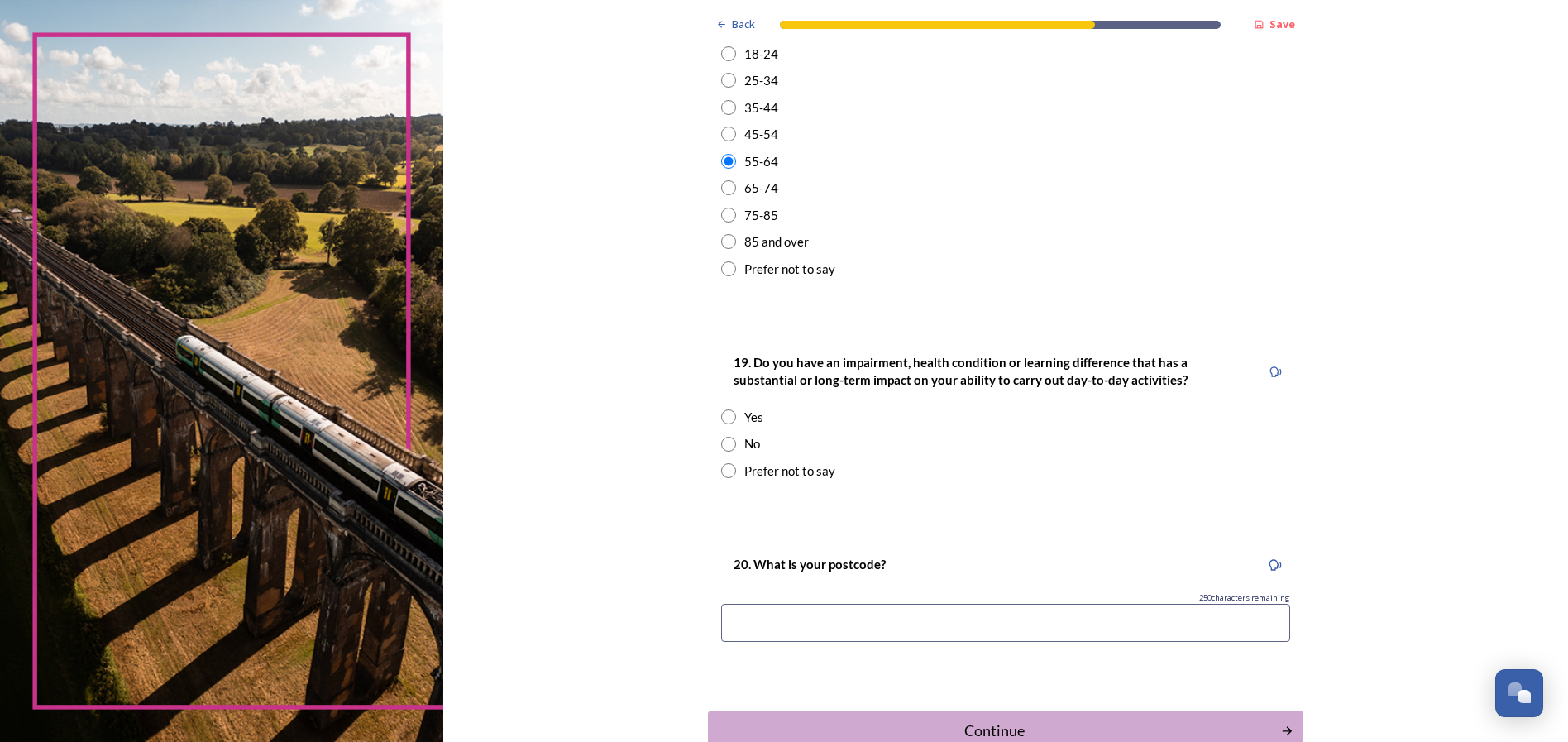
scroll to position [585, 0]
click at [721, 445] on input "radio" at bounding box center [728, 442] width 15 height 15
radio input "true"
click at [798, 611] on input at bounding box center [1005, 621] width 569 height 38
type input "BN18 0LD"
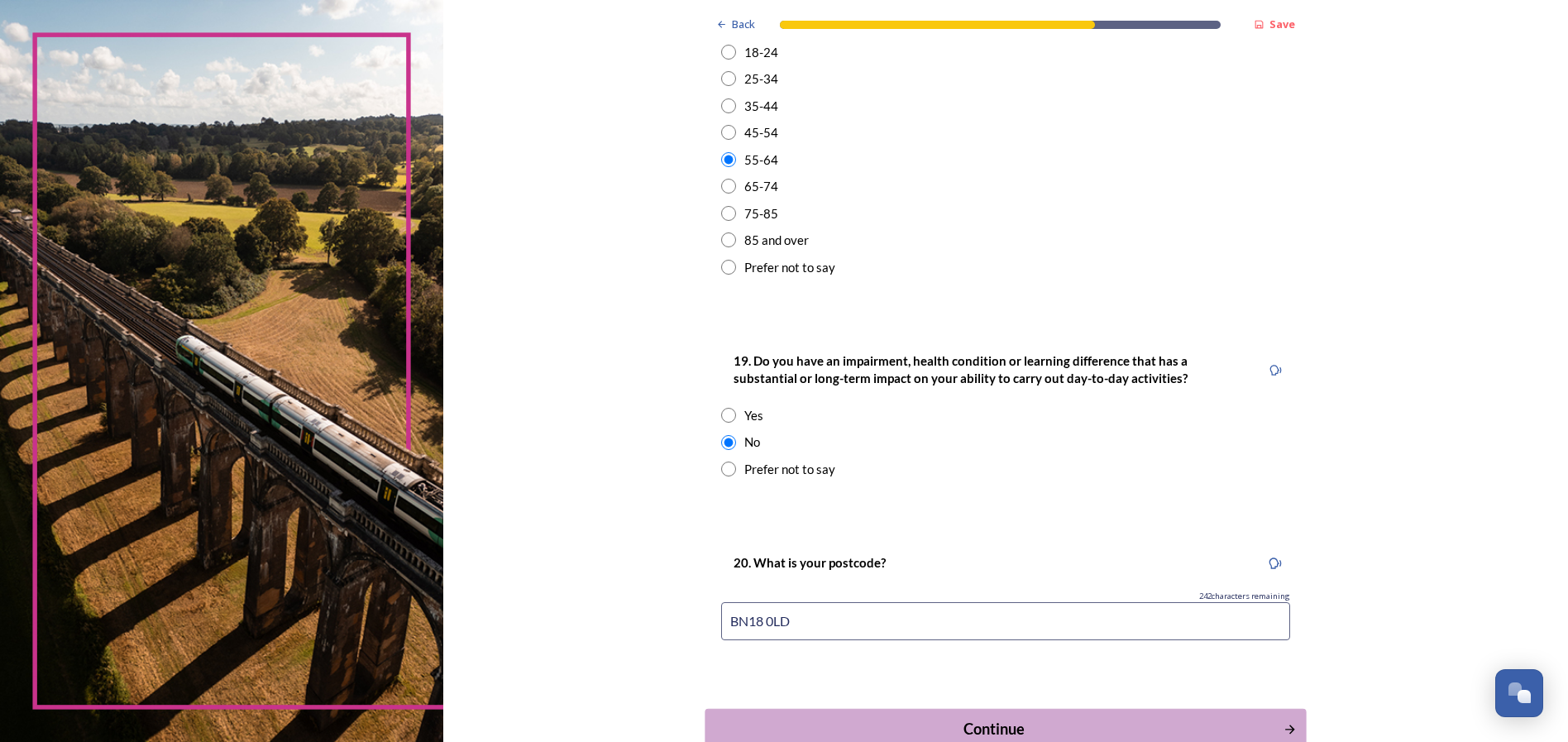
click at [1043, 720] on div "Continue" at bounding box center [994, 729] width 559 height 22
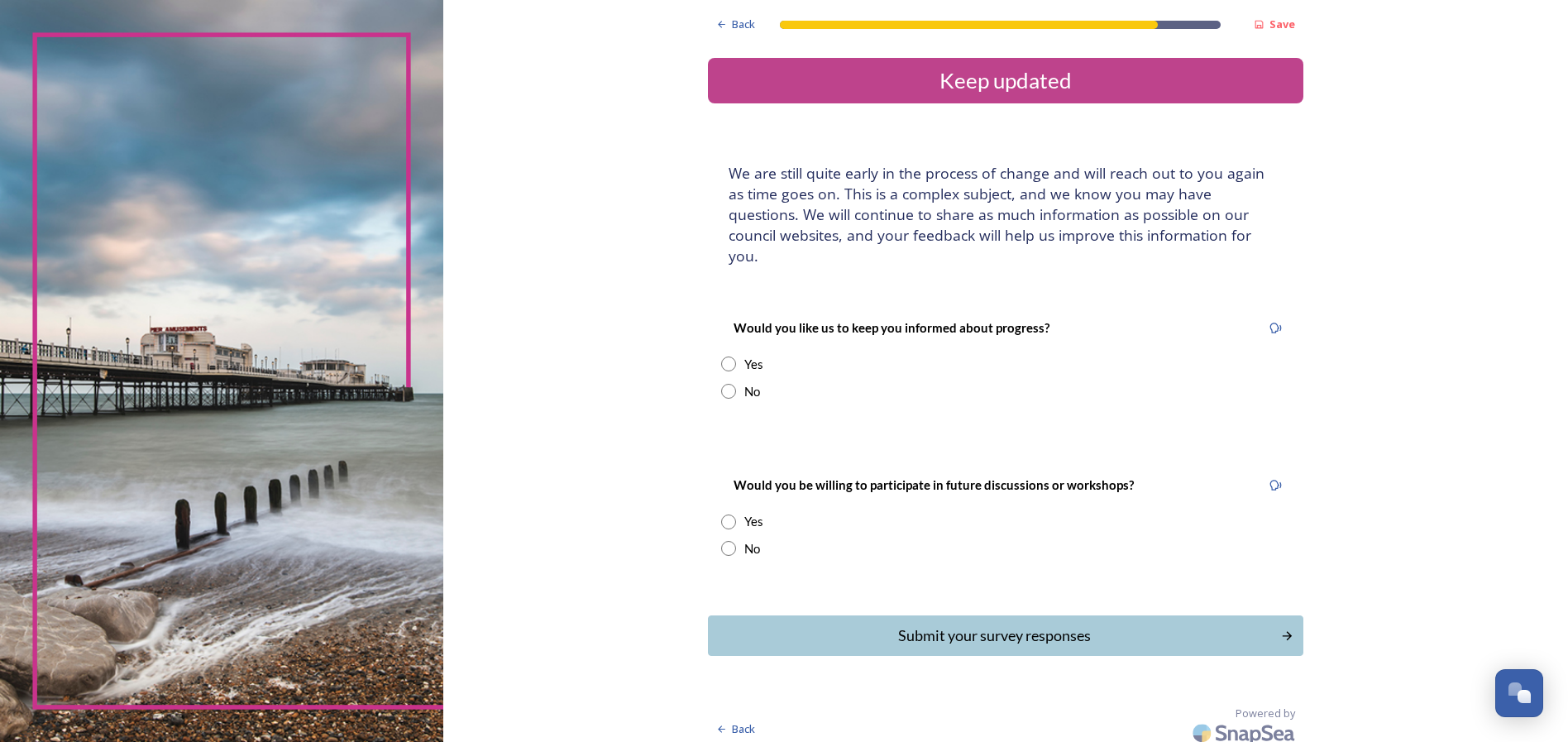
click at [731, 356] on input "radio" at bounding box center [728, 363] width 15 height 15
radio input "true"
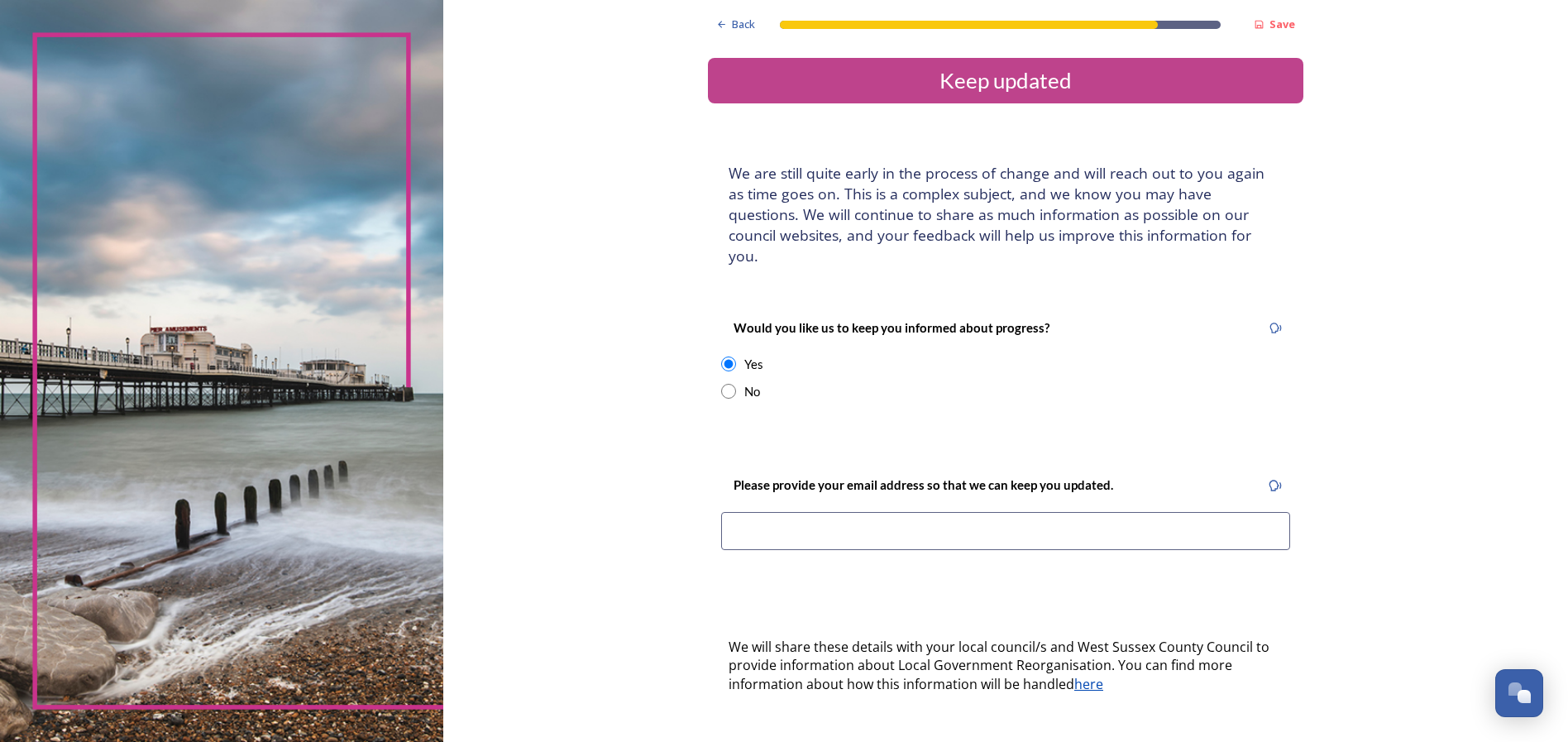
click at [751, 512] on input at bounding box center [1005, 531] width 569 height 38
type input "c.l.j.adams@btinternet.com"
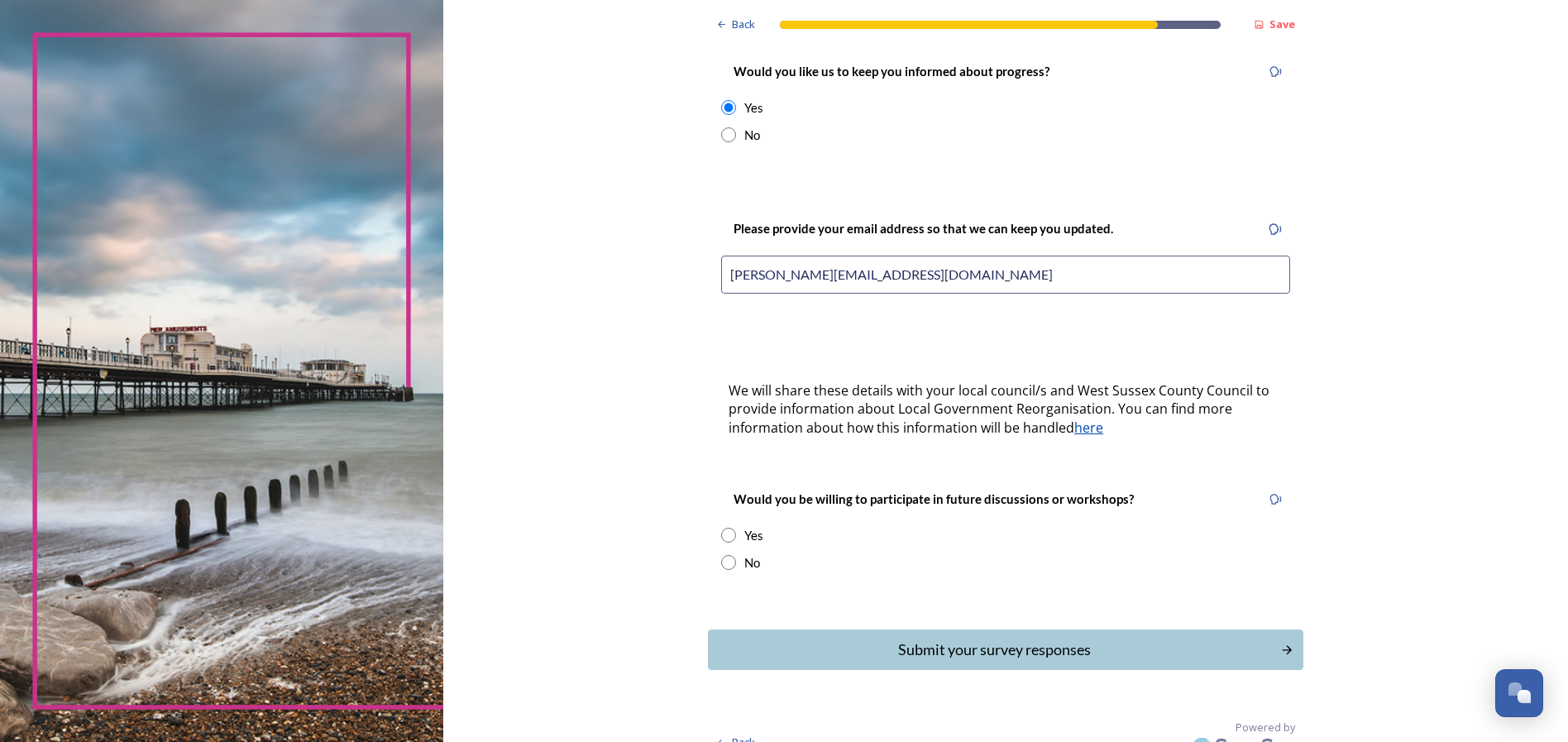
scroll to position [260, 0]
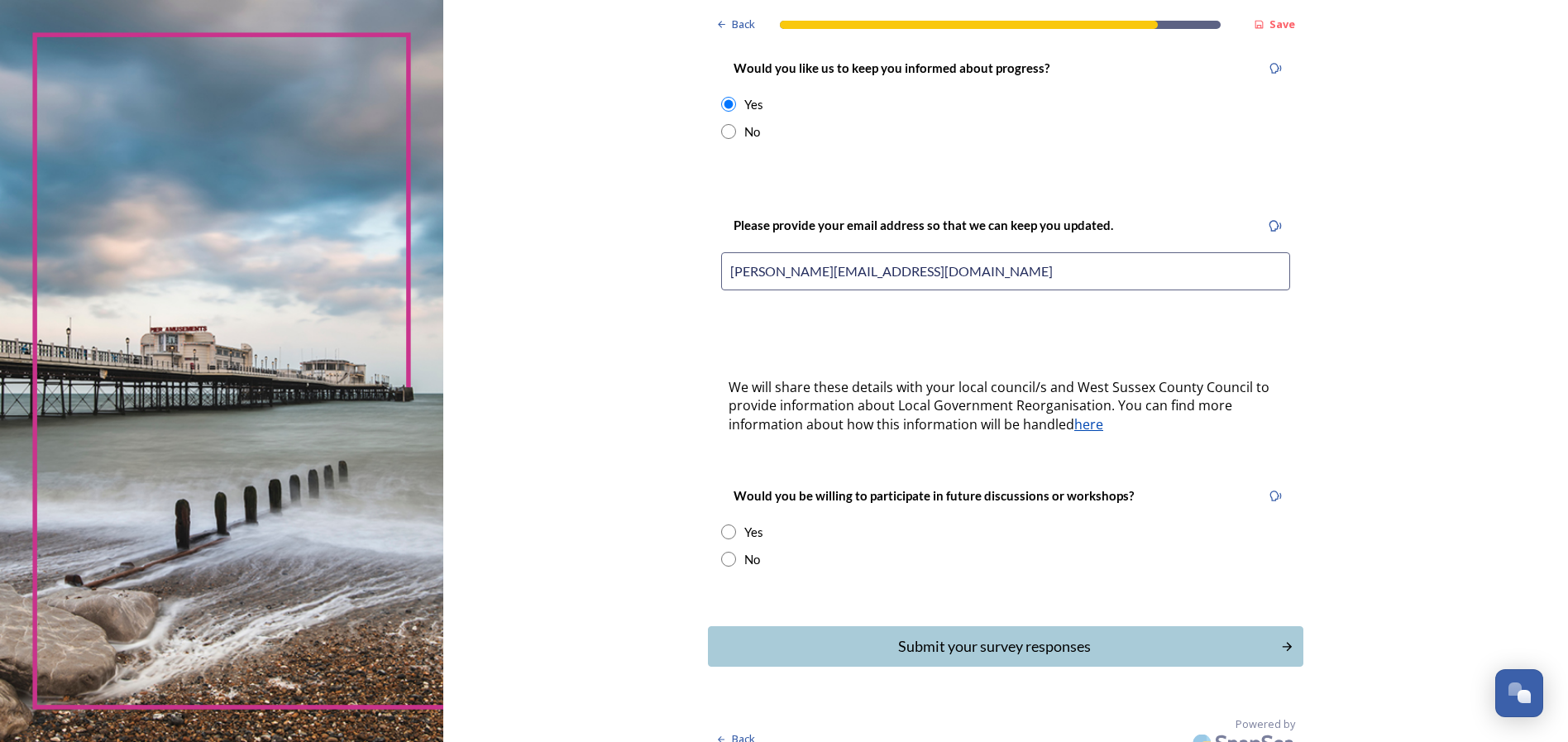
click at [725, 552] on input "radio" at bounding box center [728, 559] width 15 height 15
radio input "true"
click at [946, 635] on div "Submit your survey responses" at bounding box center [994, 646] width 559 height 22
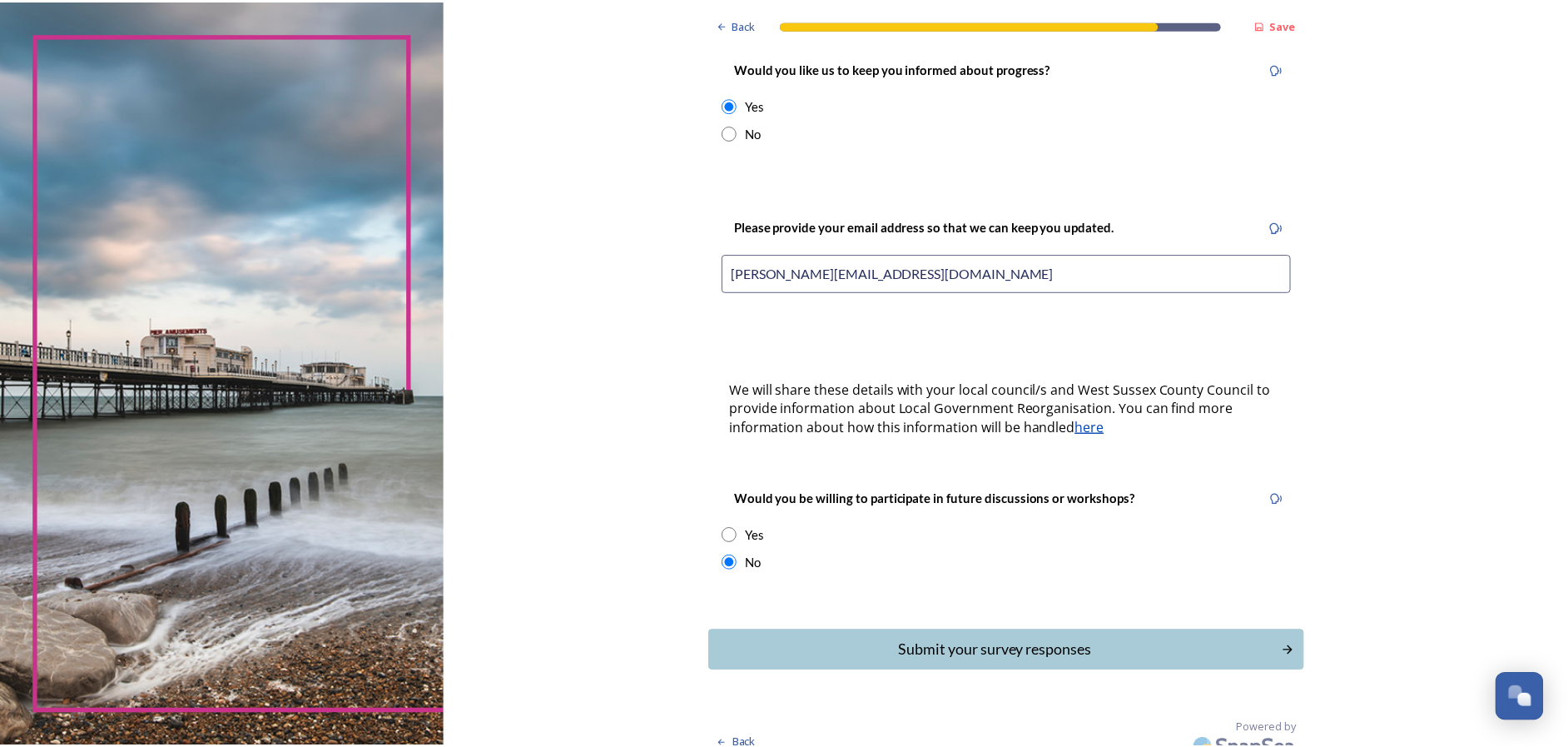
scroll to position [0, 0]
